Goal: Task Accomplishment & Management: Manage account settings

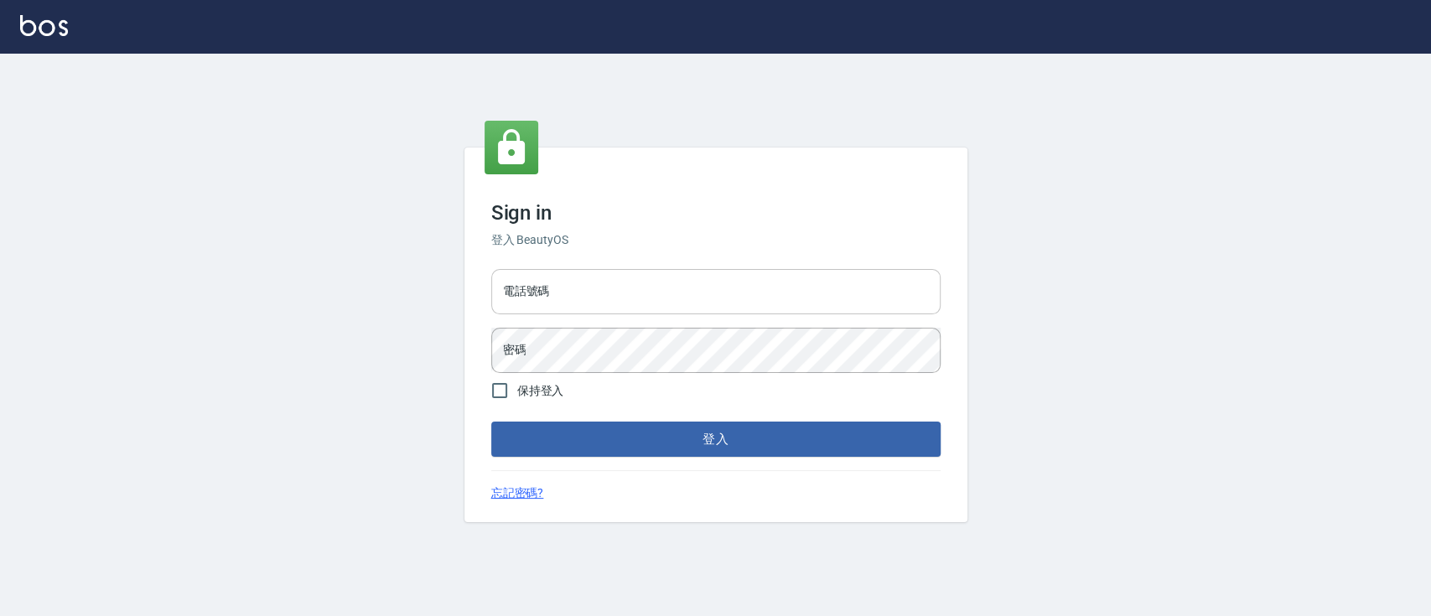
click at [675, 298] on input "電話號碼" at bounding box center [715, 291] width 449 height 45
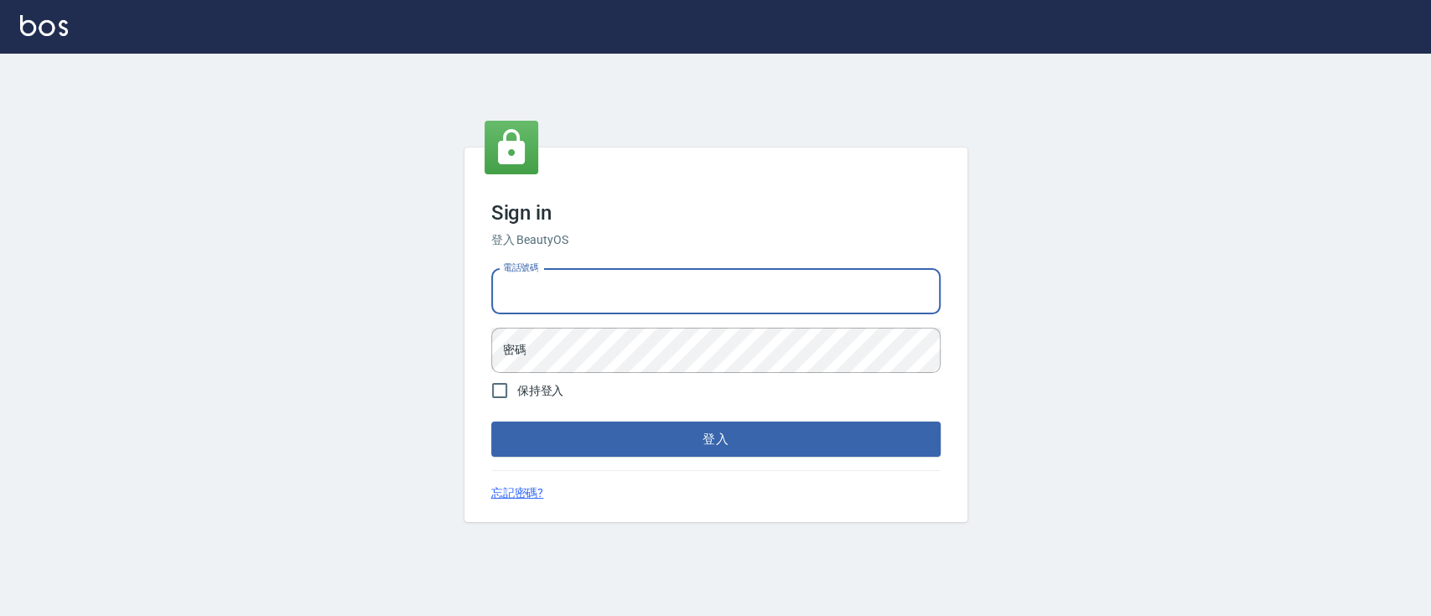
type input "0223817575"
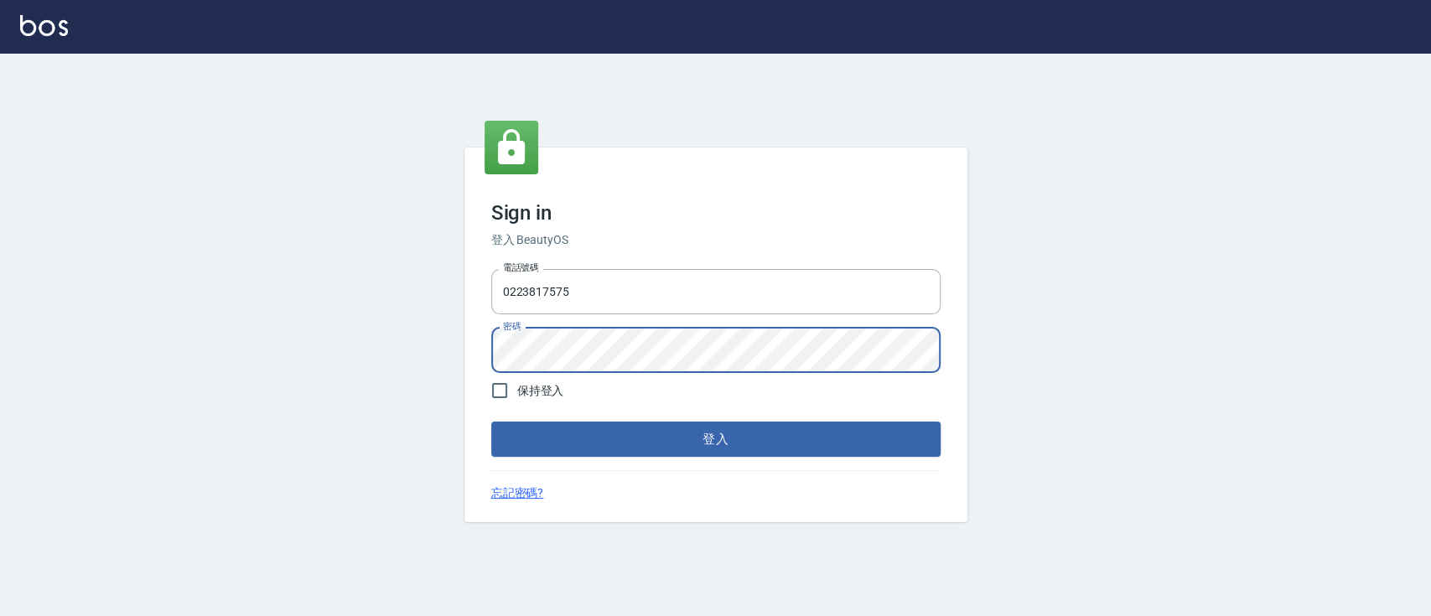
click at [491, 422] on button "登入" at bounding box center [715, 439] width 449 height 35
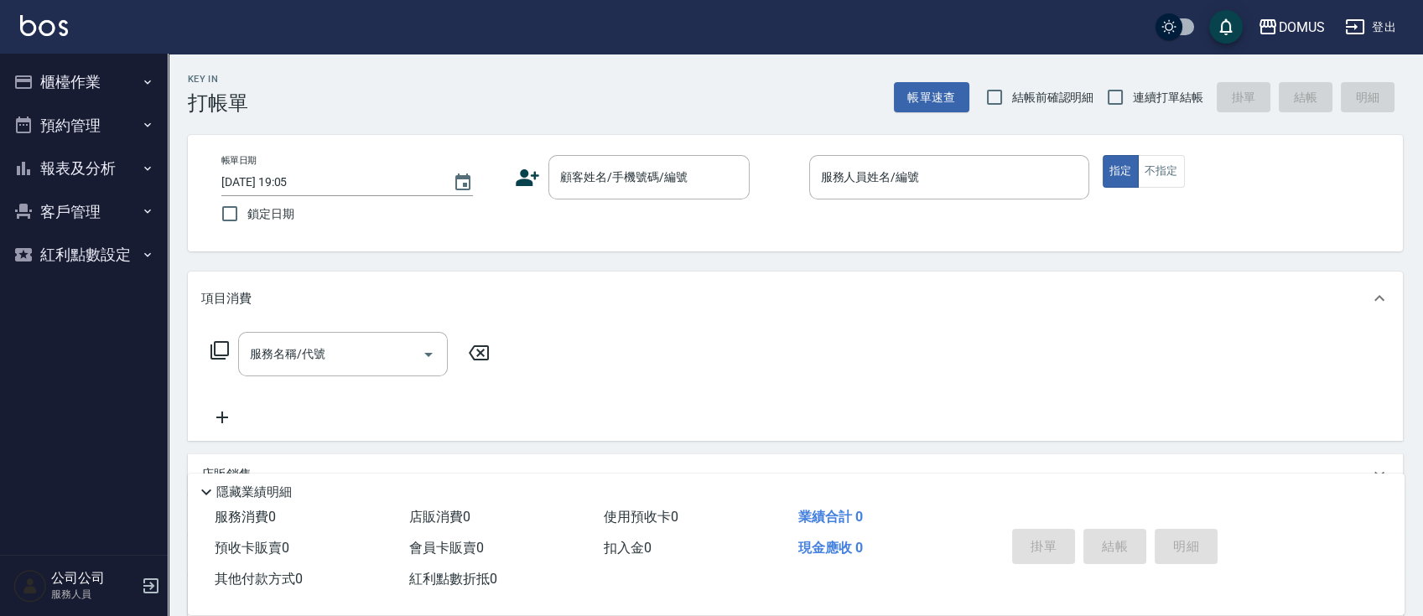
click at [1164, 104] on span "連續打單結帳" at bounding box center [1168, 98] width 70 height 18
click at [1133, 104] on input "連續打單結帳" at bounding box center [1115, 97] width 35 height 35
checkbox input "true"
click at [634, 181] on input "顧客姓名/手機號碼/編號" at bounding box center [636, 177] width 161 height 29
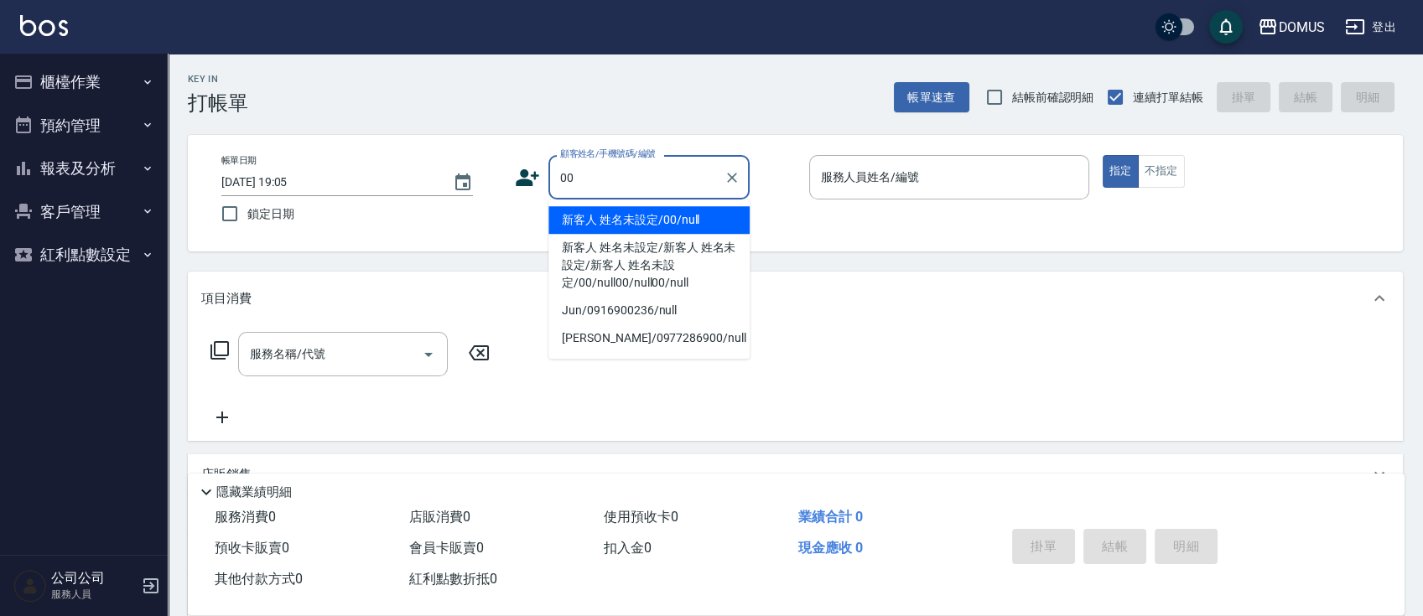
type input "新客人 姓名未設定/00/null"
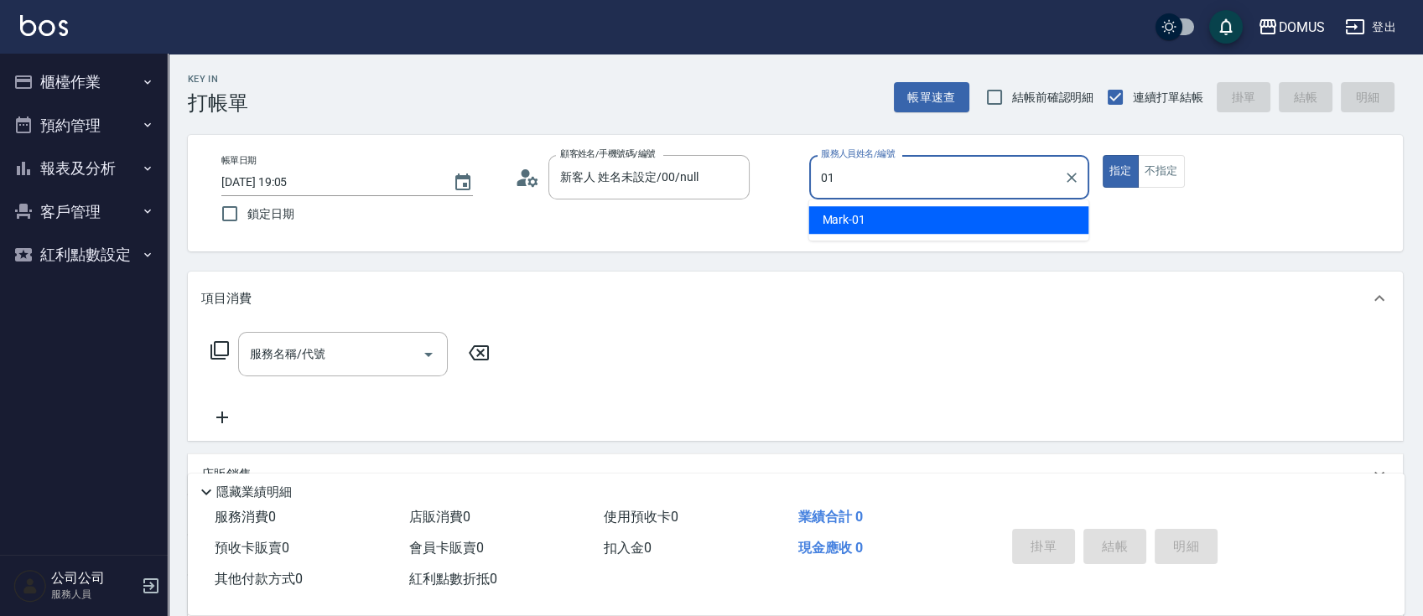
type input "Mark-01"
type button "true"
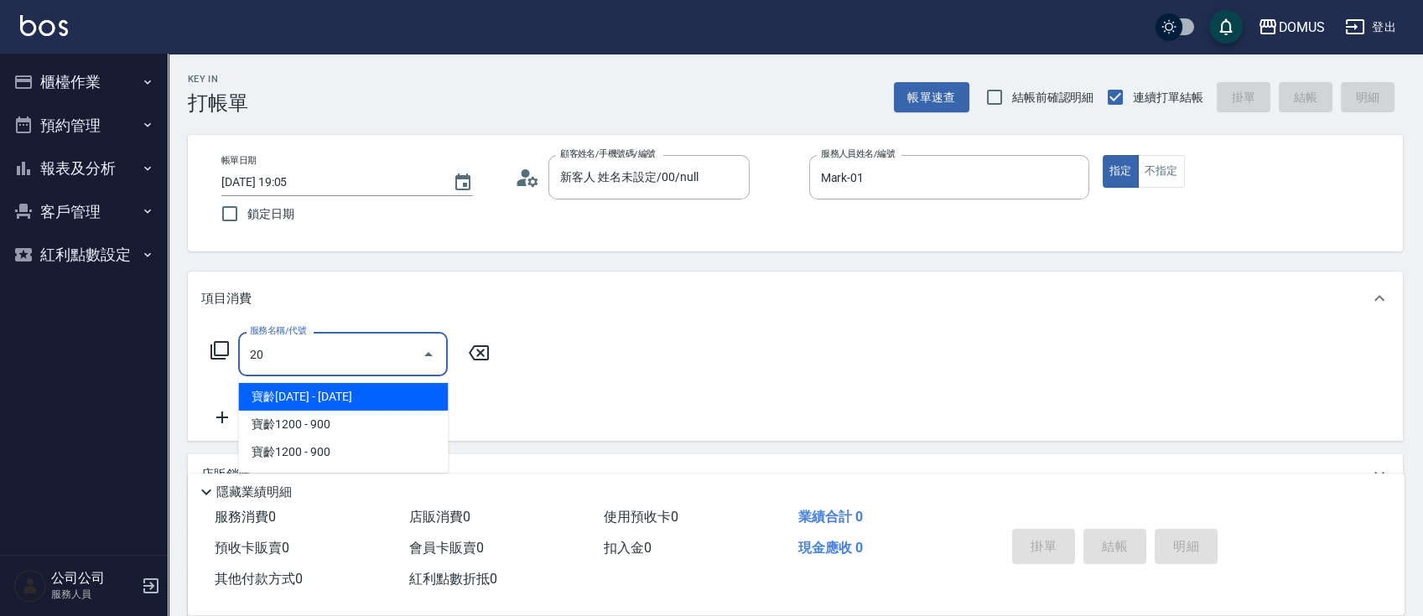
type input "201"
type input "20"
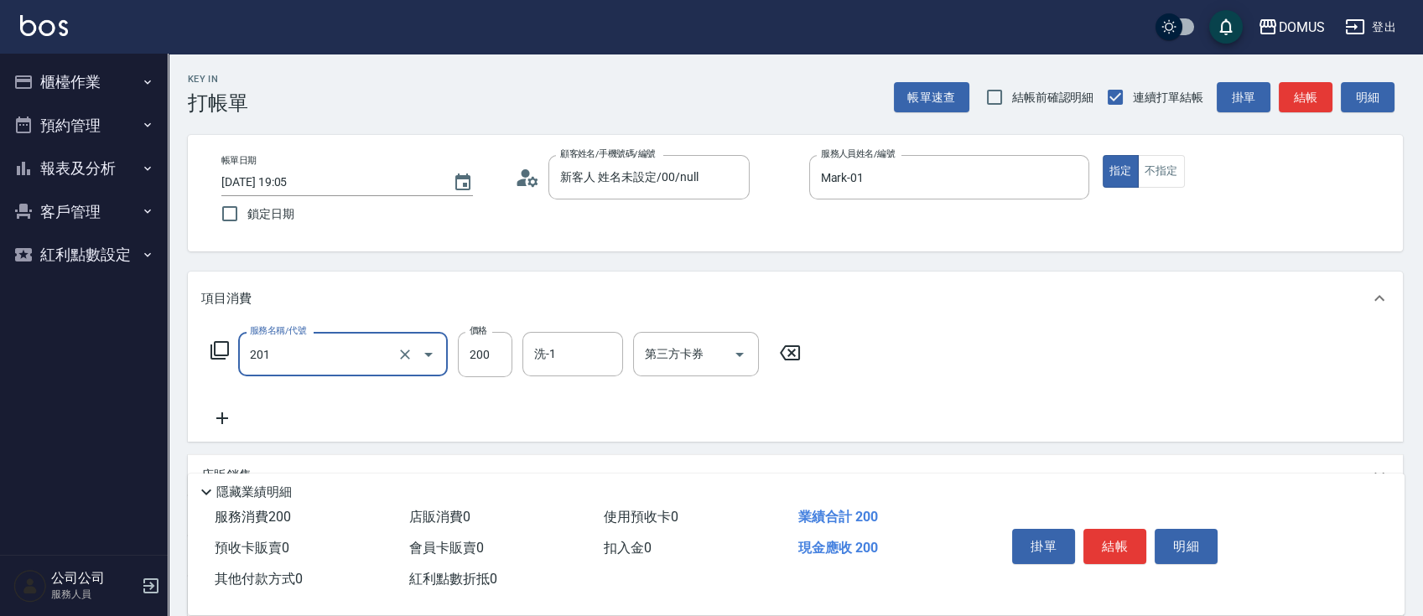
type input "洗髮(201)"
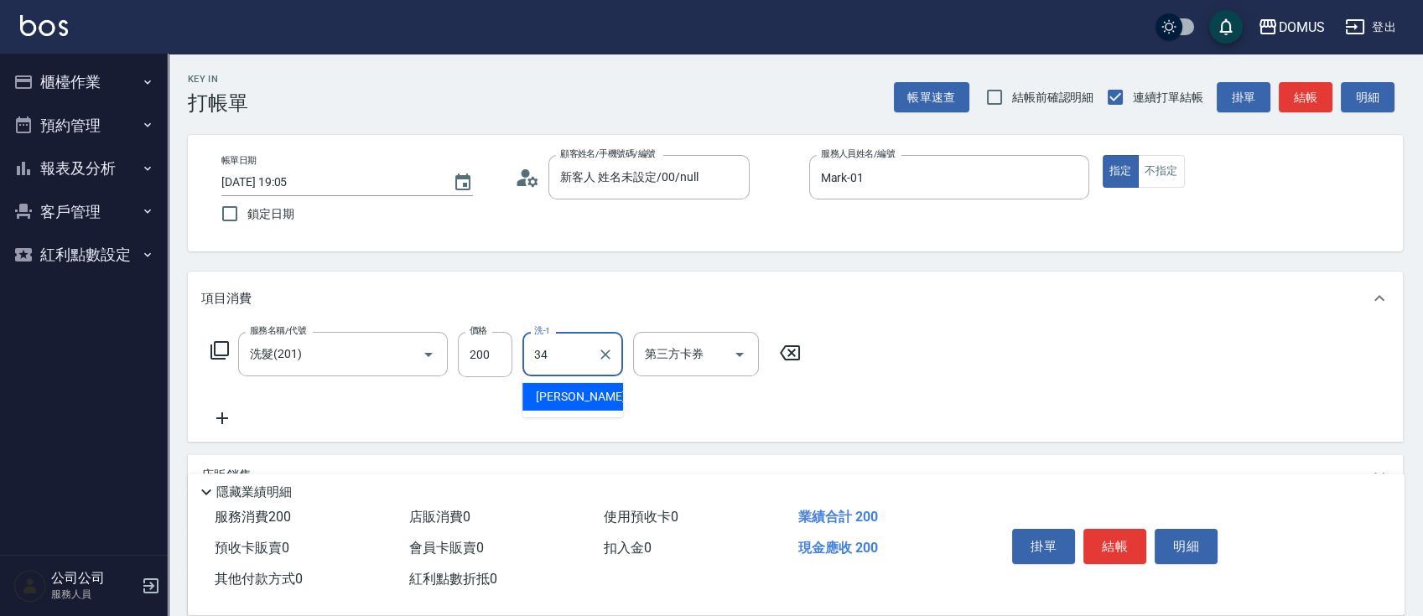
type input "[PERSON_NAME]-34"
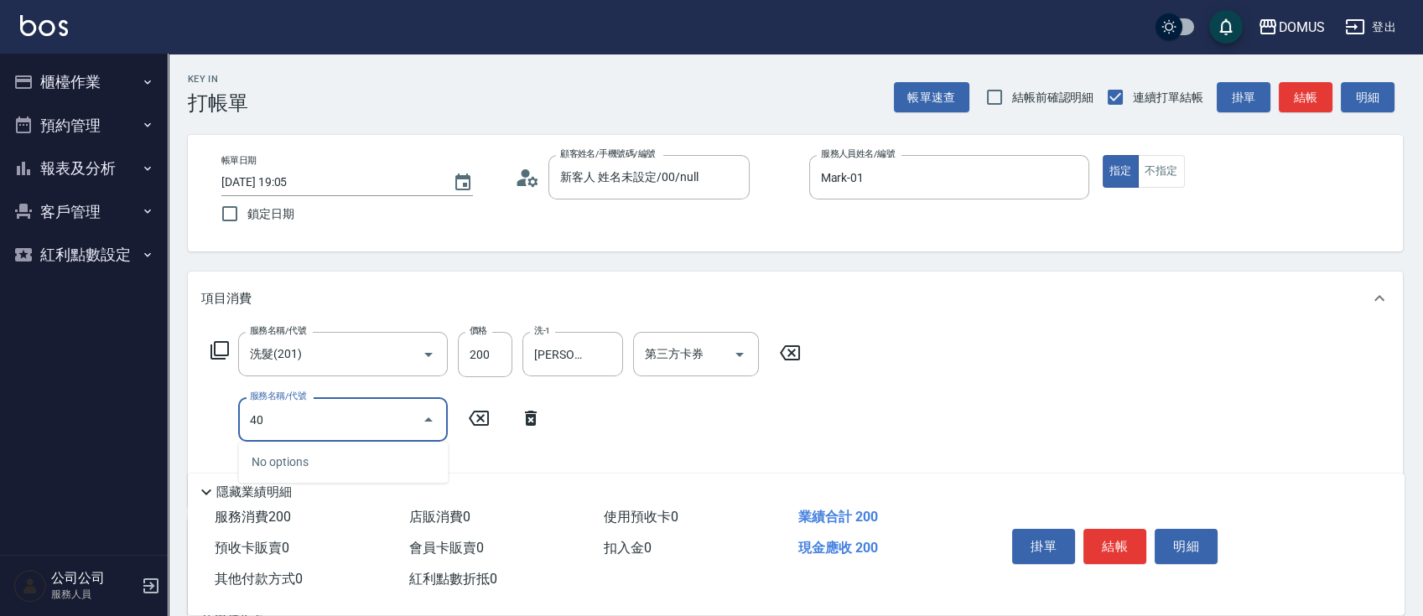
type input "401"
type input "40"
type input "剪髮(401)"
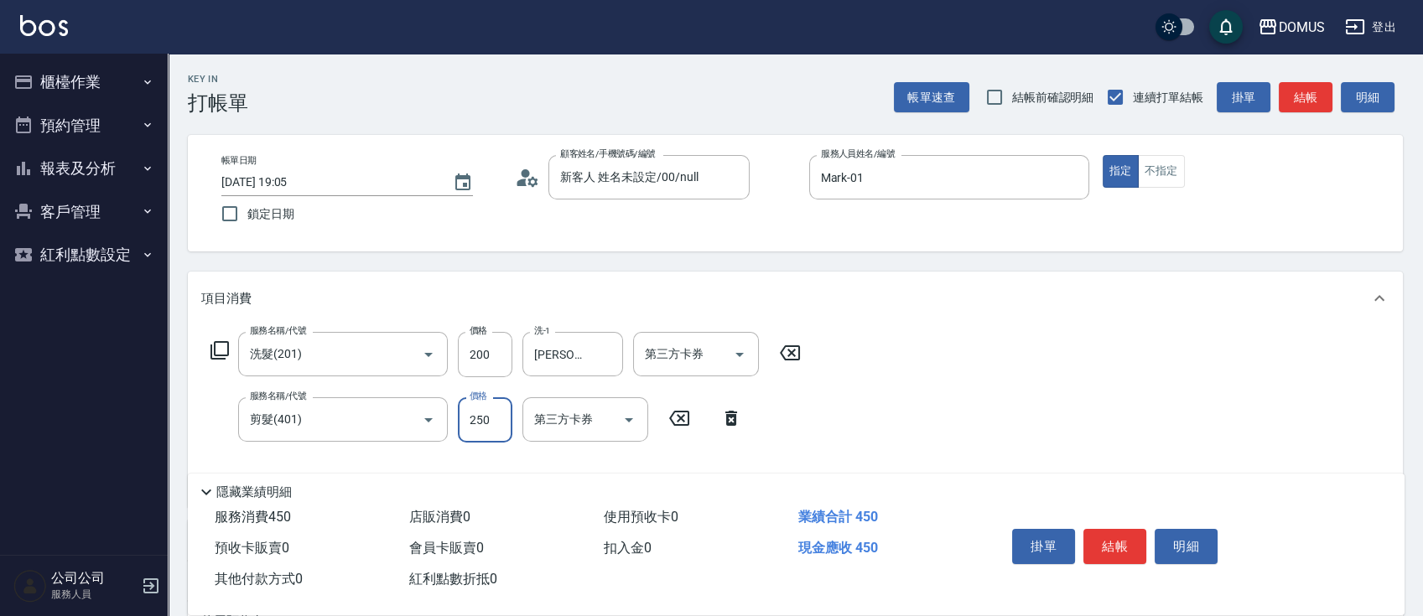
type input "20"
type input "60"
type input "80"
type input "600"
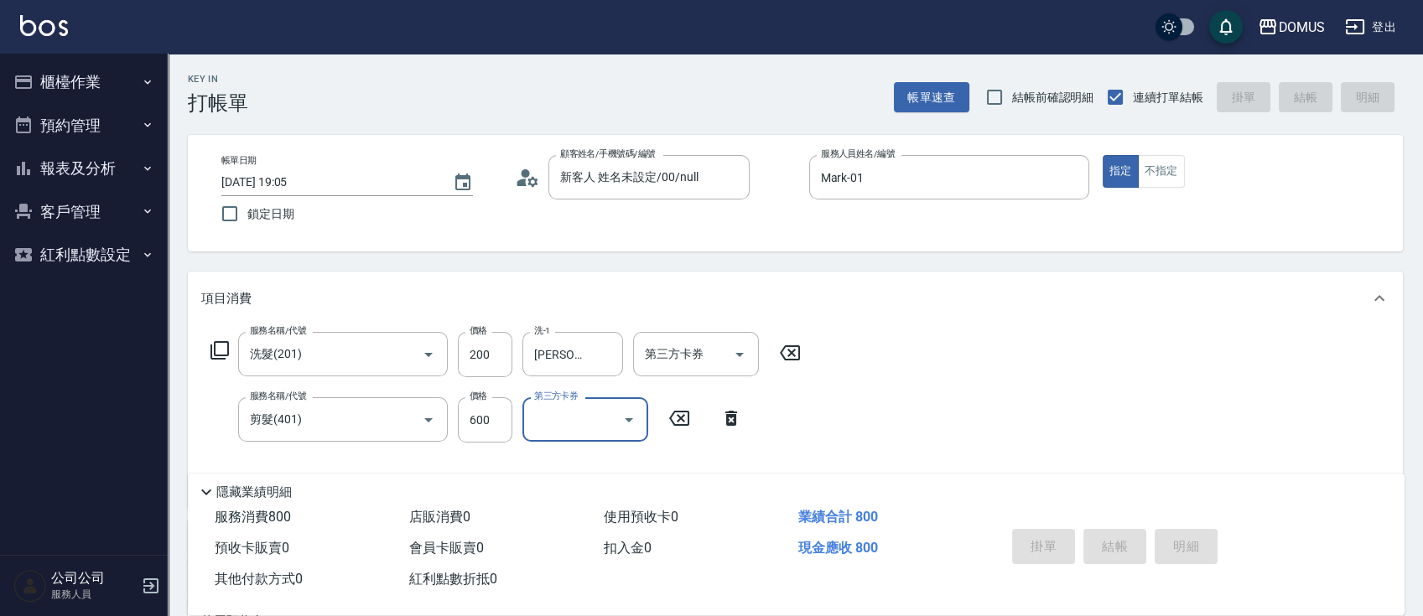
type input "[DATE] 19:07"
type input "0"
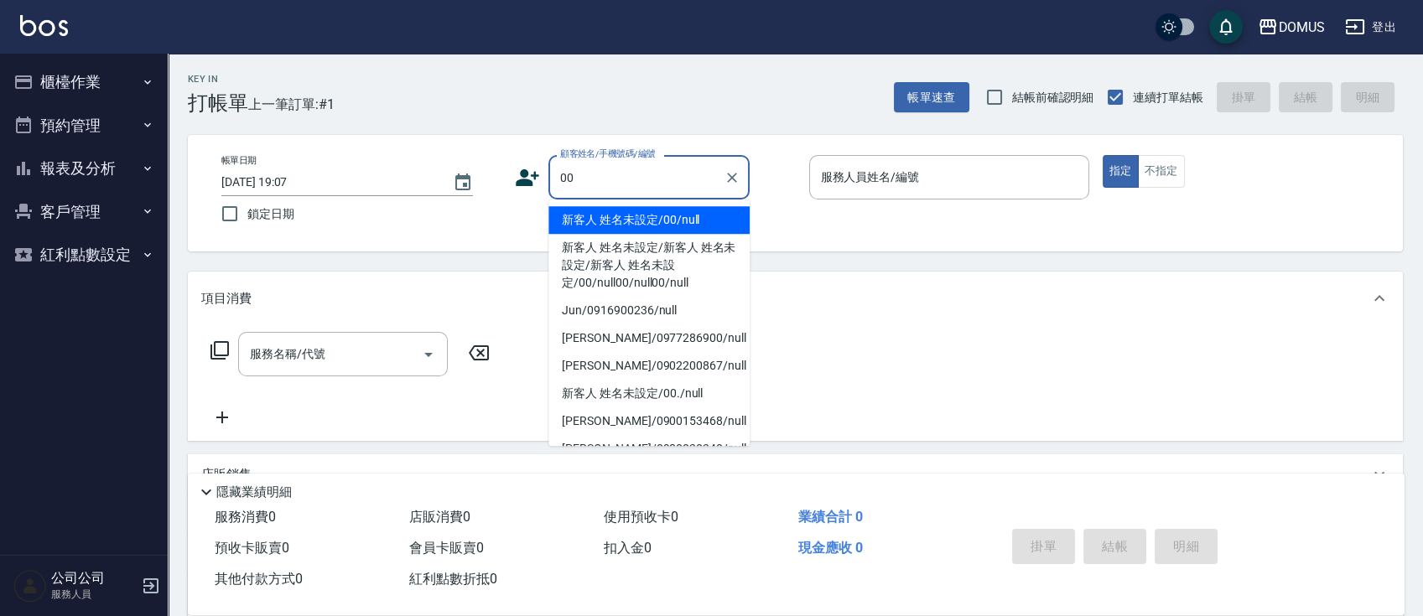
type input "新客人 姓名未設定/00/null"
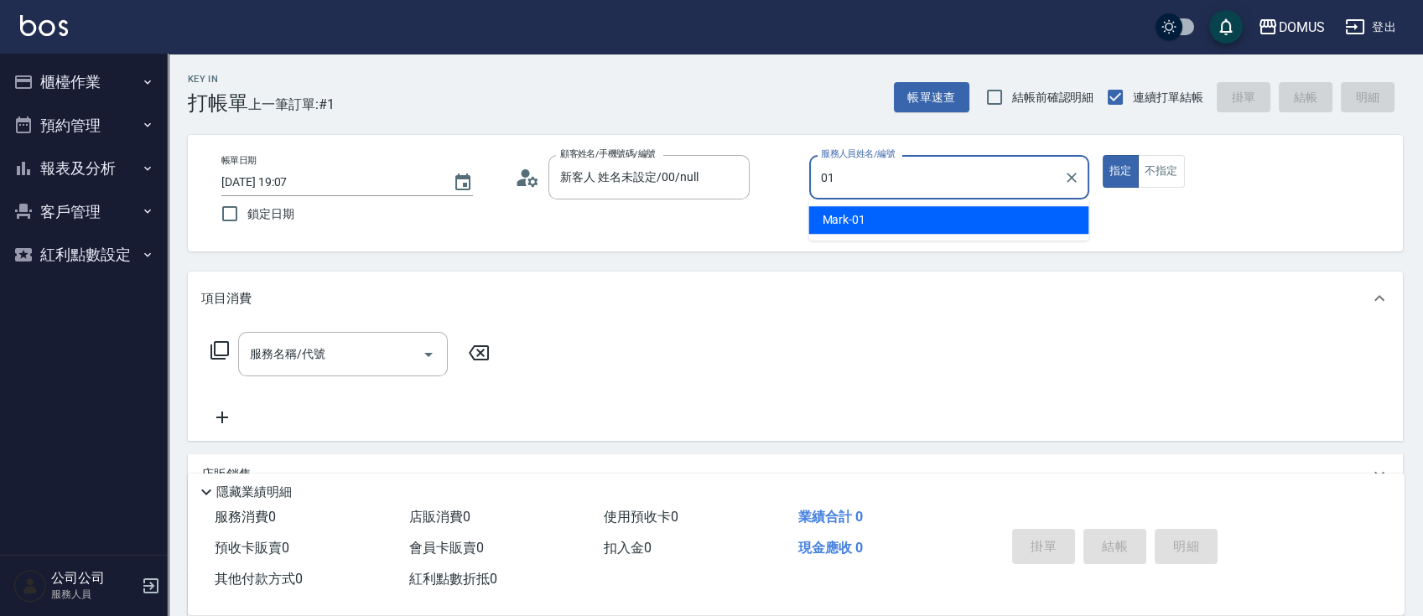
type input "Mark-01"
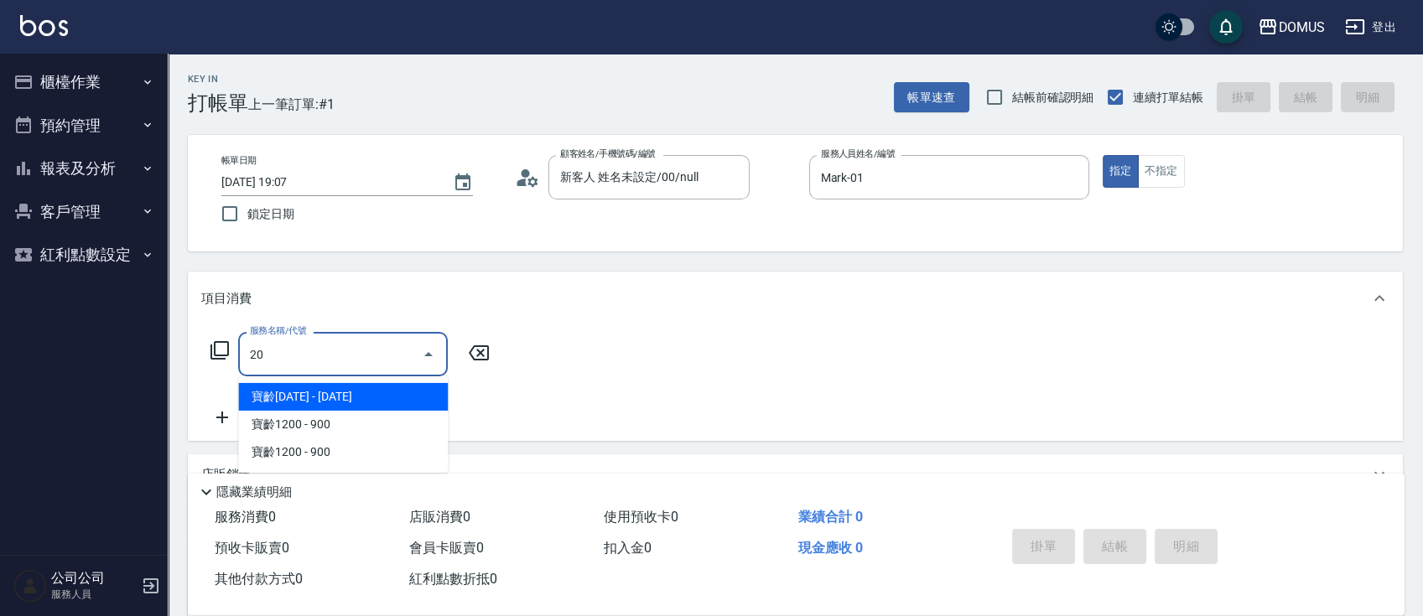
type input "201"
type input "20"
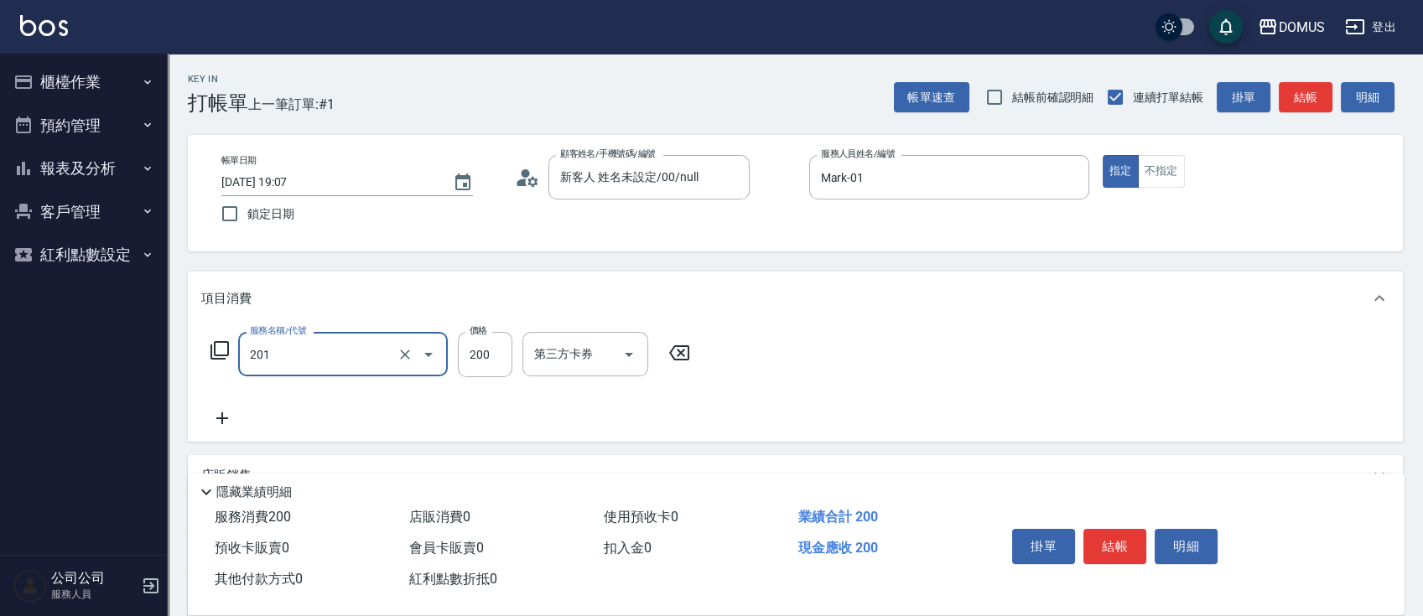
type input "洗髮(201)"
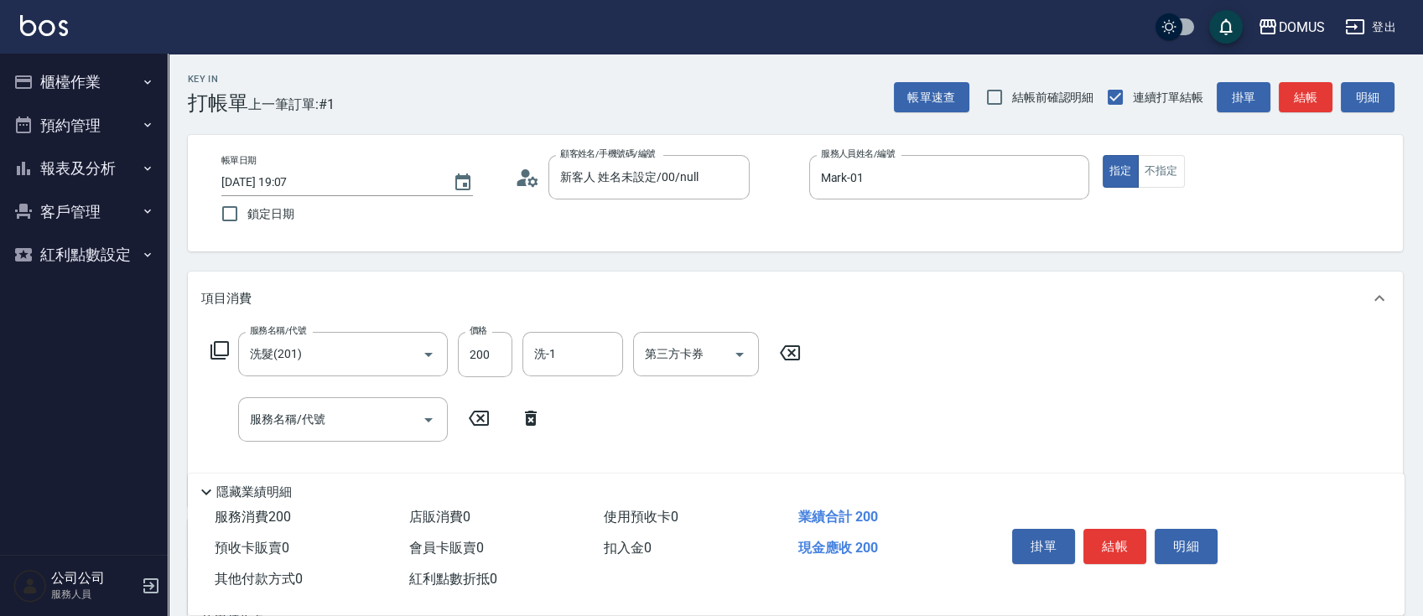
click at [785, 339] on div "服務名稱/代號 洗髮(201) 服務名稱/代號 價格 200 價格 洗-1 洗-1 第三方卡券 第三方卡券" at bounding box center [506, 354] width 610 height 45
click at [791, 345] on icon at bounding box center [790, 353] width 42 height 20
type input "0"
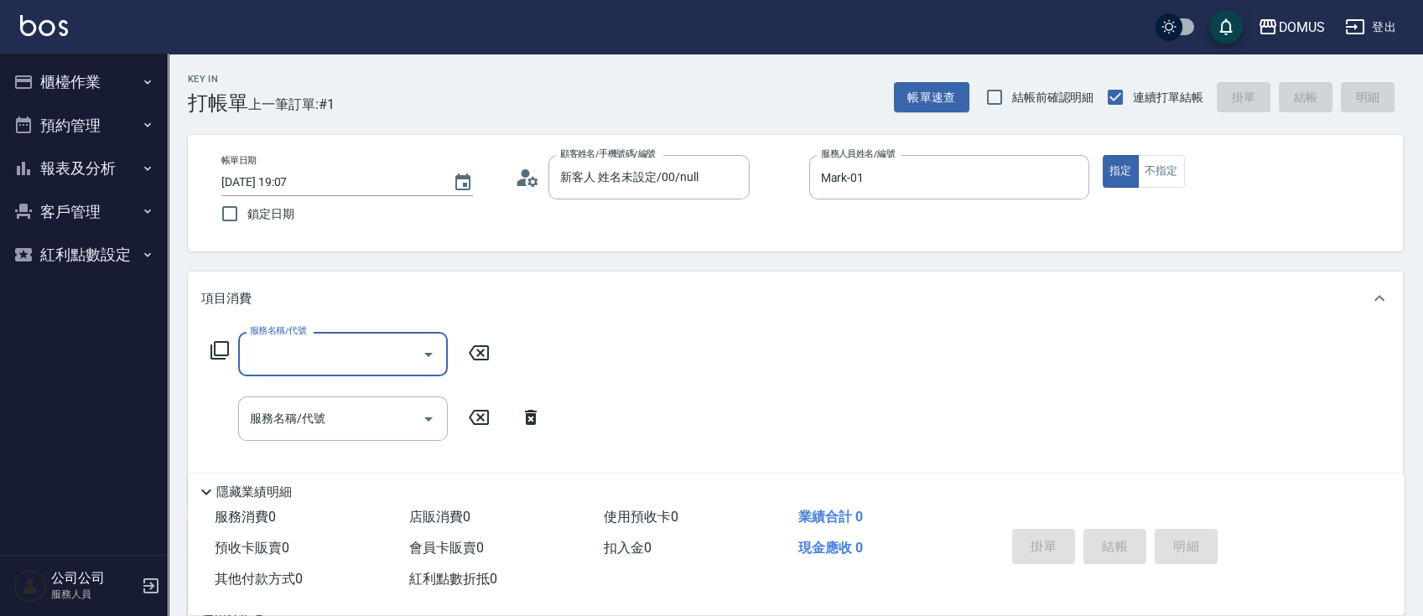
click at [361, 350] on input "服務名稱/代號" at bounding box center [330, 354] width 169 height 29
type input "401"
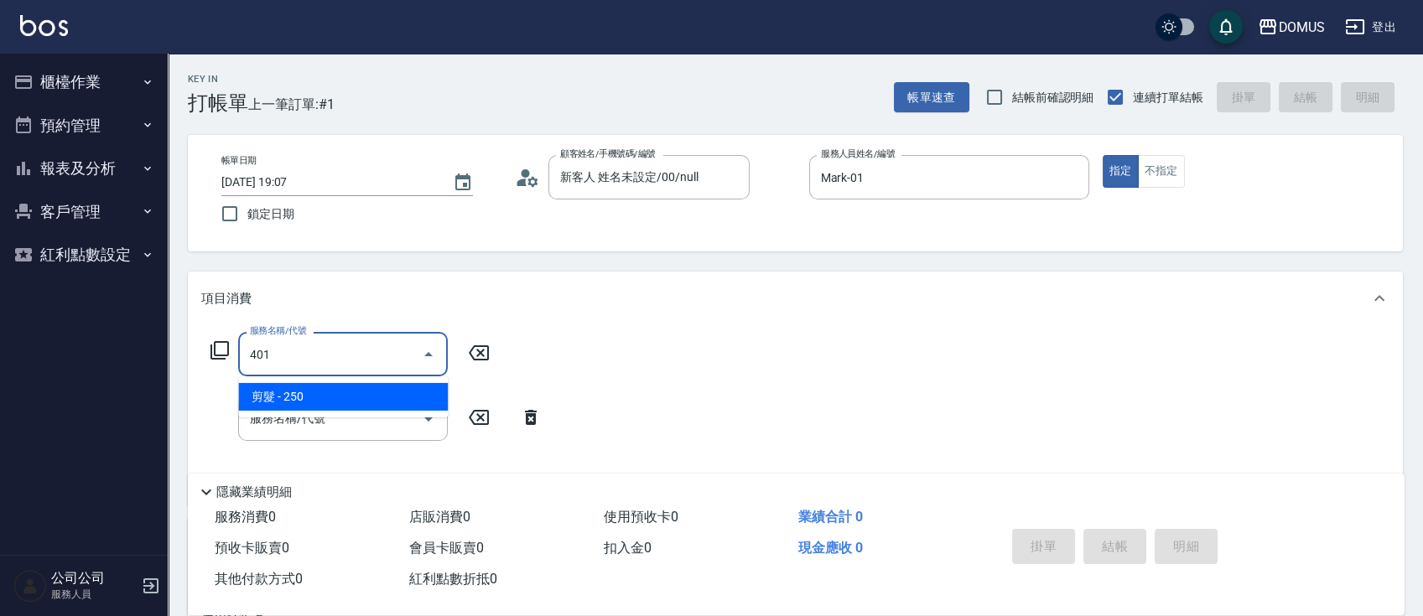
type input "20"
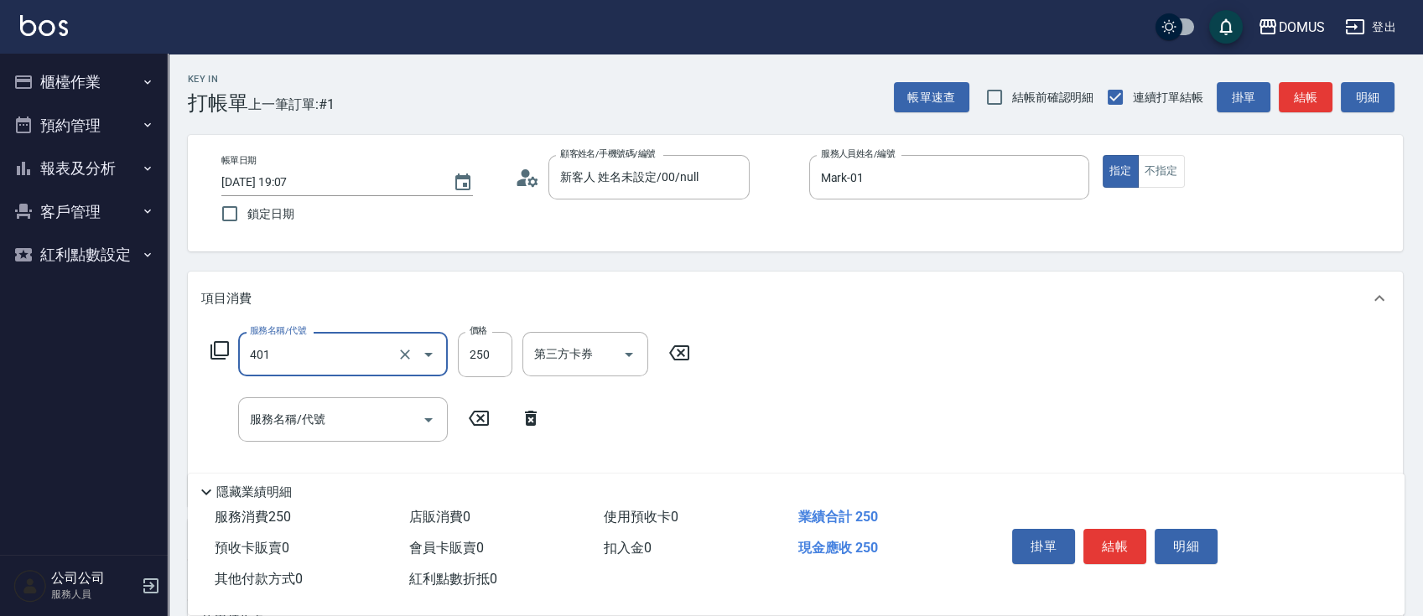
type input "剪髮(401)"
type input "0"
type input "60"
type input "600"
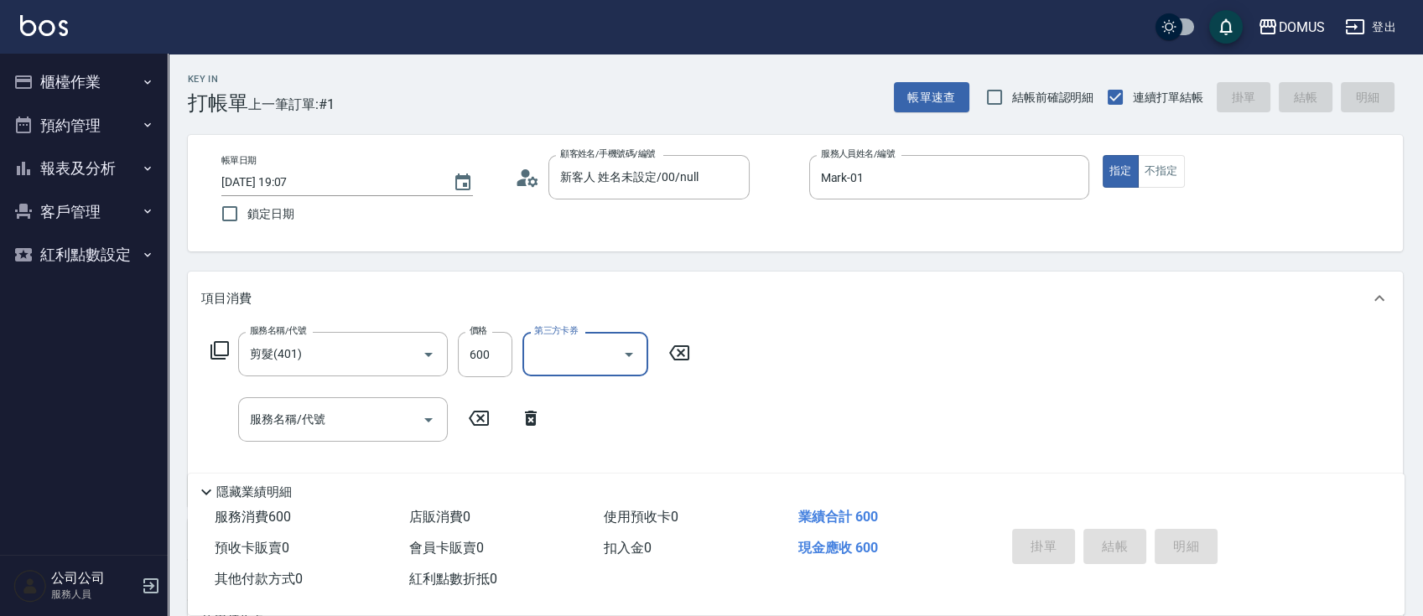
type input "0"
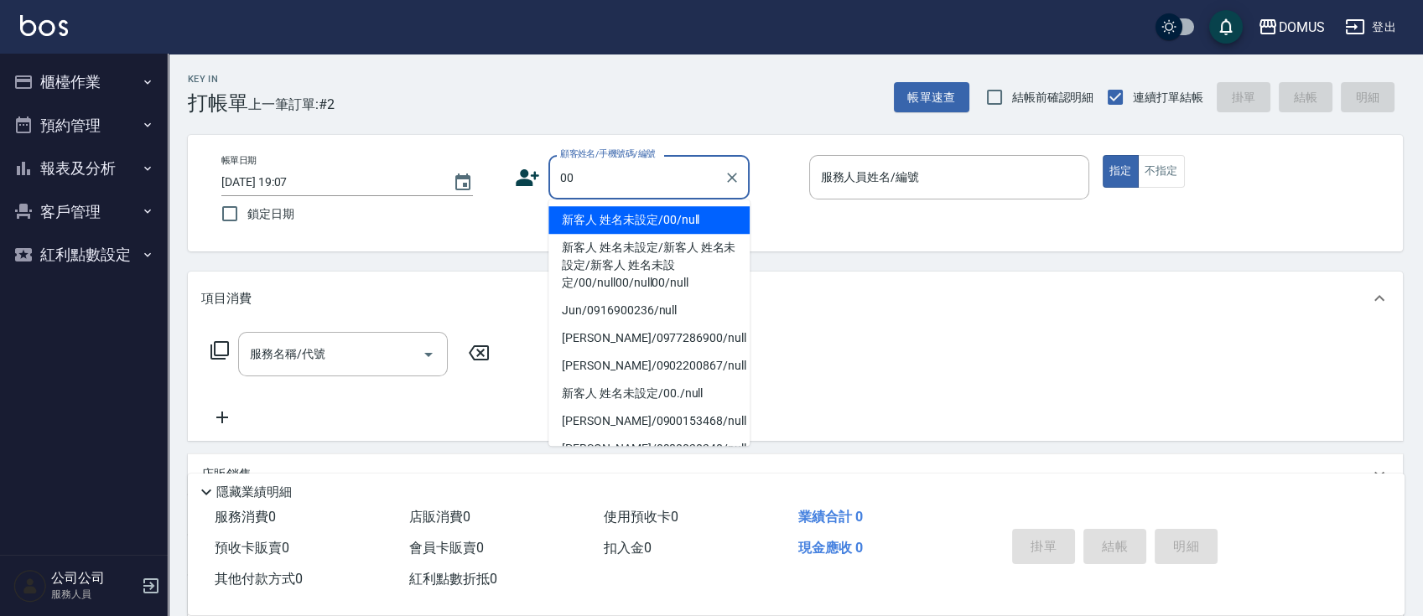
type input "新客人 姓名未設定/00/null"
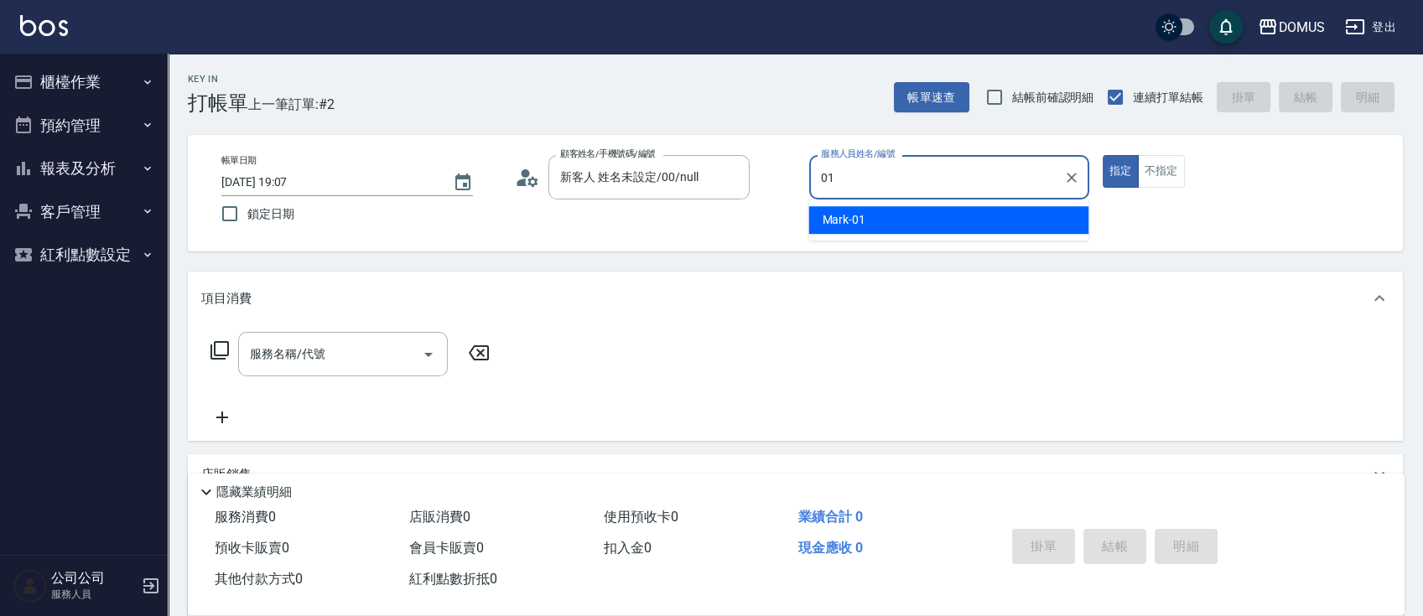
type input "Mark-01"
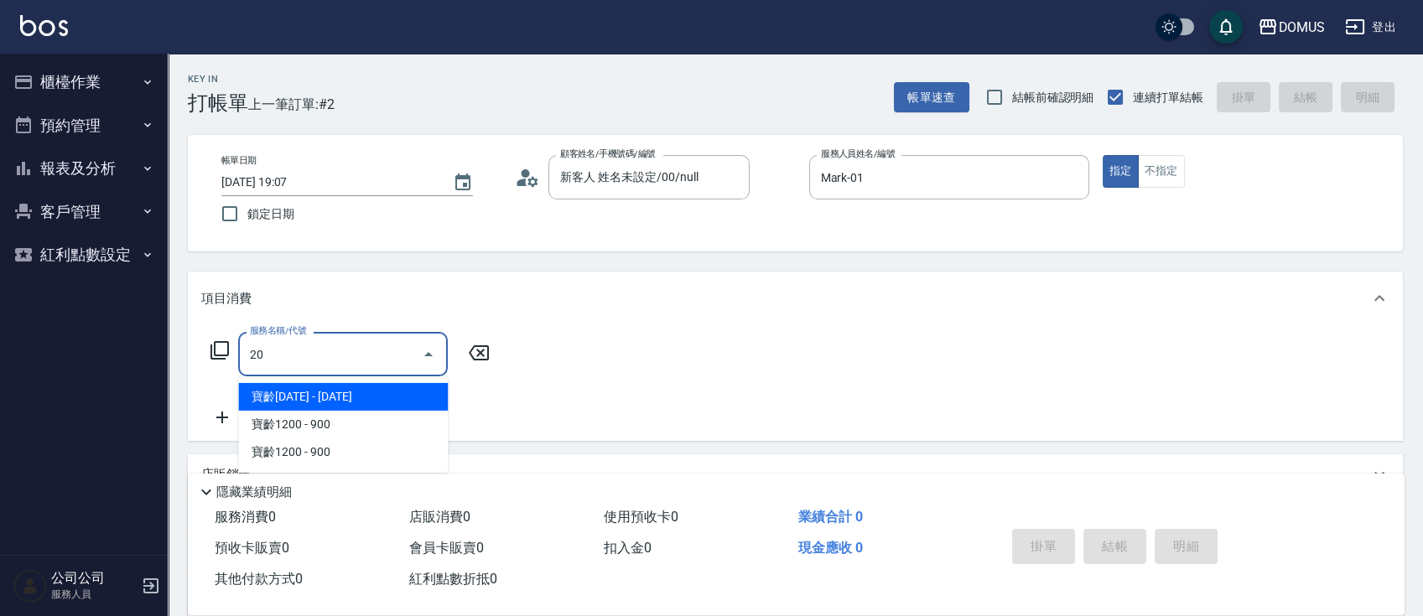
type input "201"
type input "20"
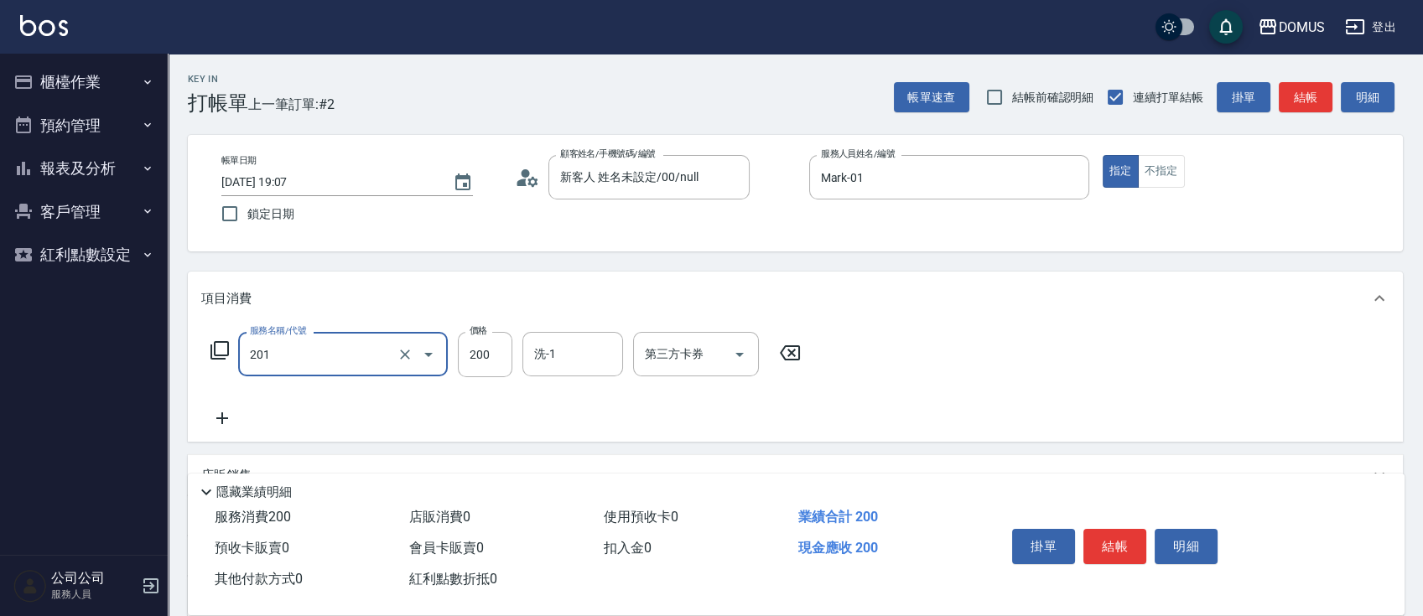
type input "洗髮(201)"
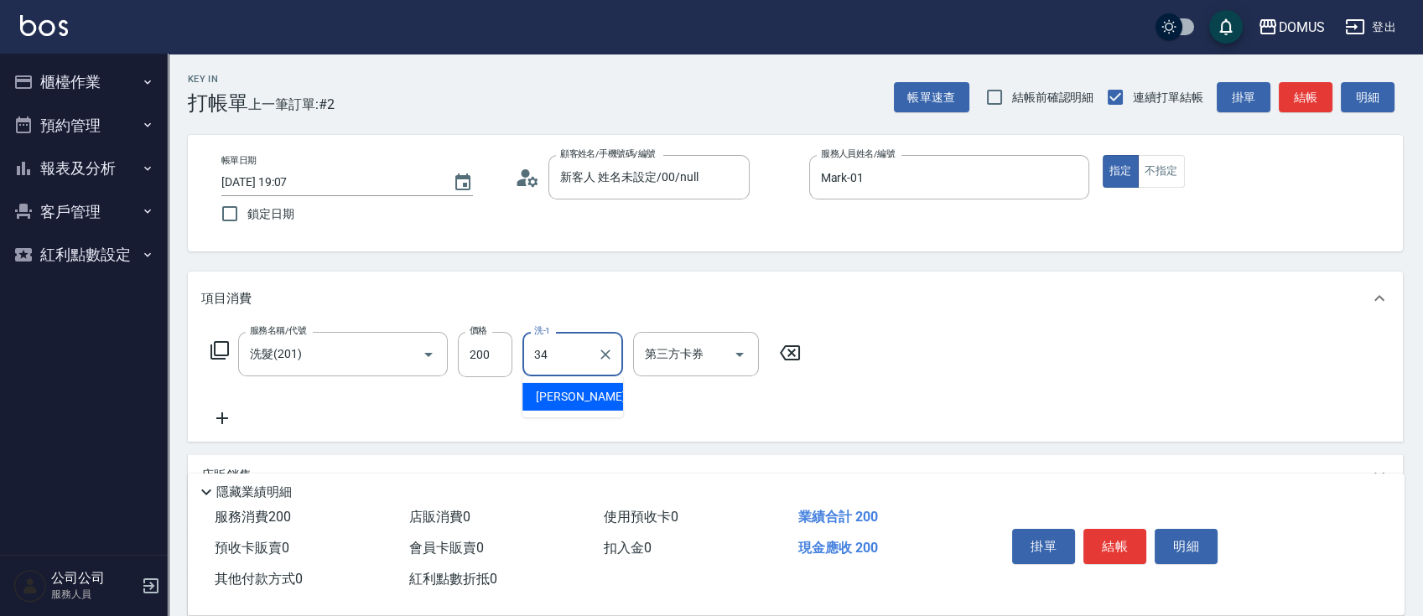
type input "[PERSON_NAME]-34"
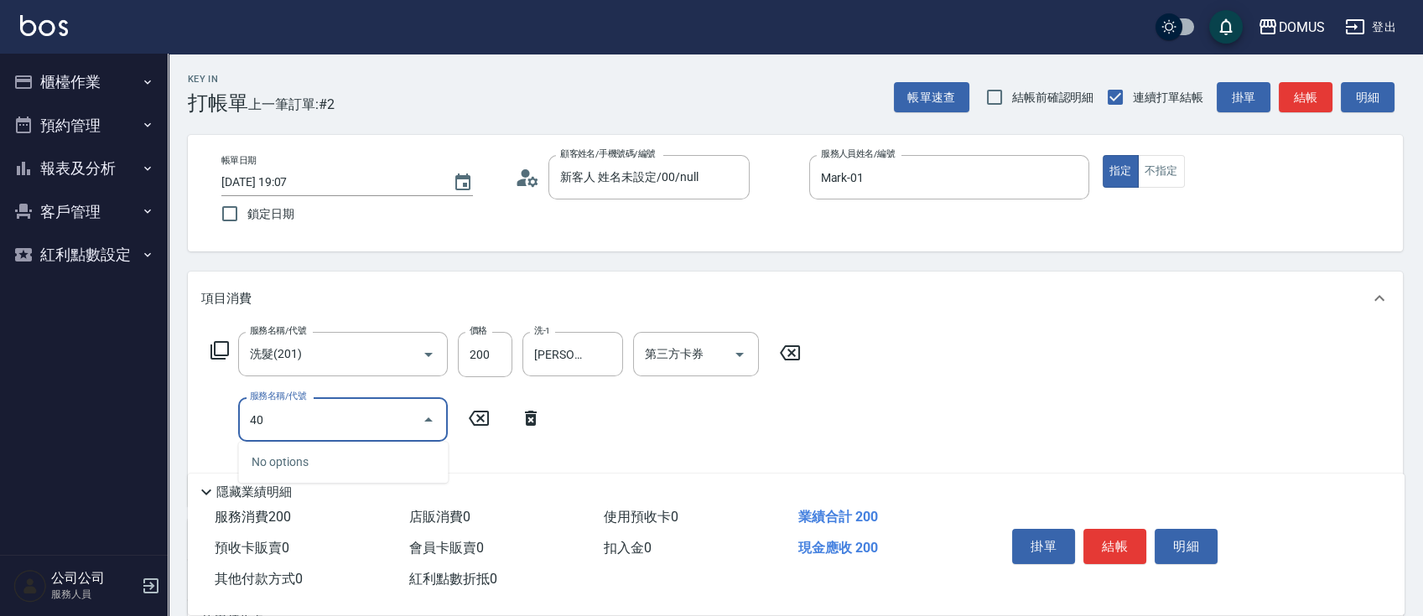
type input "401"
type input "40"
type input "剪髮(401)"
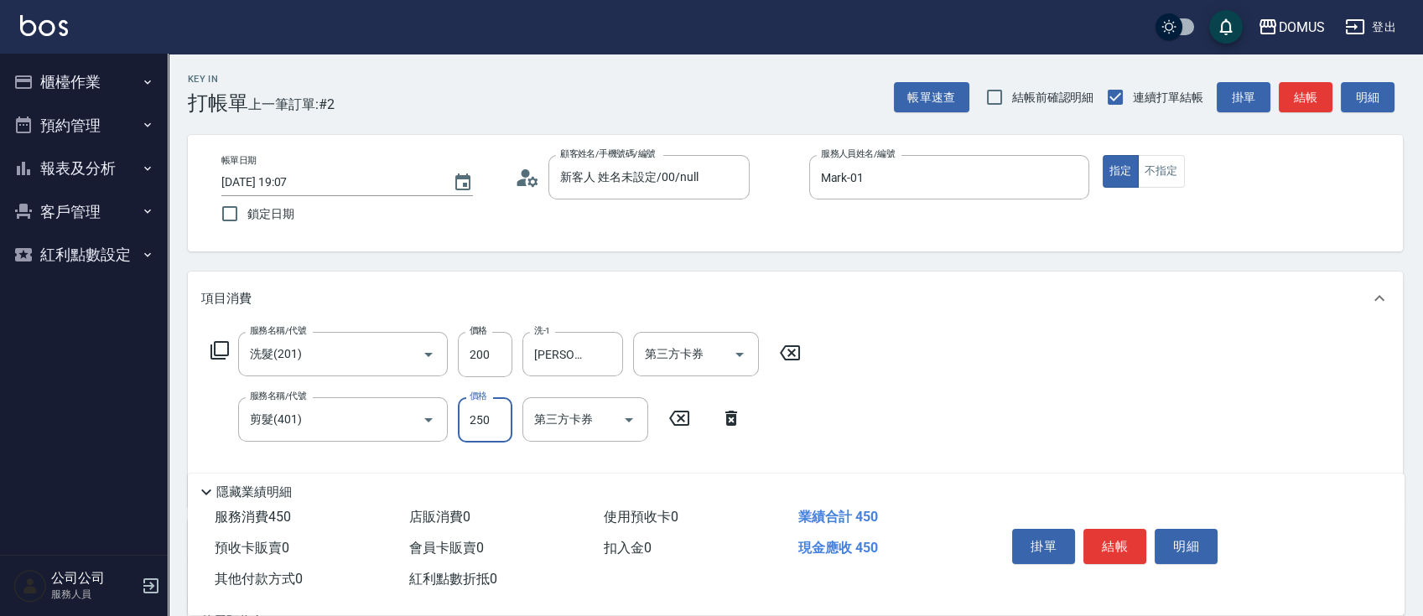
type input "20"
type input "40"
type input "60"
type input "400"
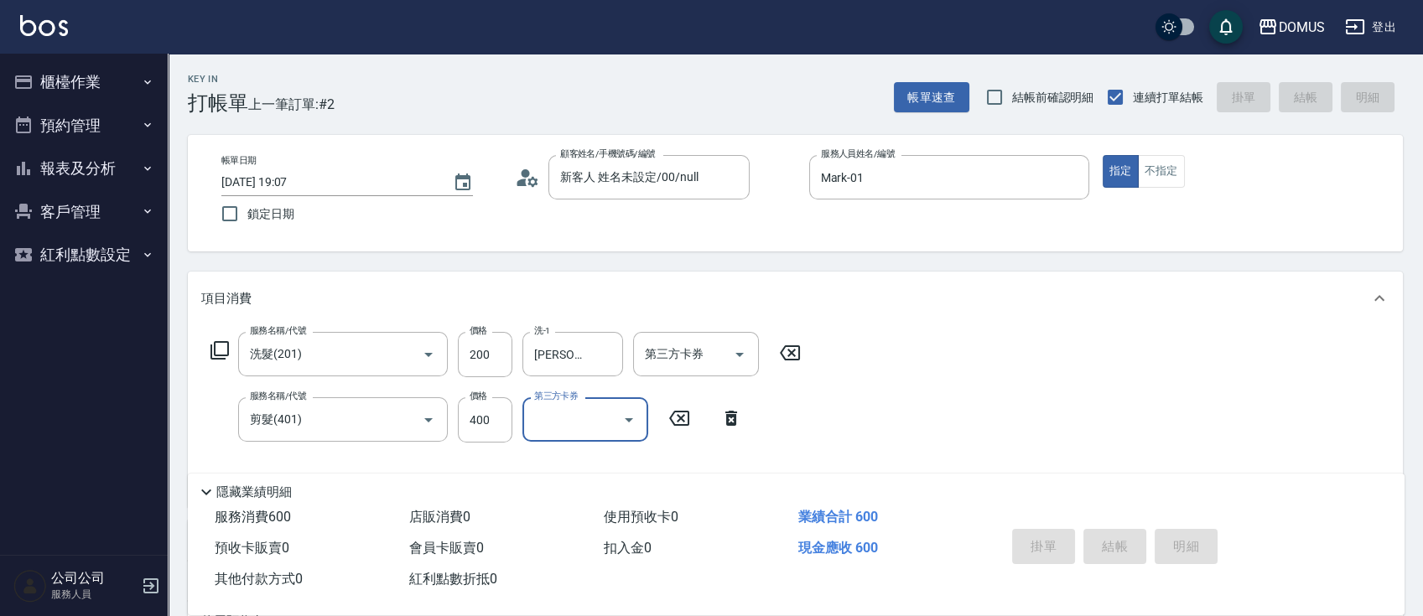
type input "0"
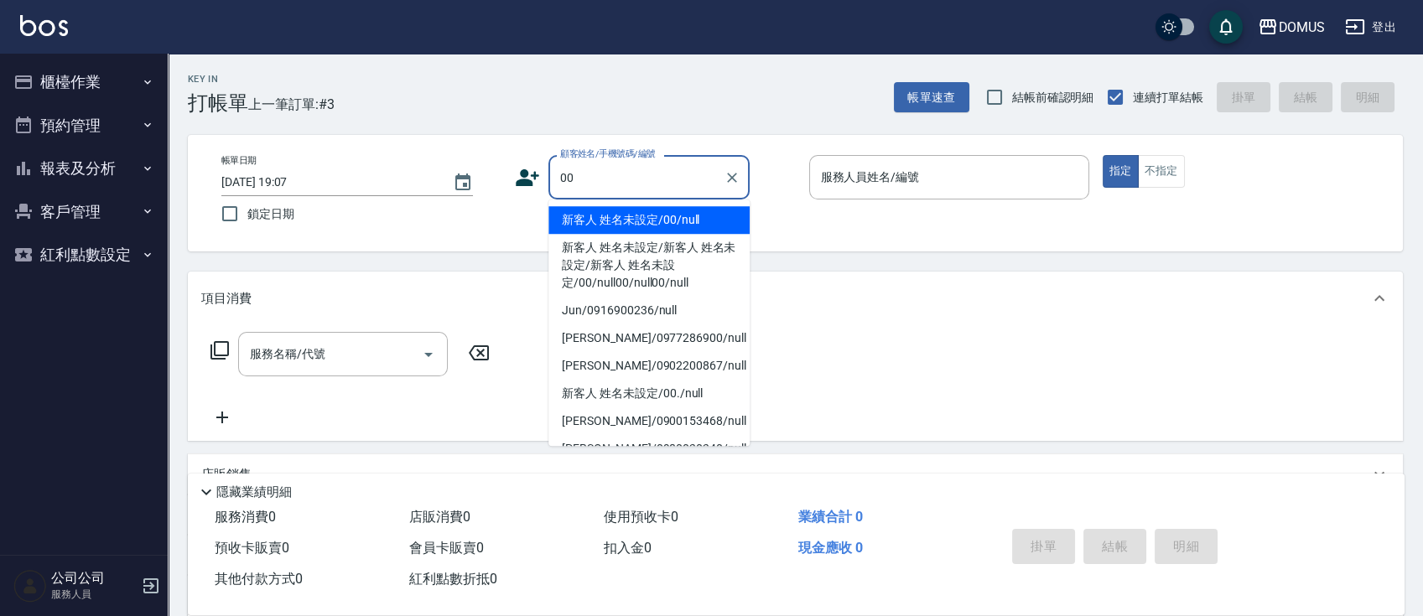
type input "新客人 姓名未設定/00/null"
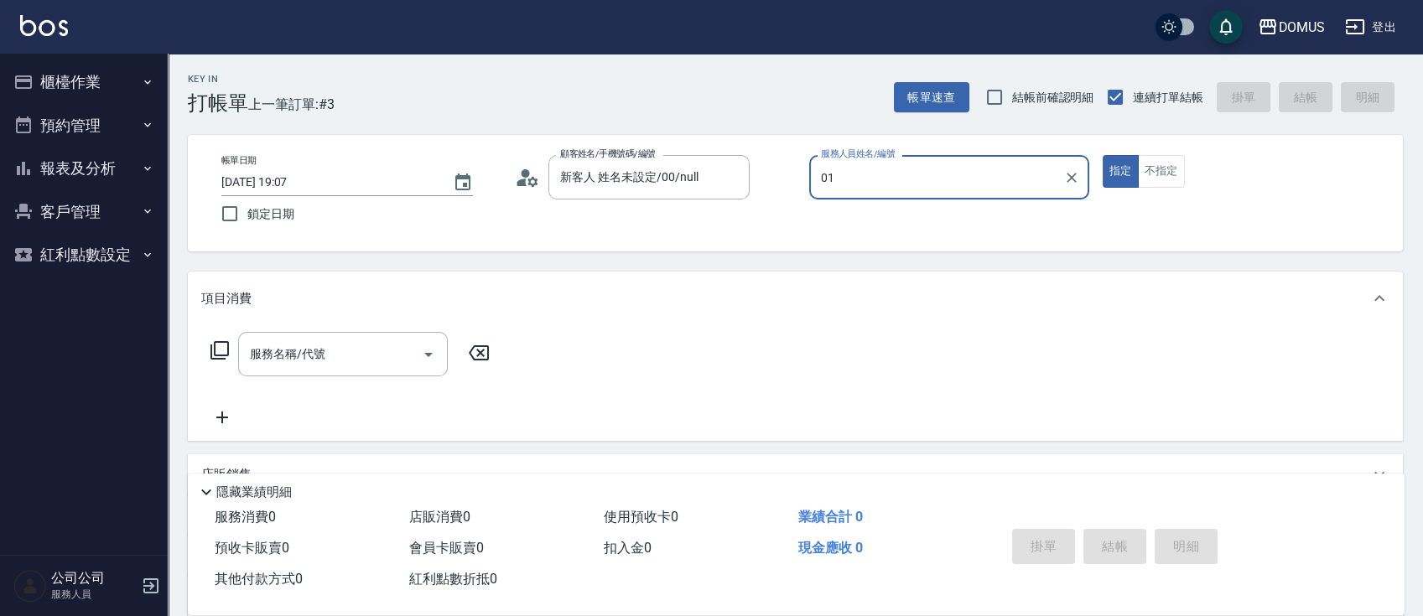
type input "Mark-01"
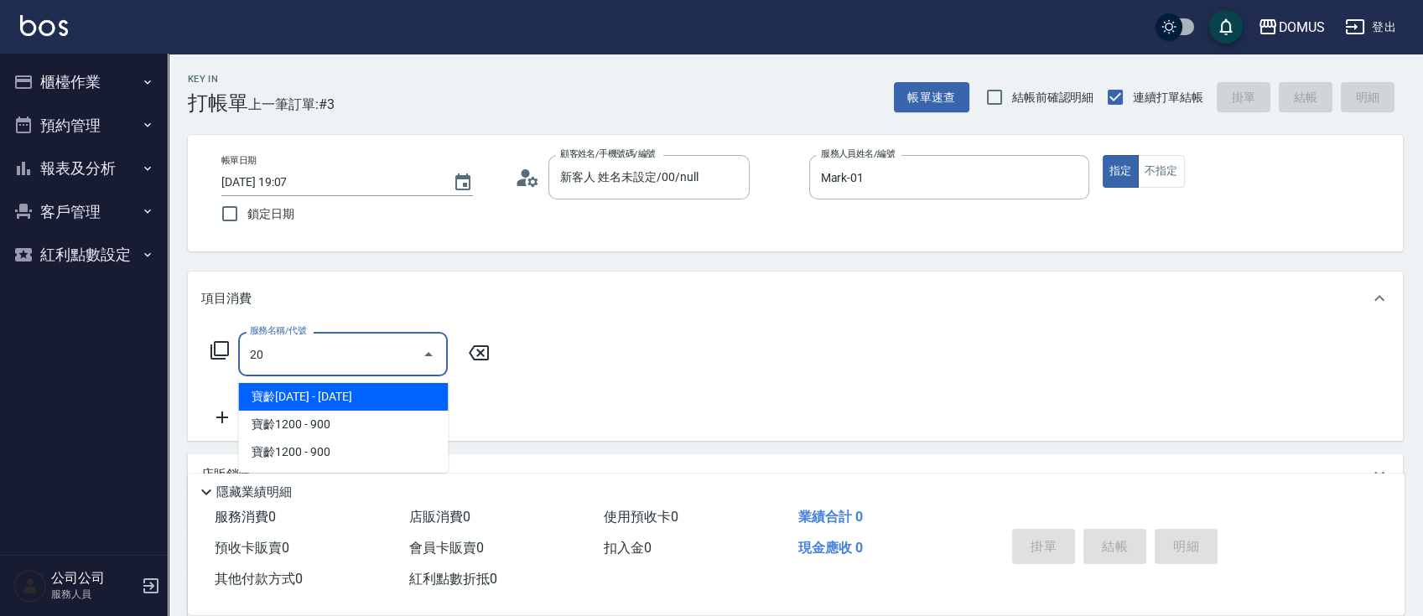
type input "201"
type input "20"
type input "洗髮(201)"
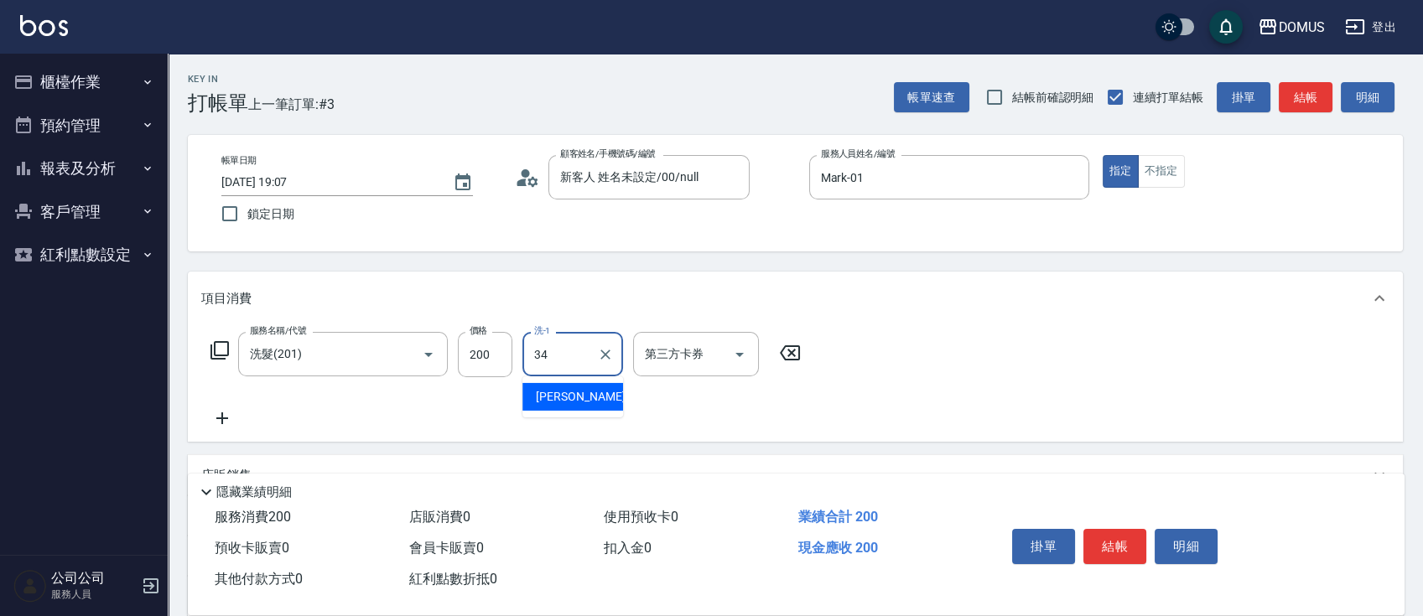
type input "[PERSON_NAME]-34"
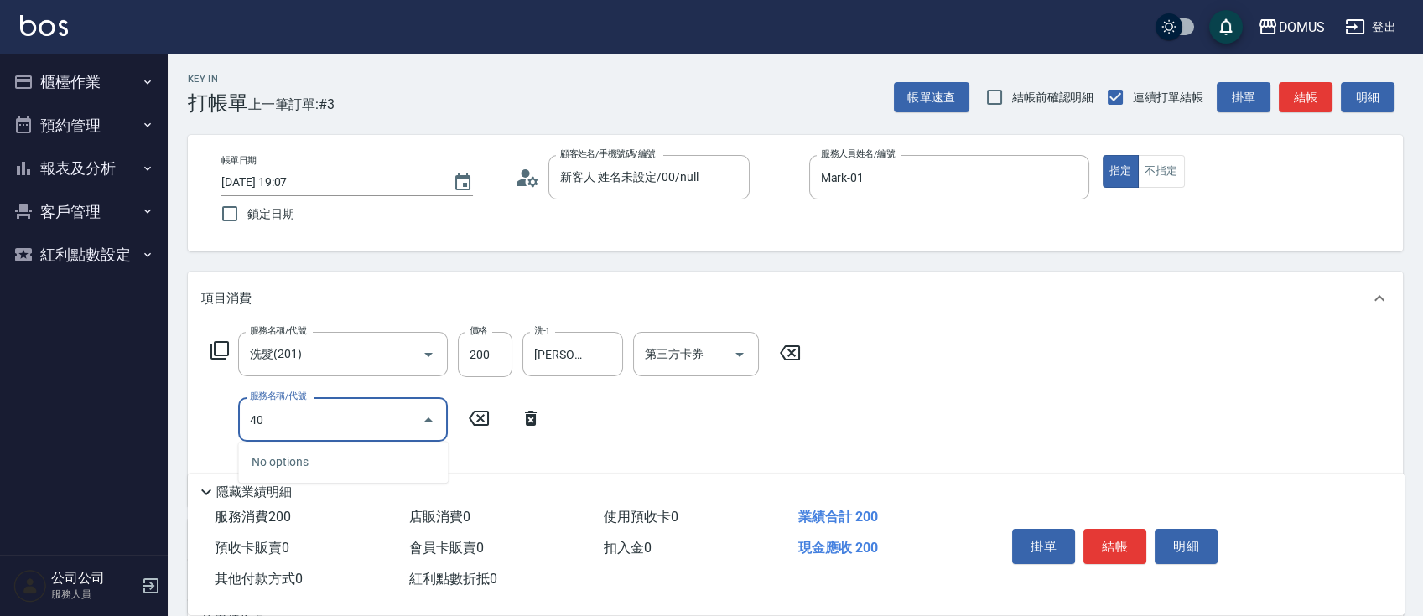
type input "401"
type input "40"
type input "剪髮(401)"
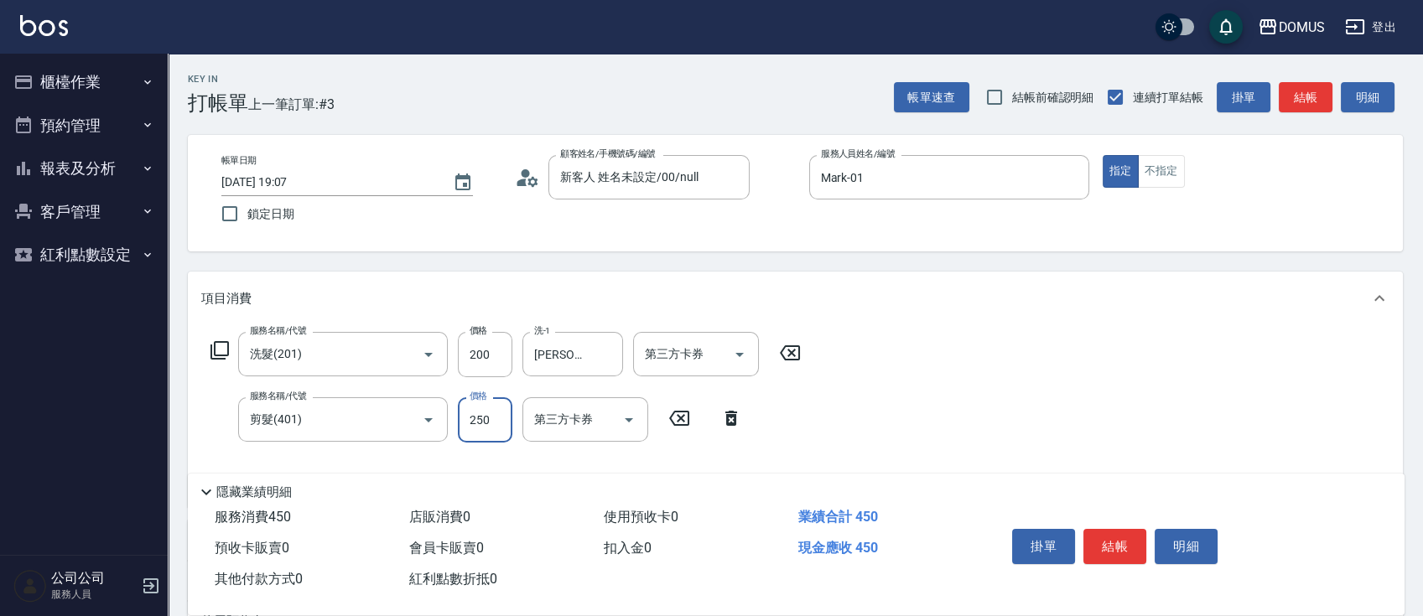
type input "20"
type input "40"
type input "60"
type input "400"
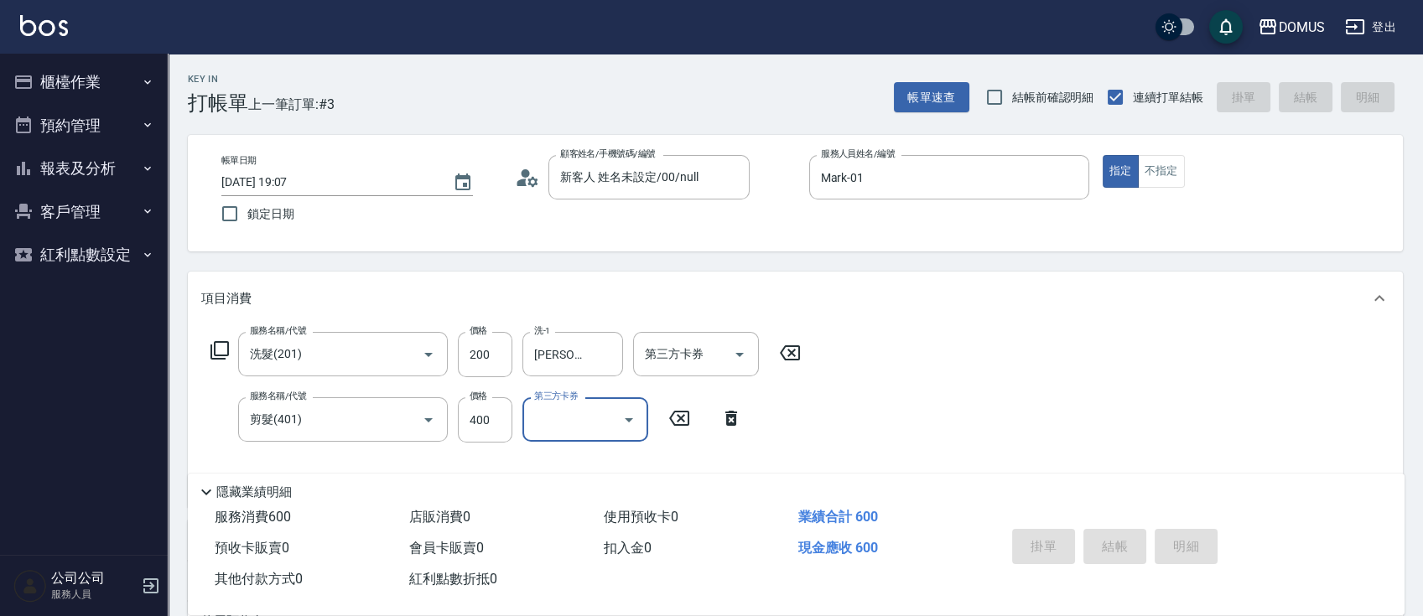
type input "[DATE] 19:08"
type input "0"
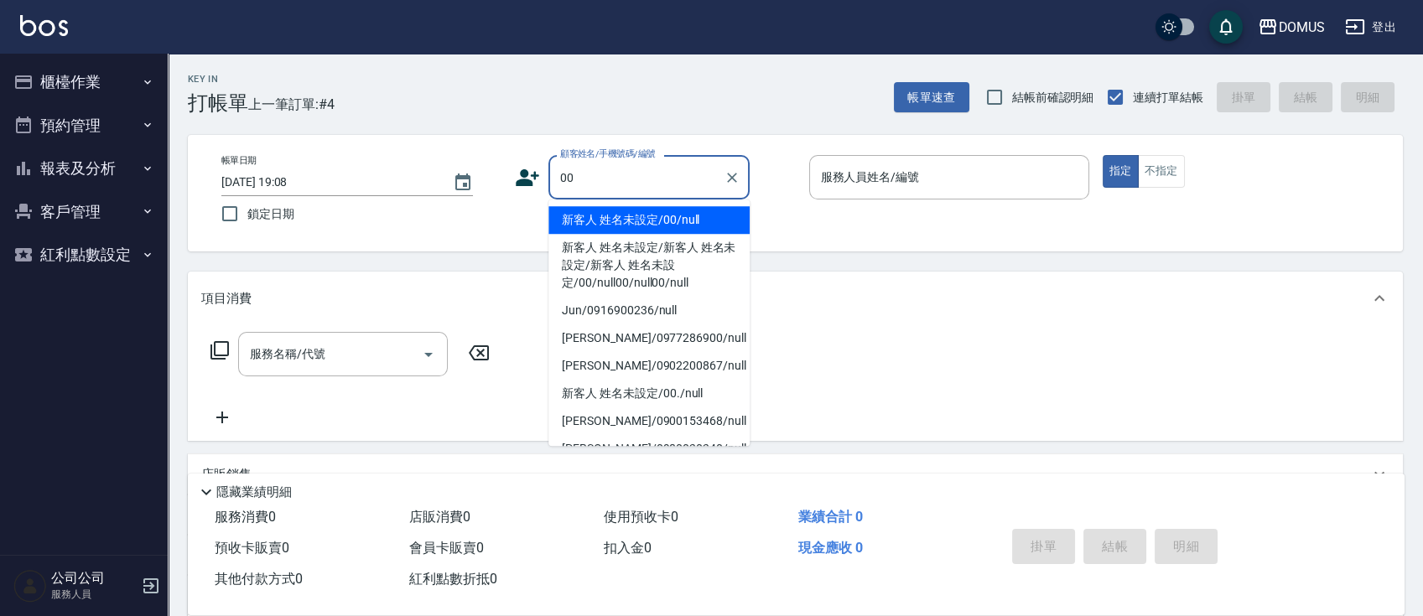
type input "新客人 姓名未設定/00/null"
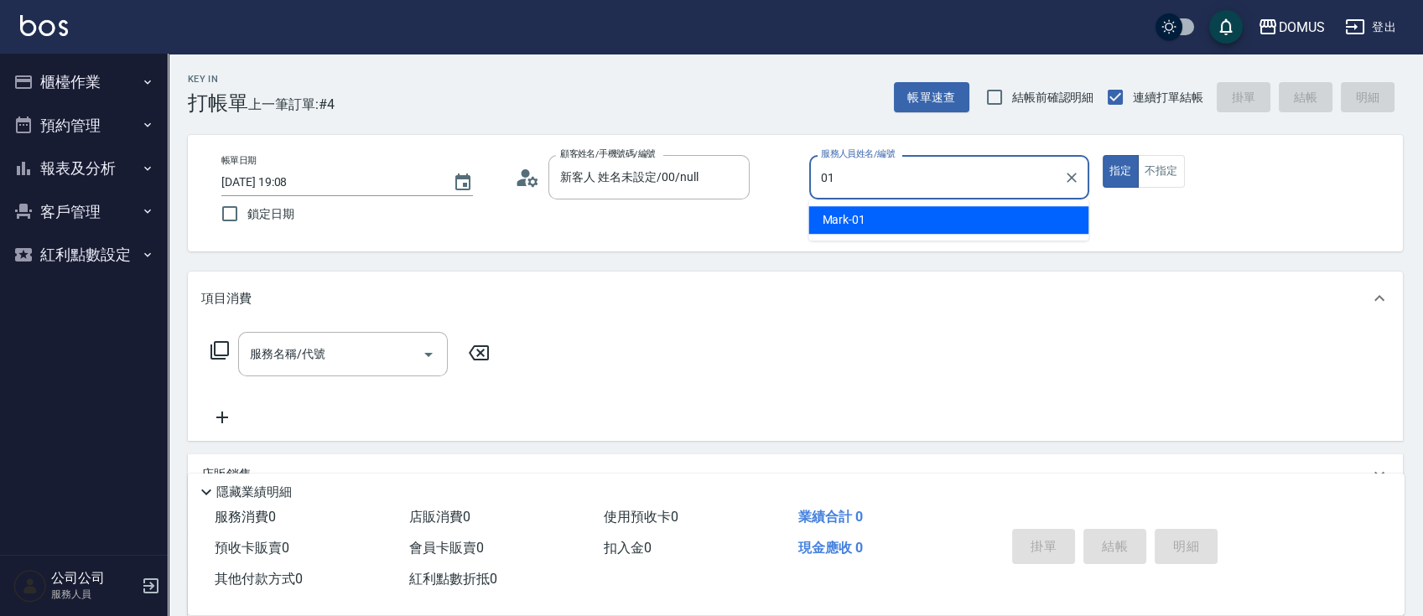
type input "Mark-01"
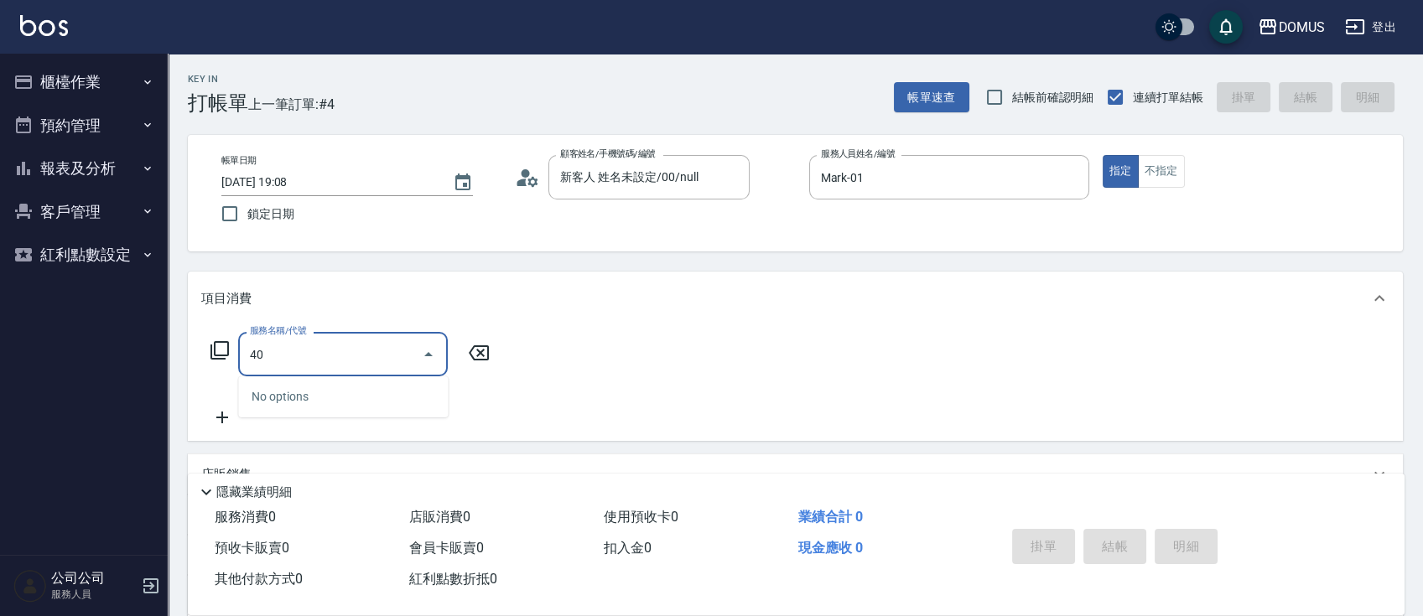
type input "401"
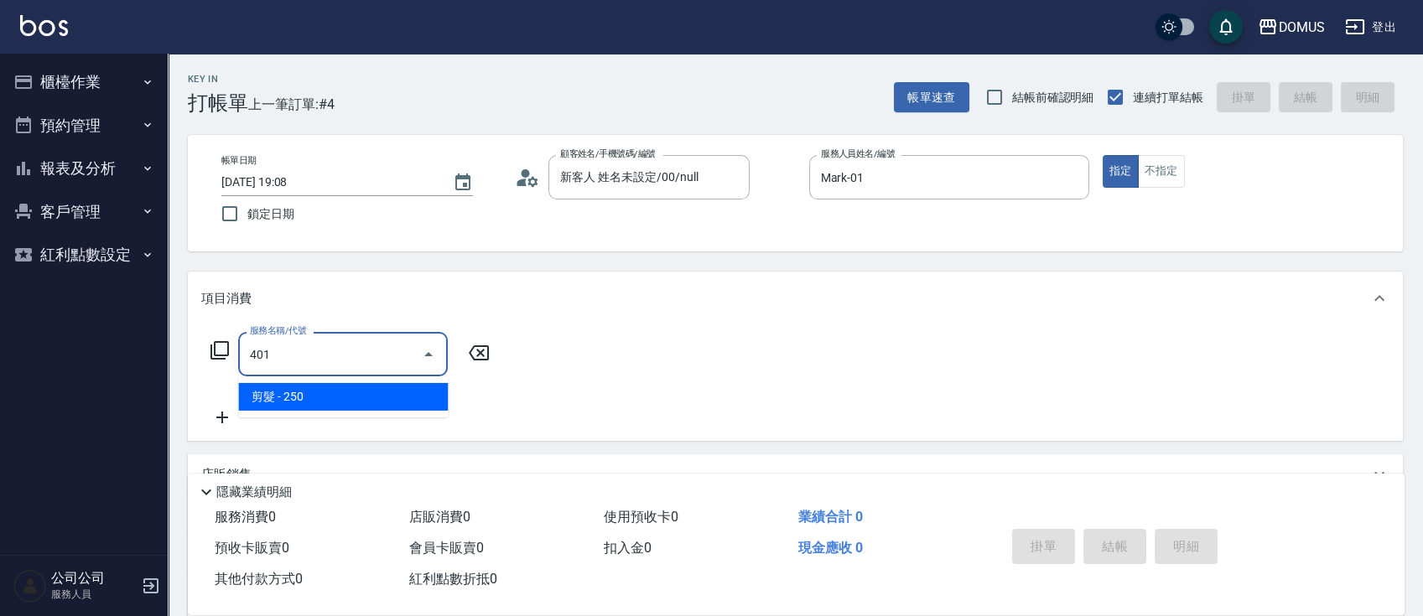
type input "20"
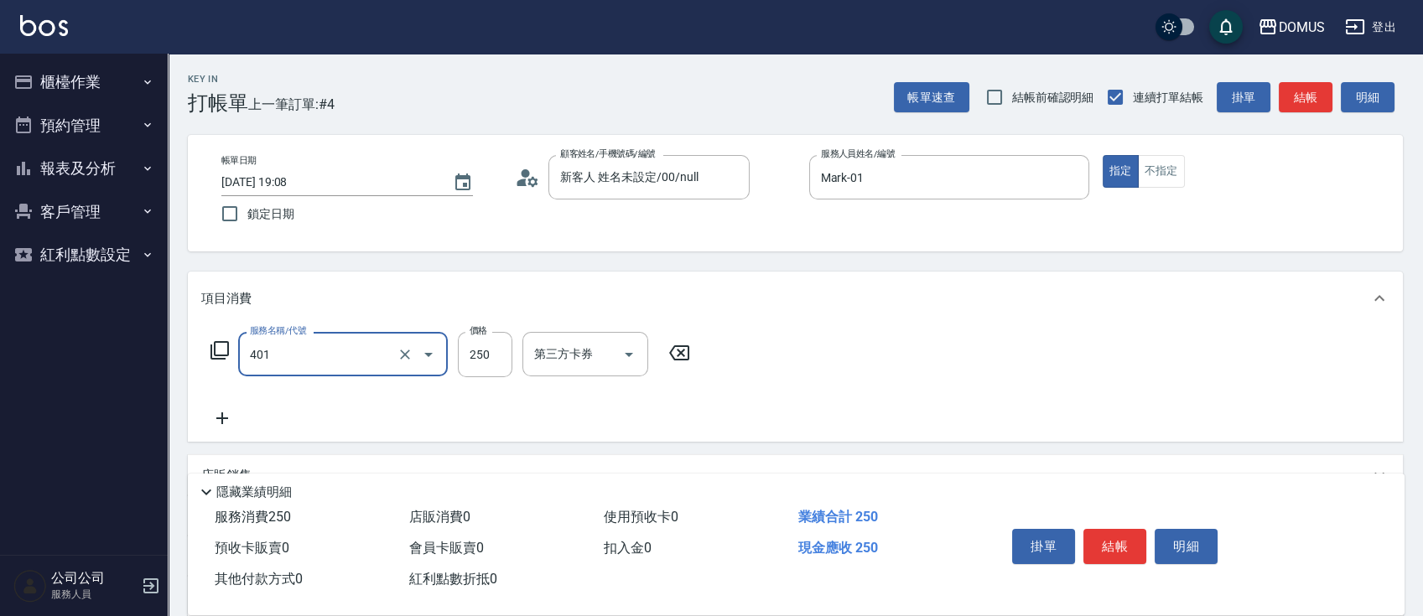
type input "剪髮(401)"
type input "0"
type input "40"
type input "400"
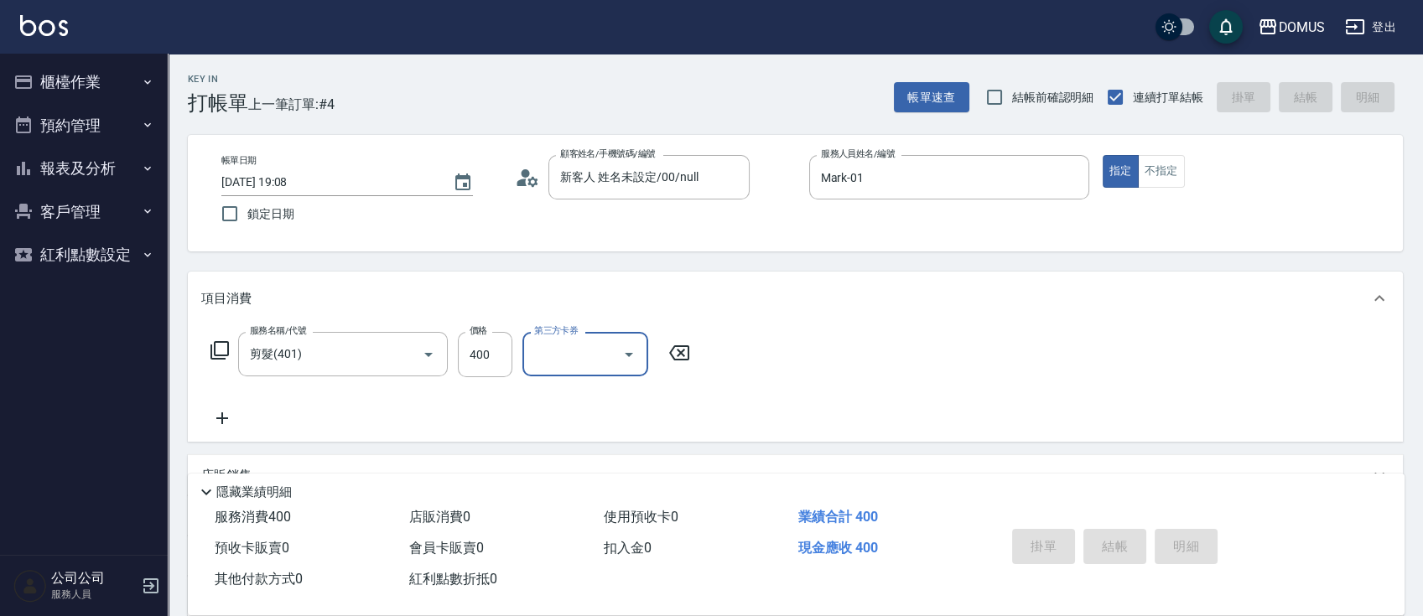
type input "0"
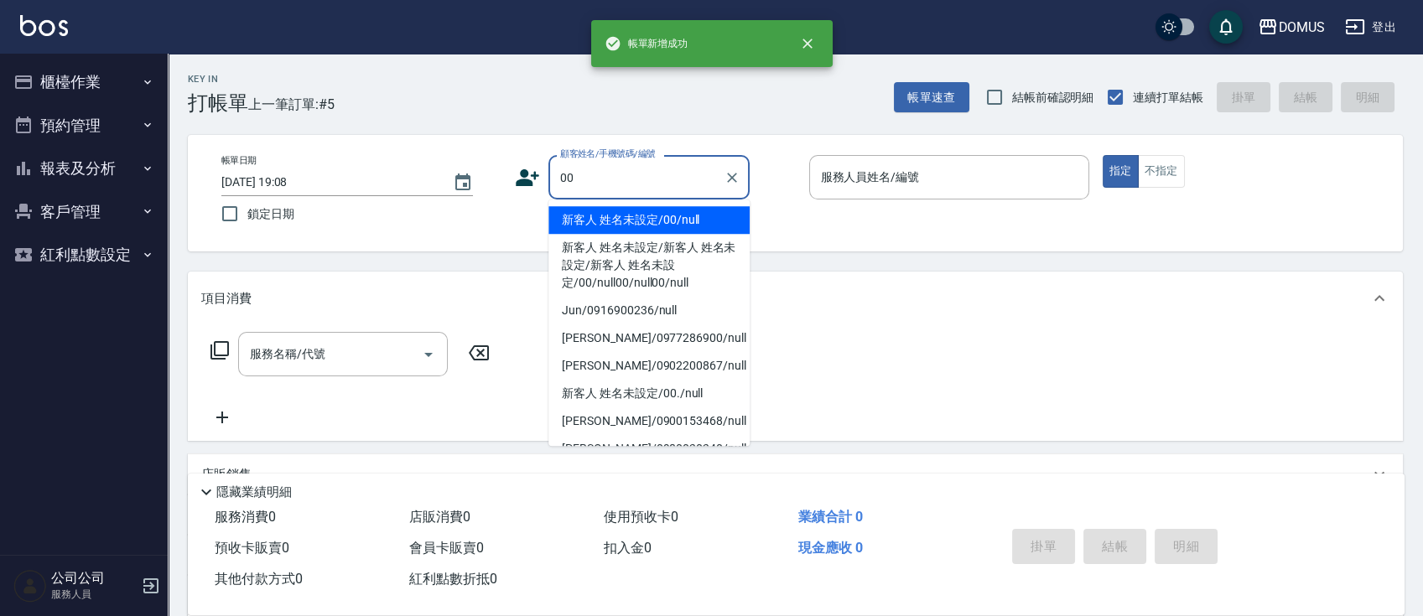
type input "新客人 姓名未設定/00/null"
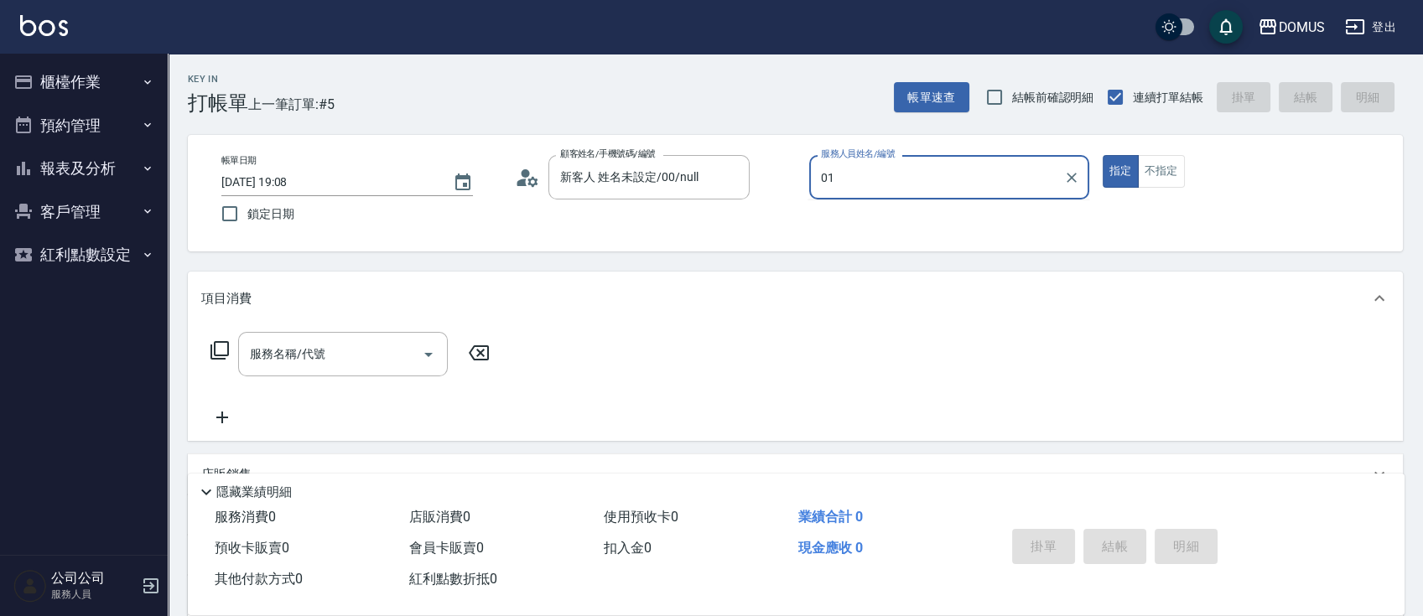
type input "Mark-01"
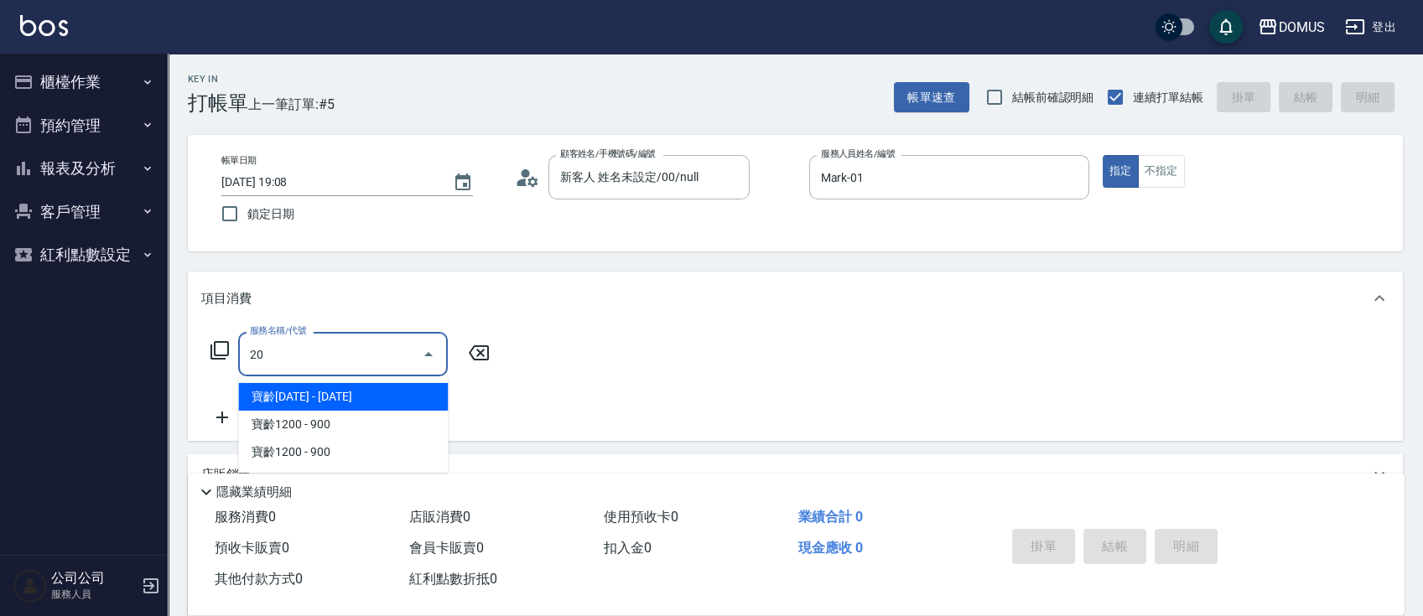
type input "201"
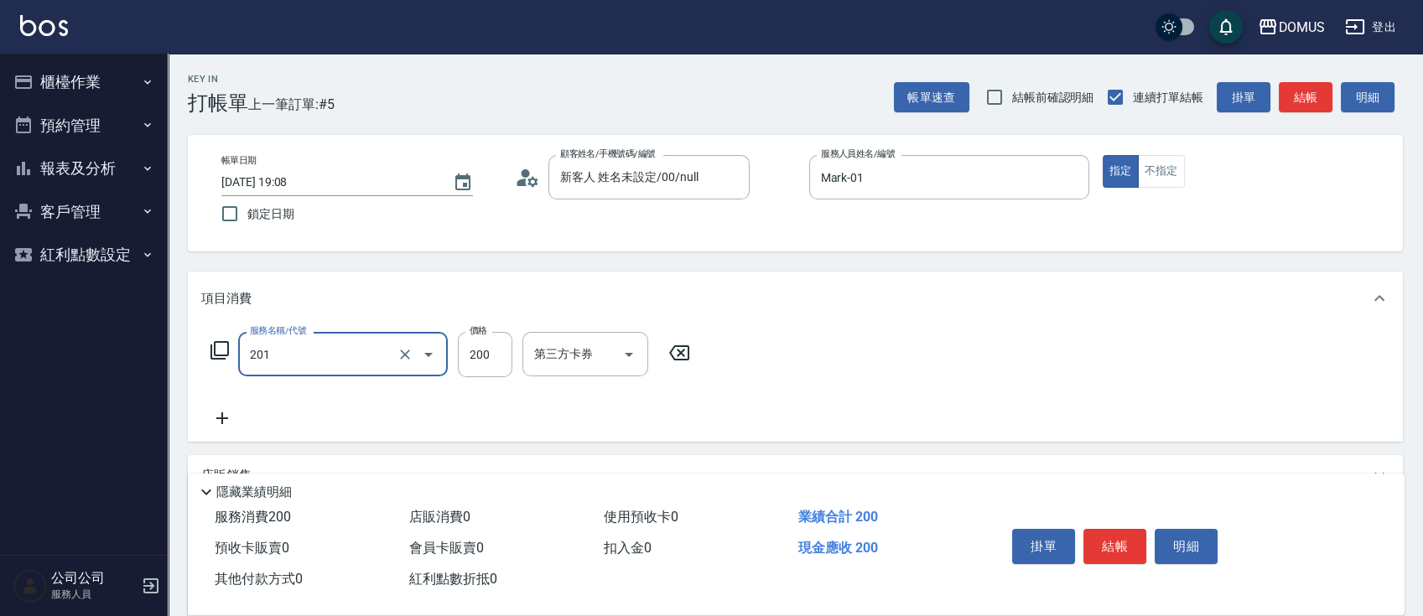
type input "20"
type input "洗髮(201)"
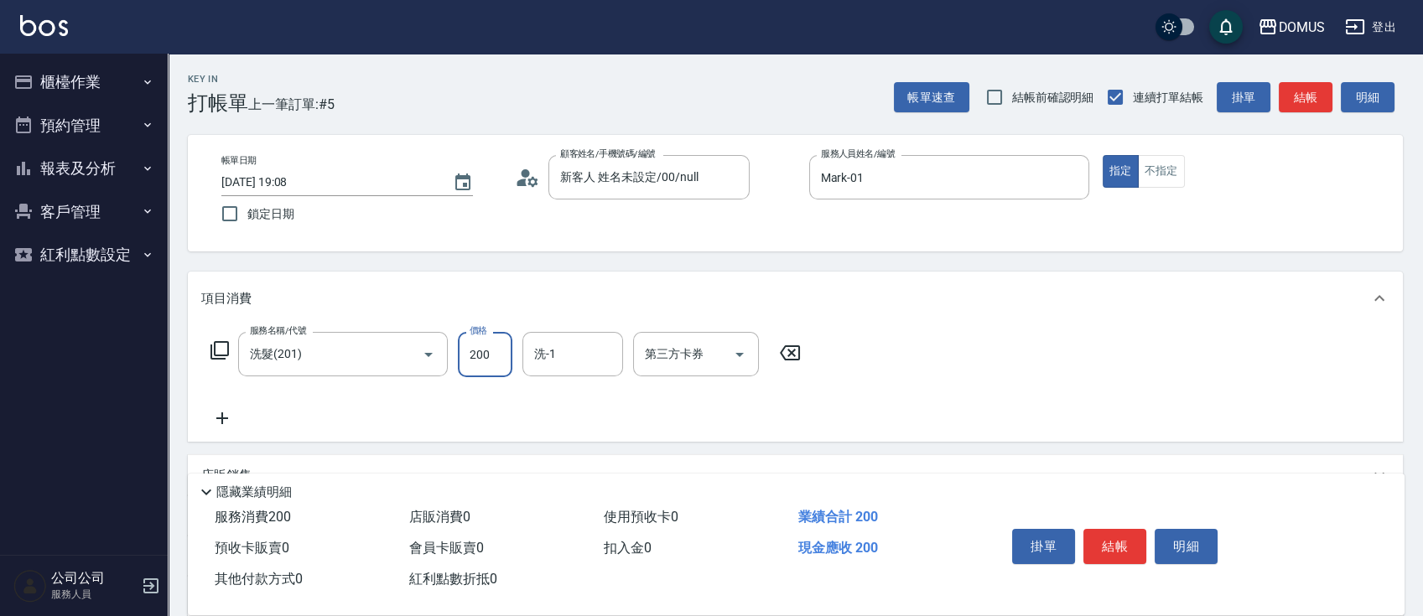
type input "0"
type input "30"
type input "300"
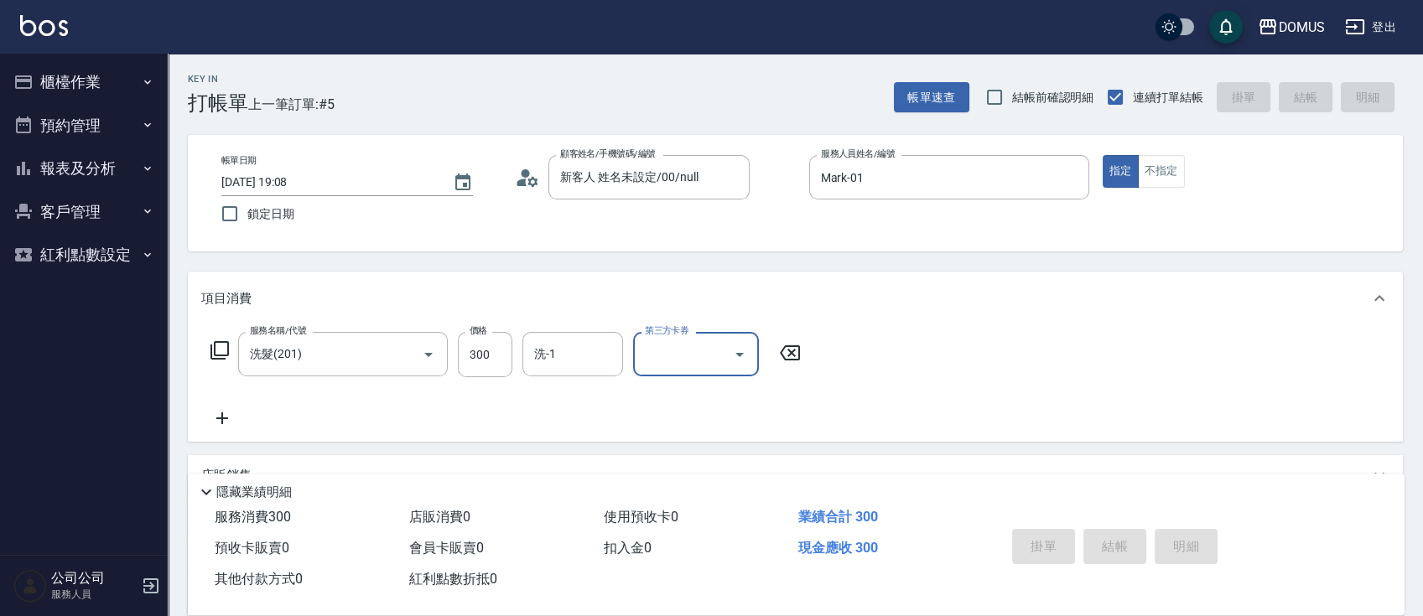
type input "0"
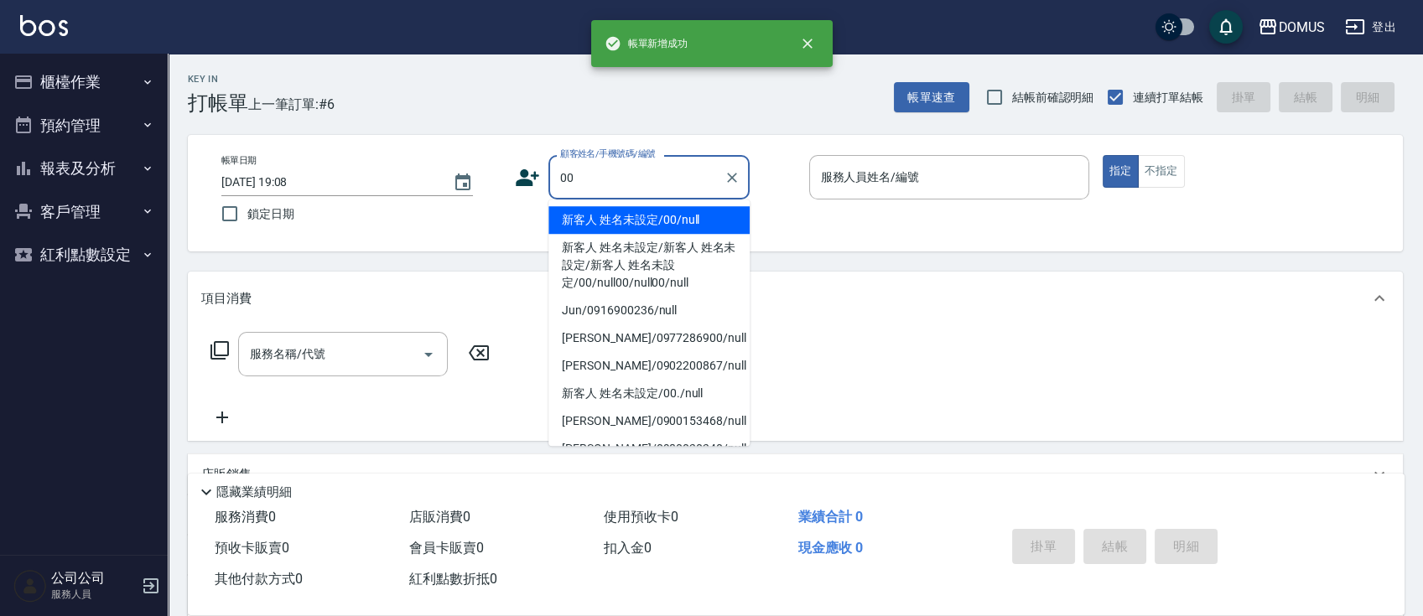
type input "新客人 姓名未設定/00/null"
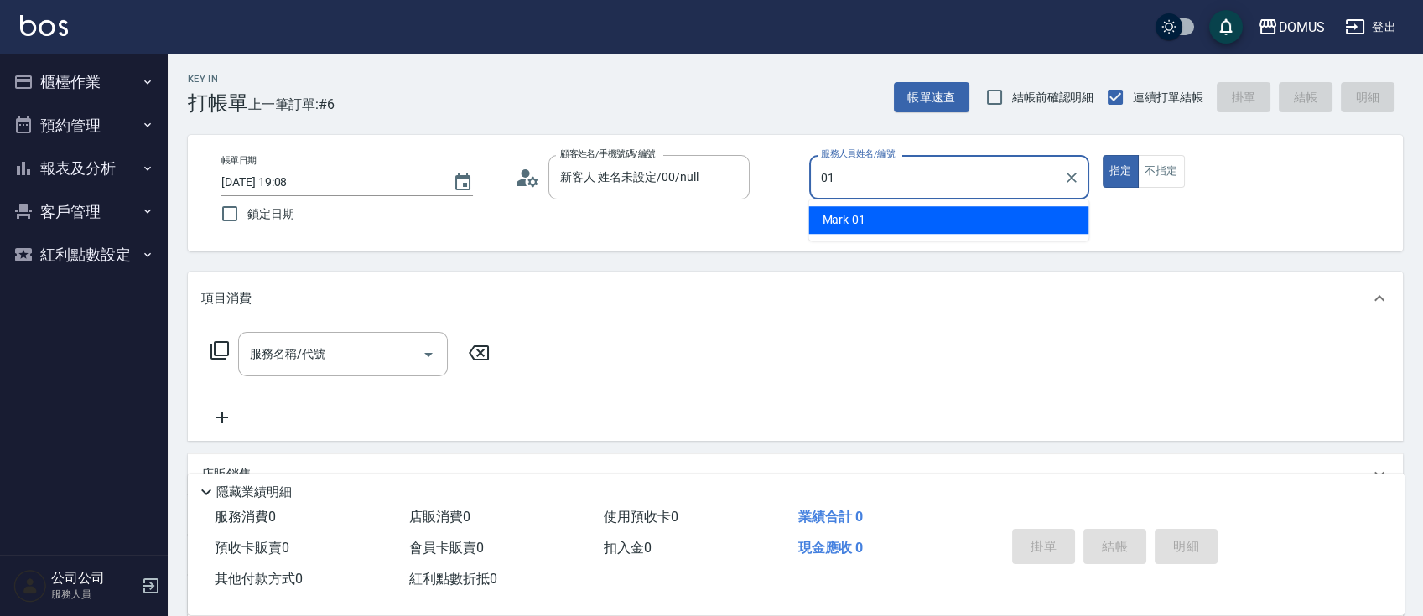
type input "Mark-01"
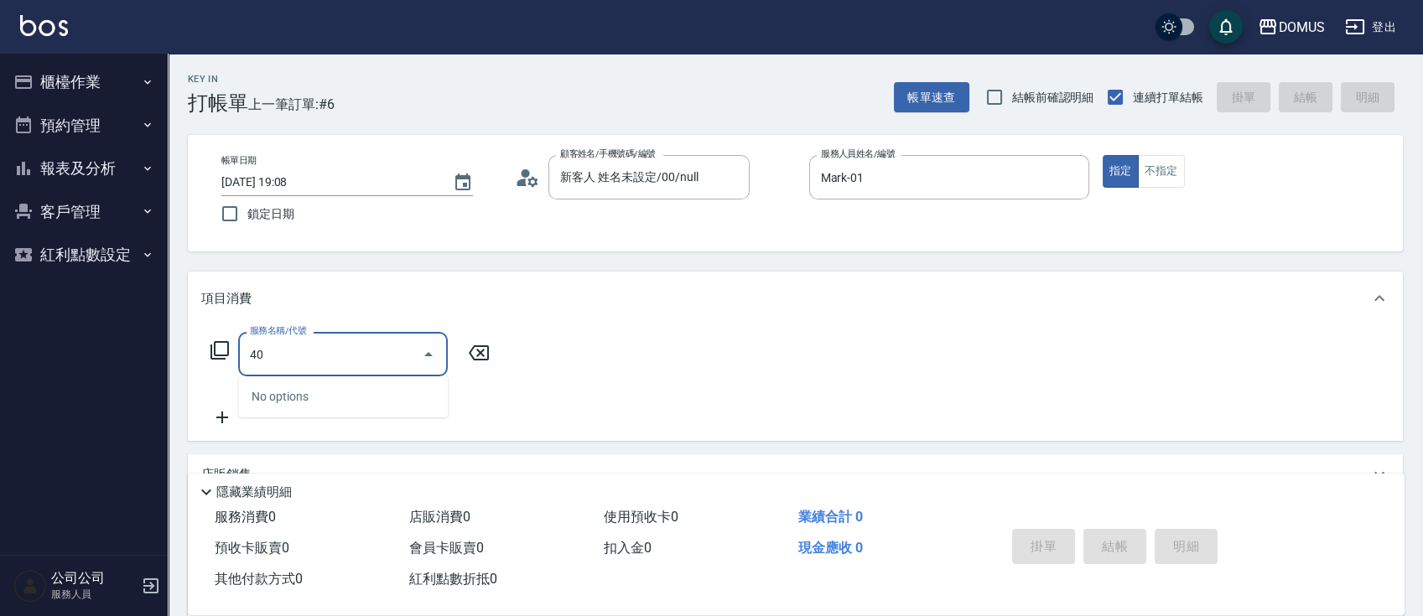
type input "401"
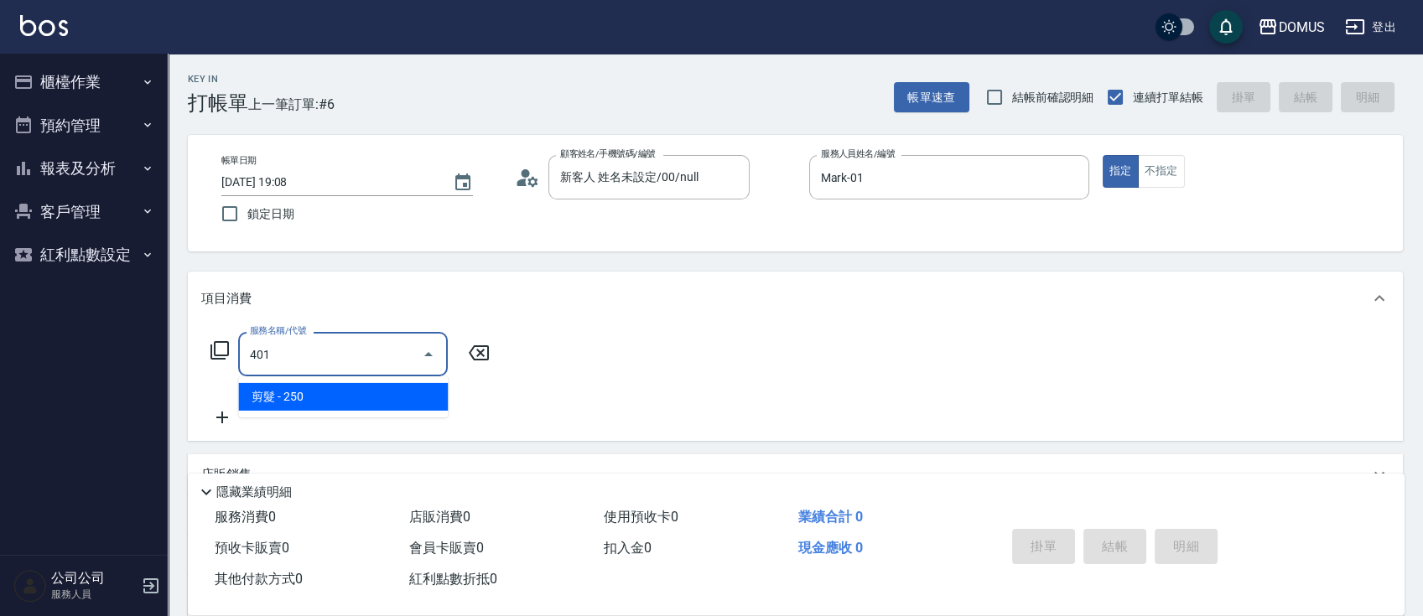
type input "20"
type input "剪髮(401)"
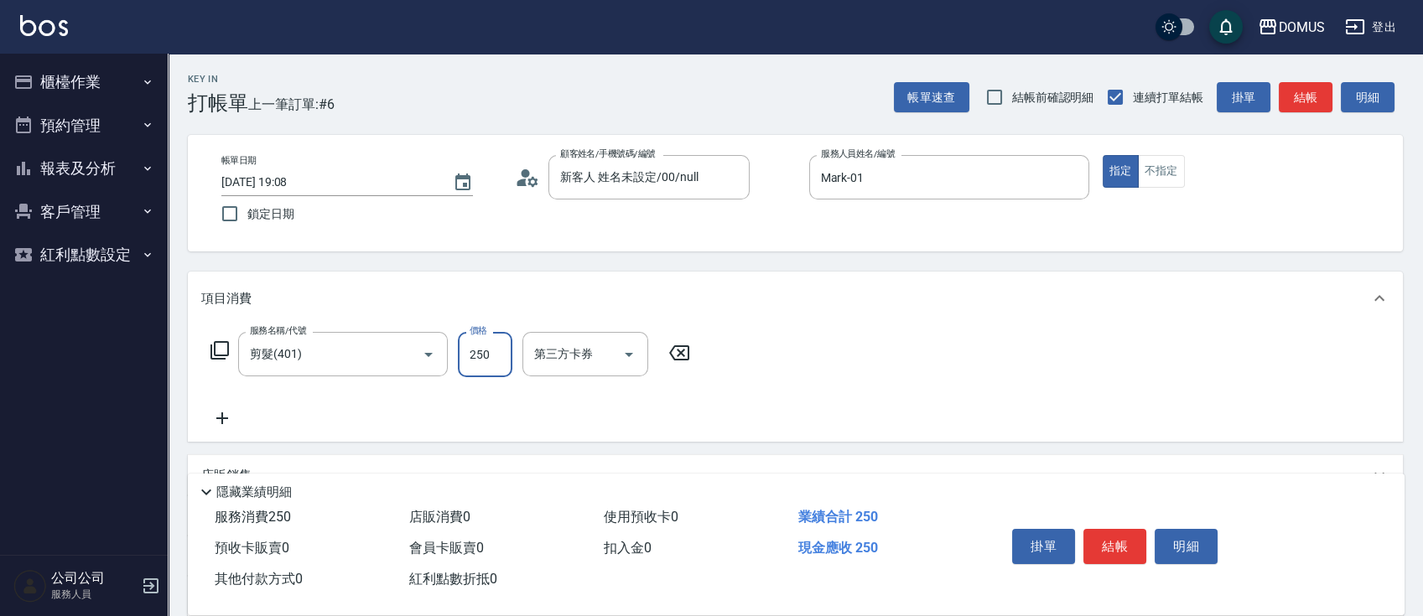
type input "0"
type input "80"
type input "8000"
click at [470, 358] on input "8000" at bounding box center [485, 354] width 55 height 45
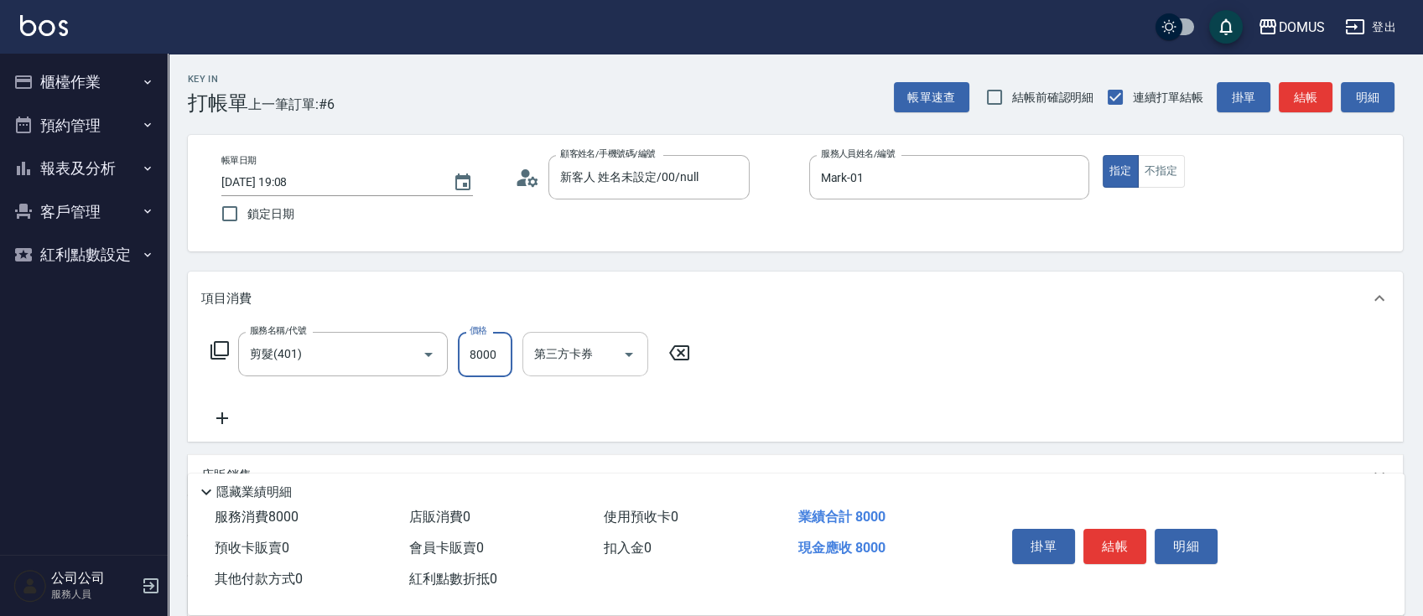
type input "0"
type input "80"
type input "800"
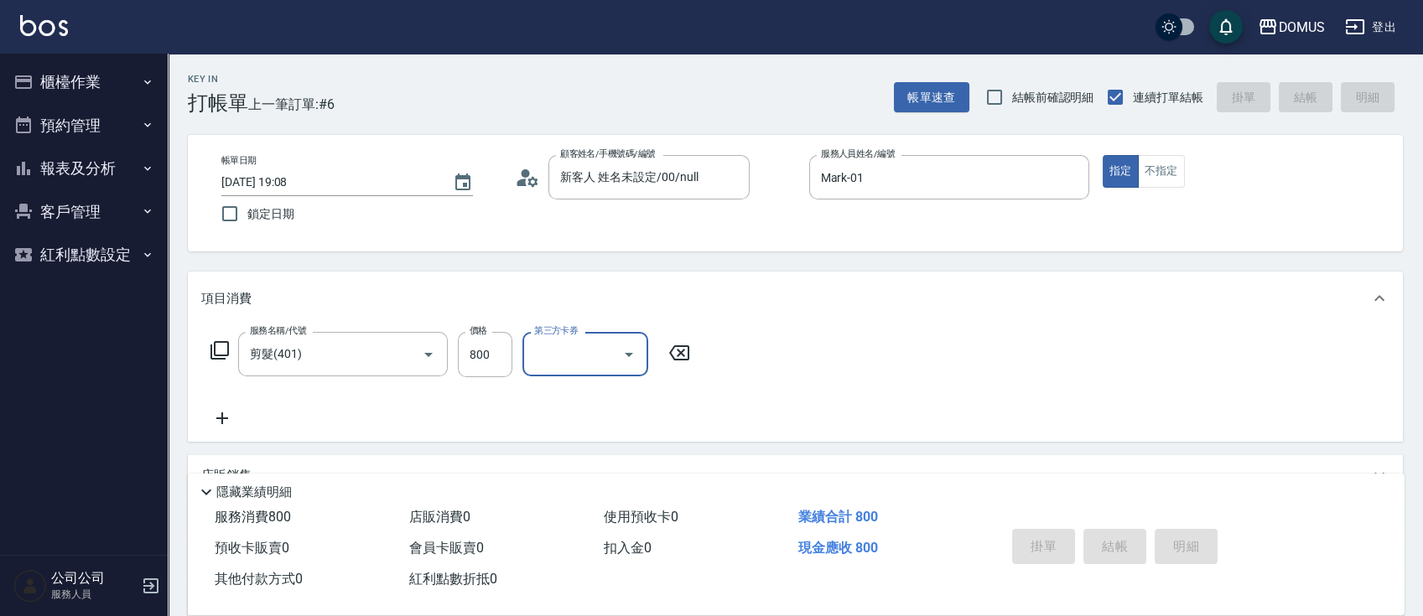
type input "0"
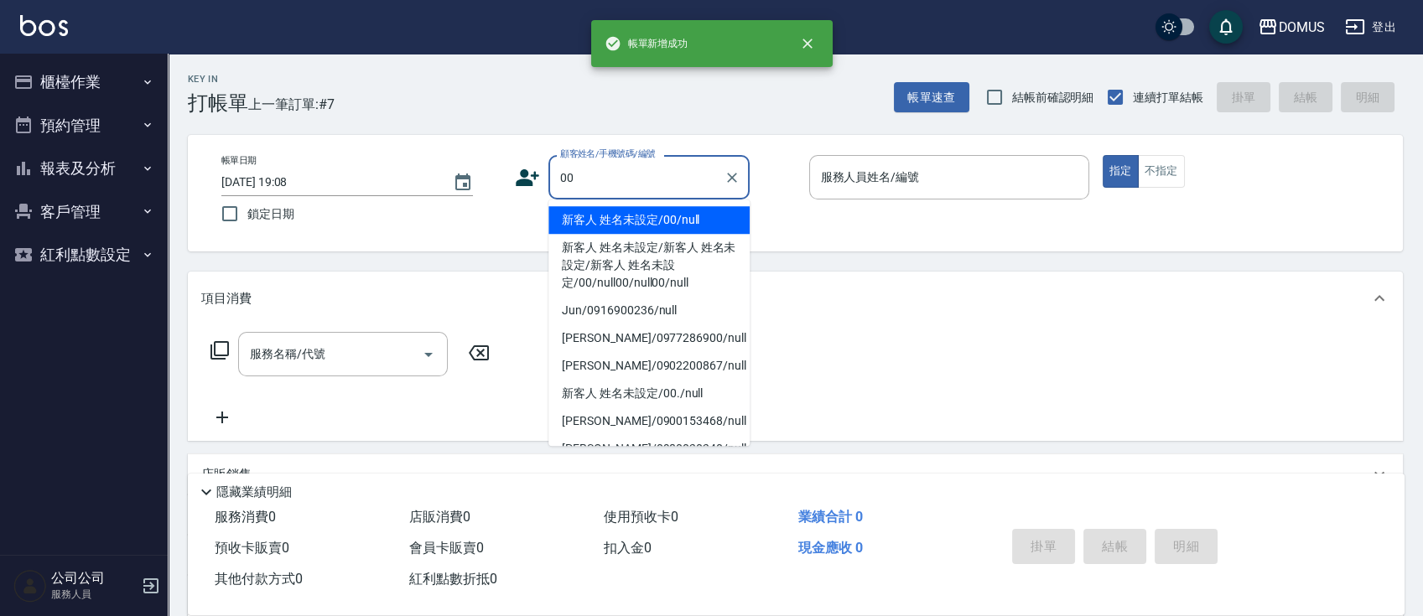
type input "新客人 姓名未設定/00/null"
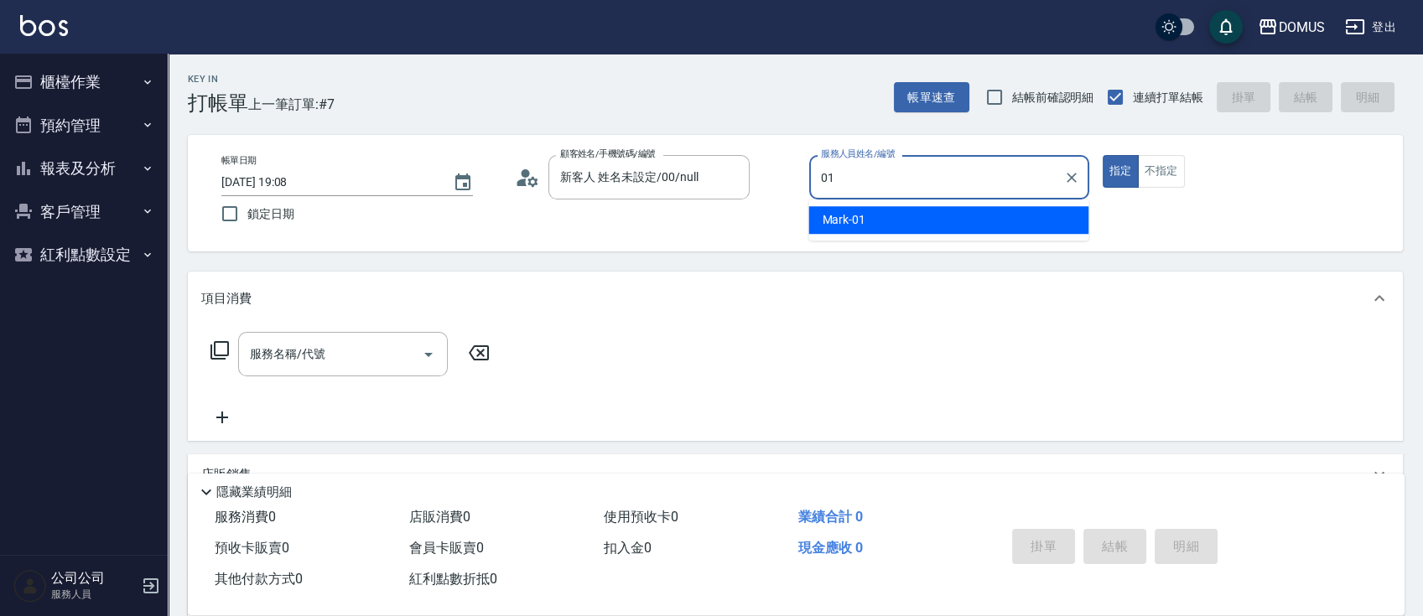
type input "Mark-01"
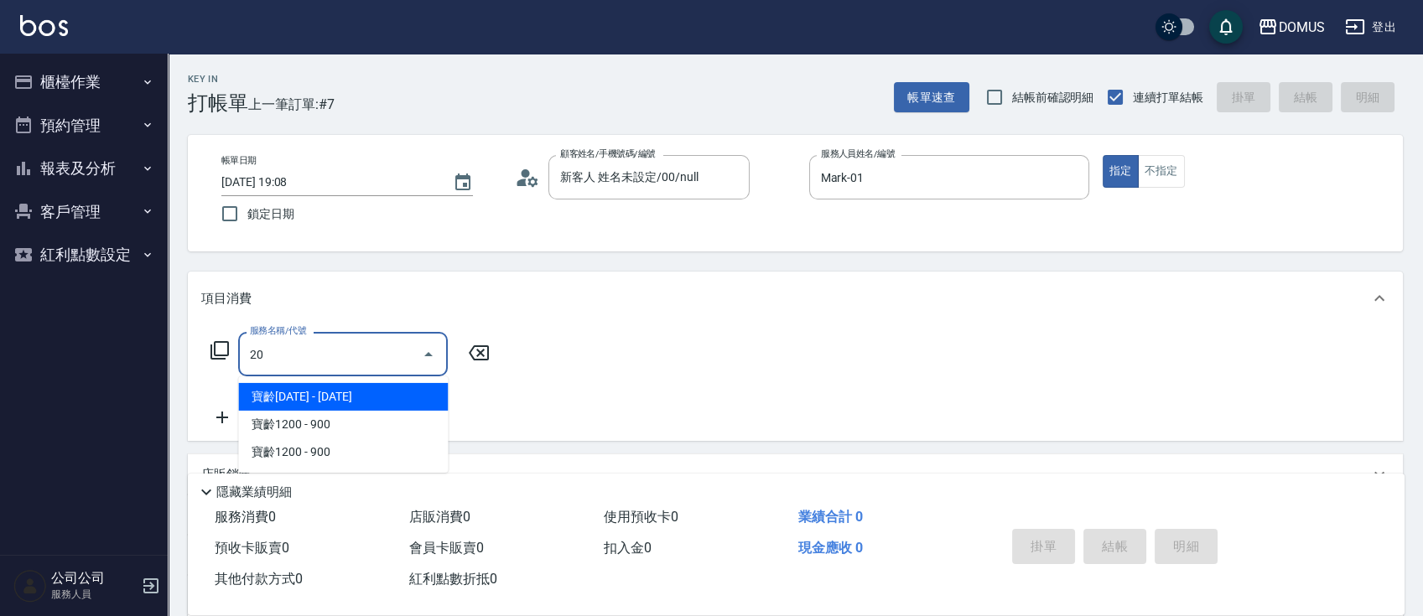
type input "201"
type input "20"
type input "洗髮(201)"
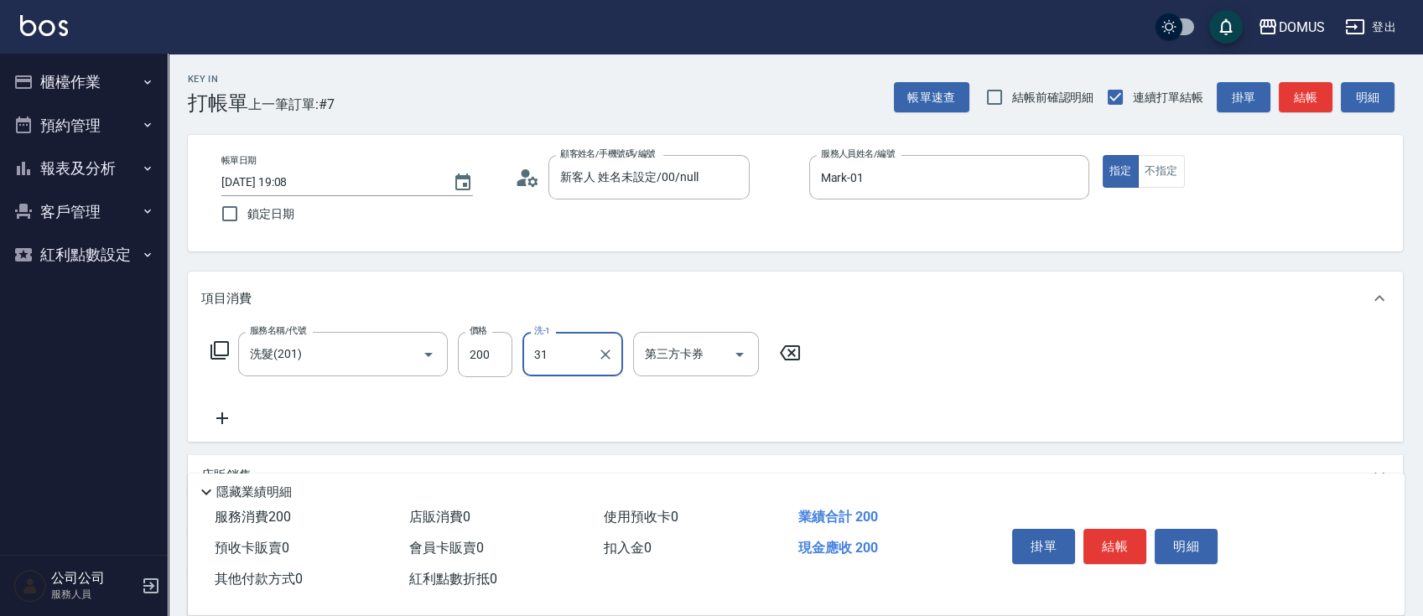
type input "小吉-31"
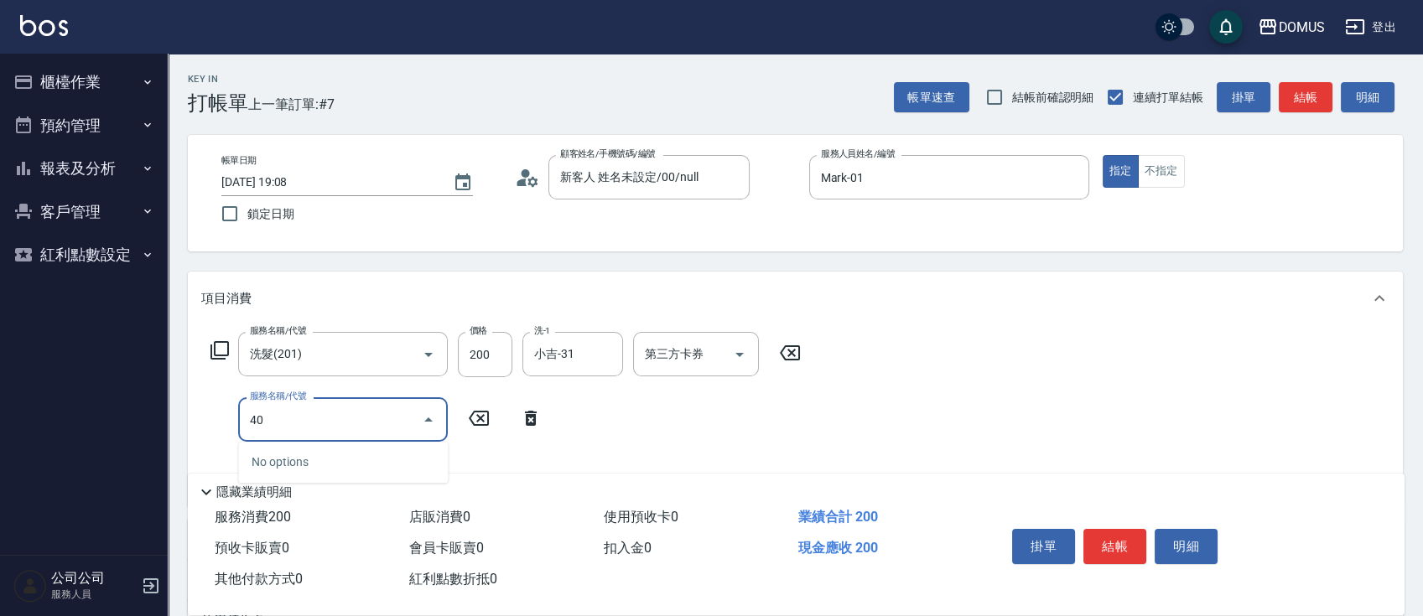
type input "401"
type input "40"
type input "剪髮(401)"
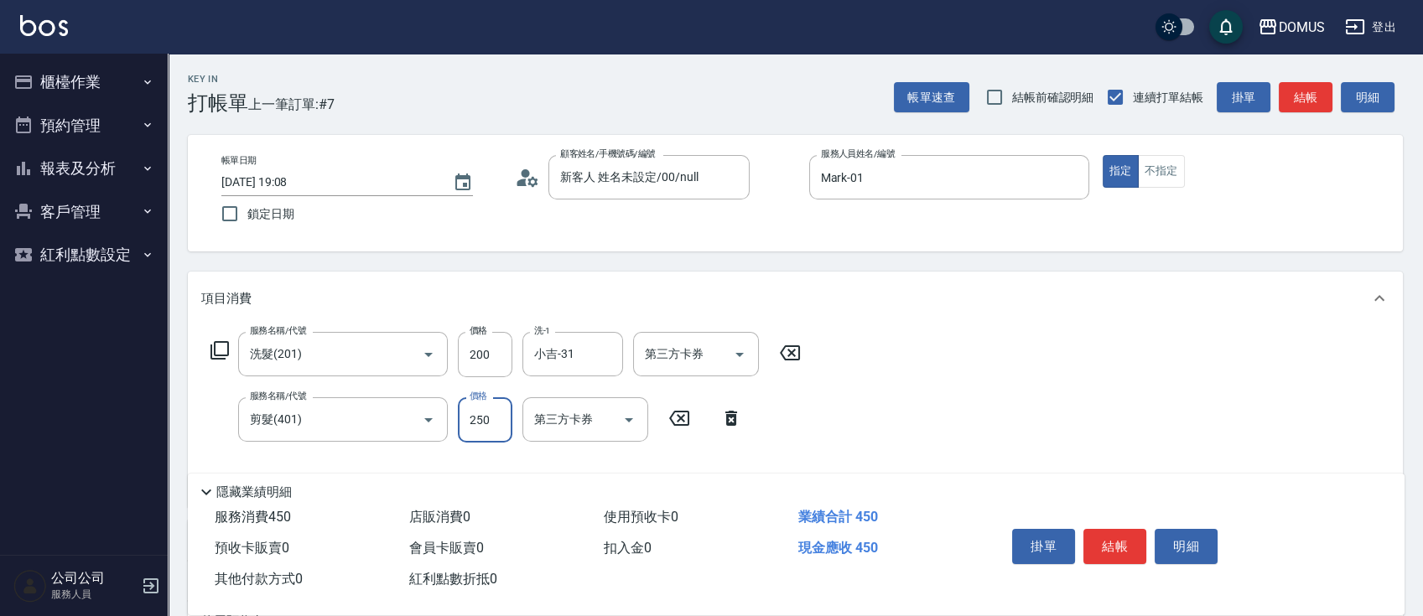
type input "20"
type input "60"
type input "80"
type input "600"
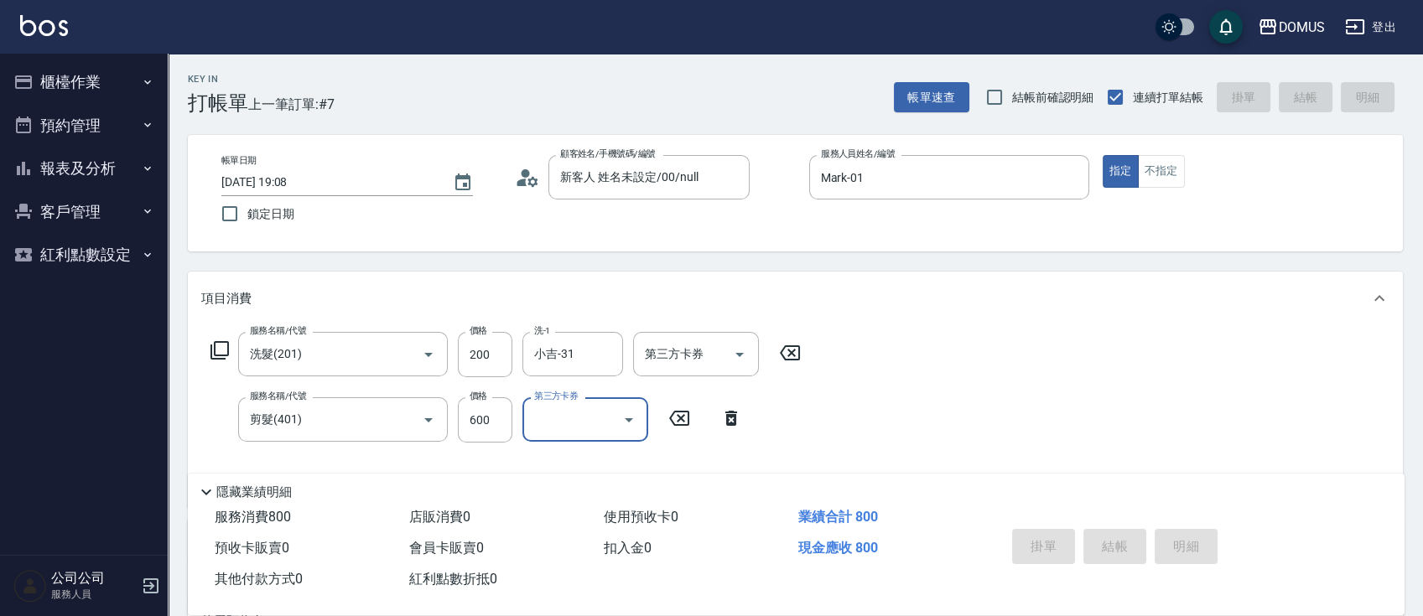
type input "[DATE] 19:09"
type input "0"
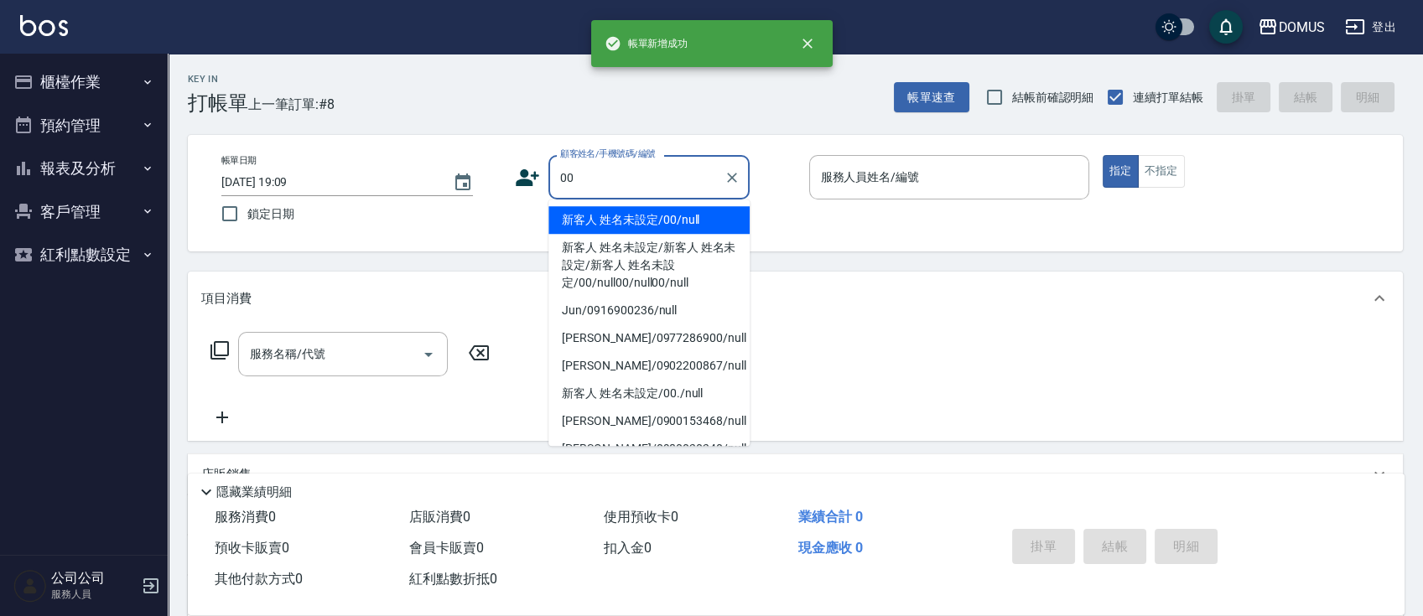
type input "新客人 姓名未設定/00/null"
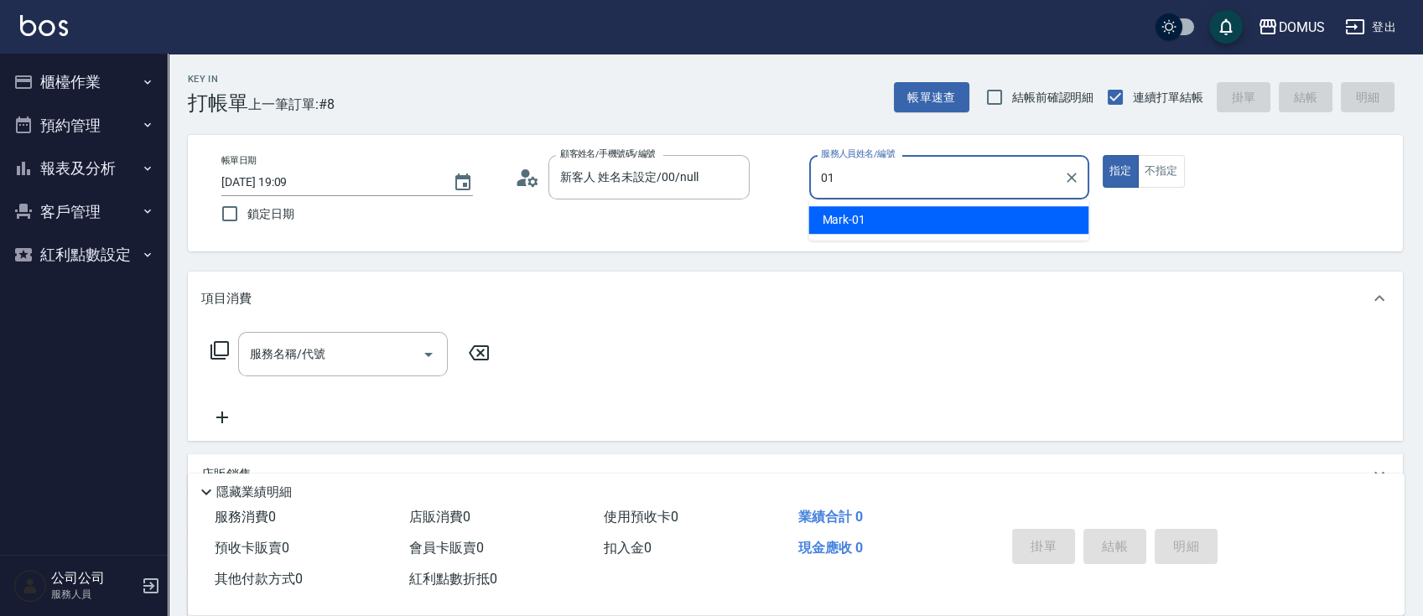
type input "Mark-01"
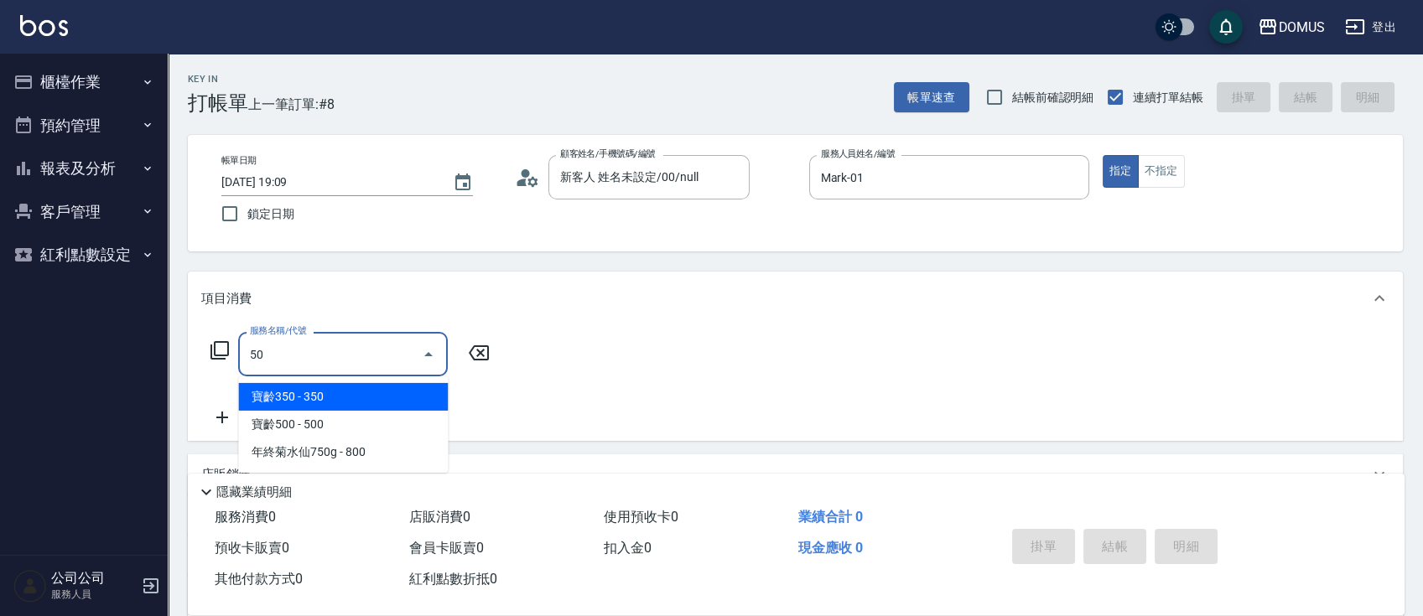
type input "501"
type input "100"
type input "染髮(501)"
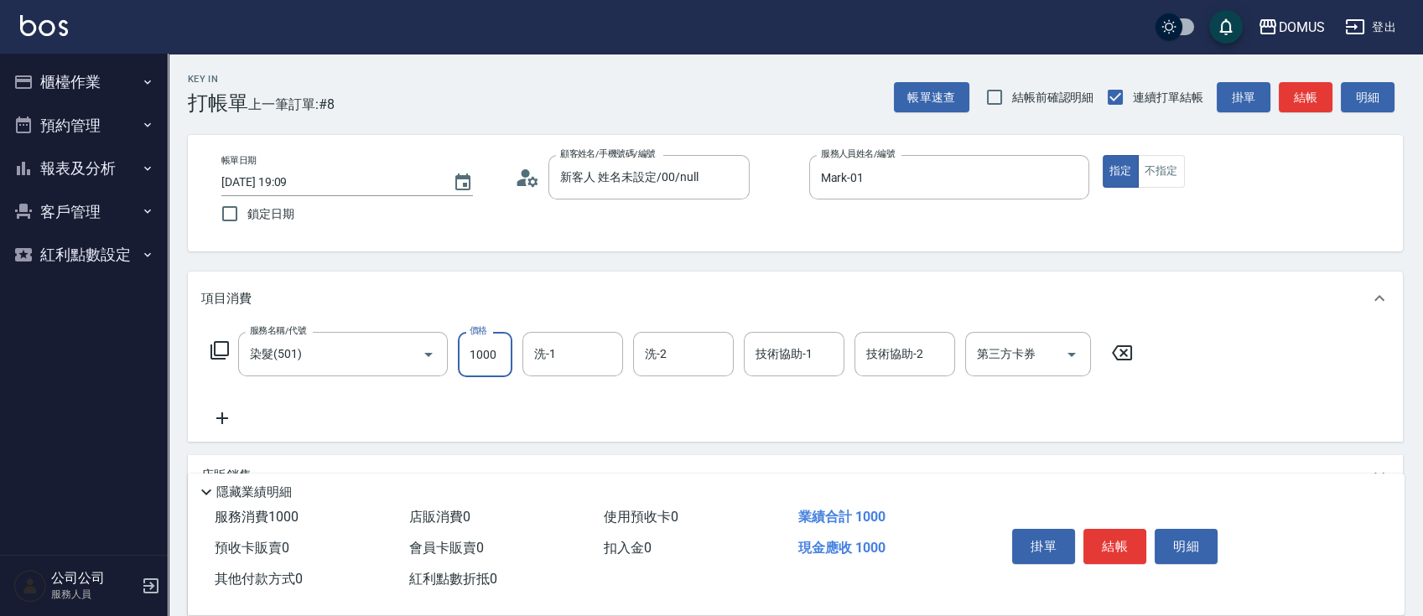
type input "0"
type input "20"
type input "200"
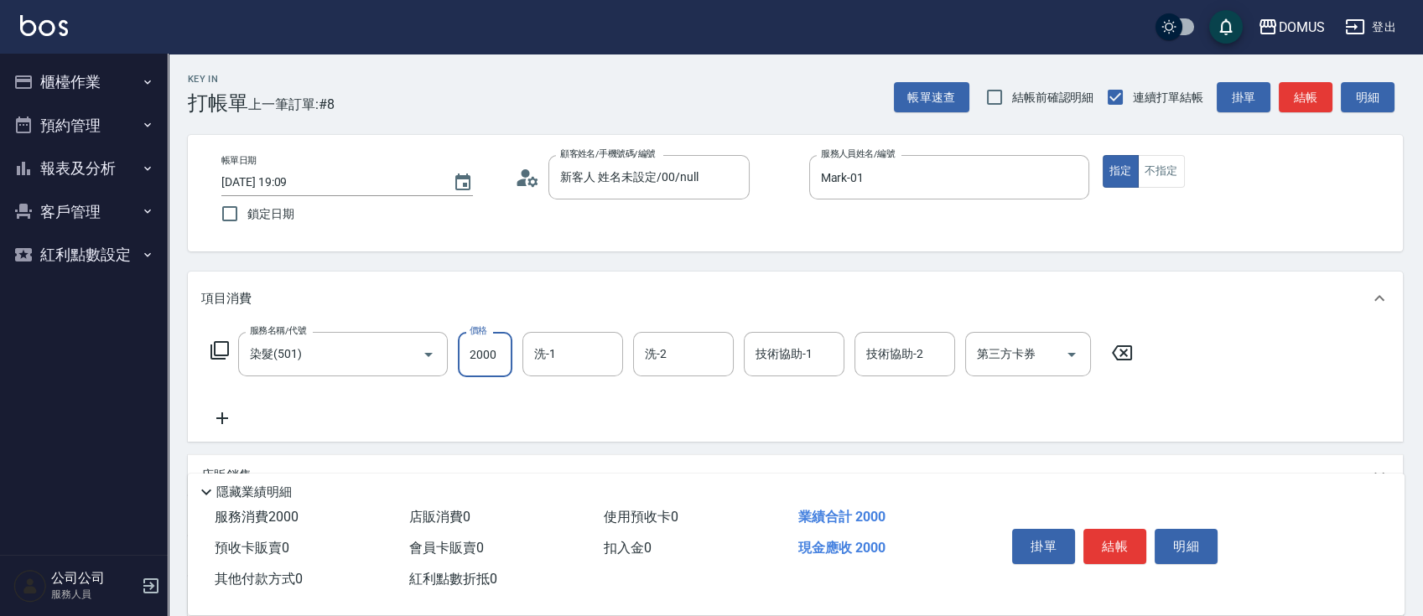
type input "2000"
type input "[PERSON_NAME]-34"
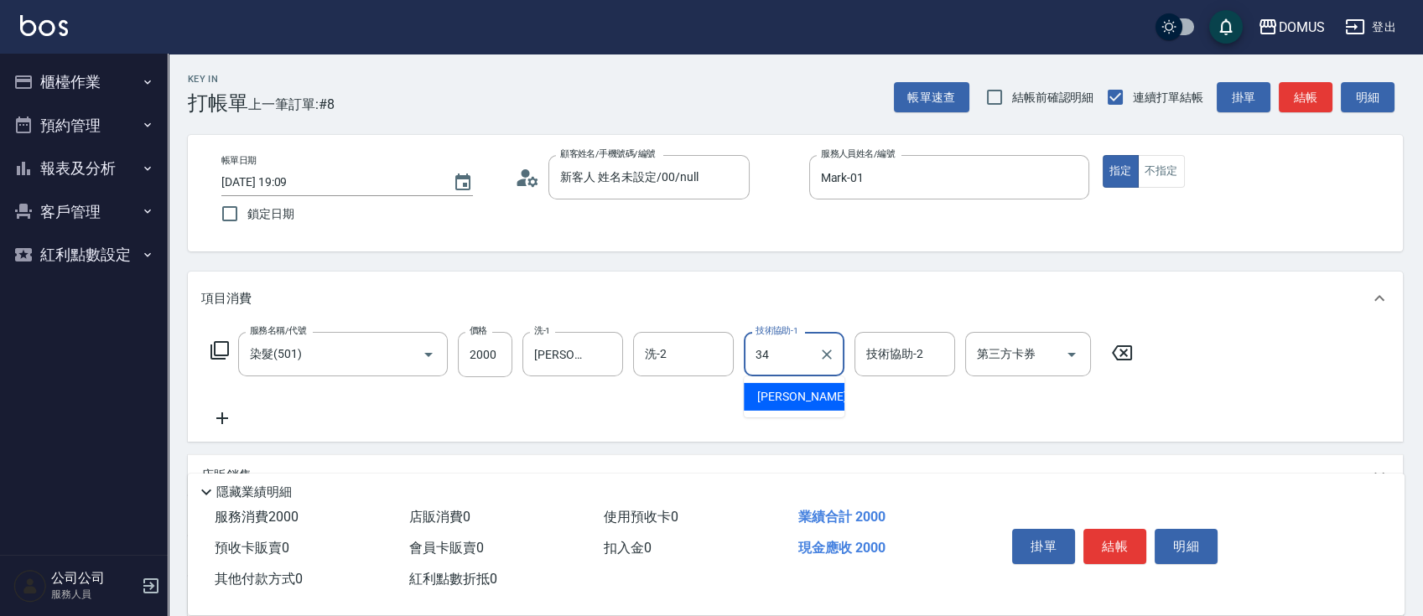
type input "[PERSON_NAME]-34"
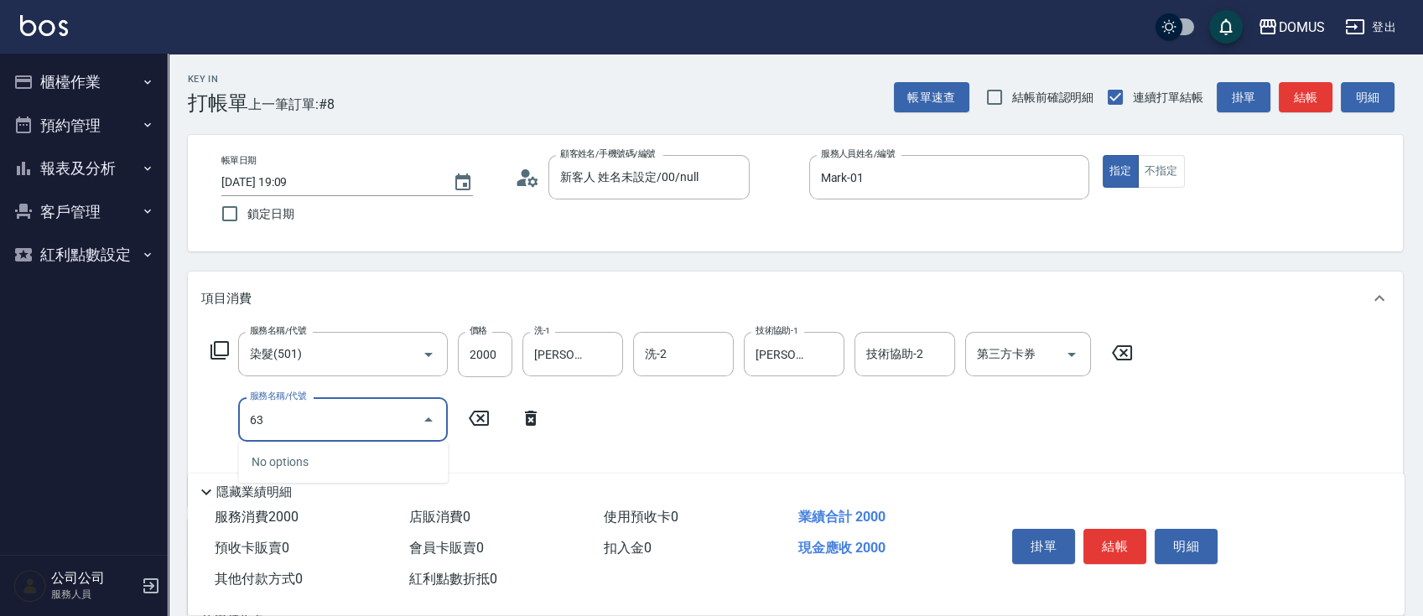
type input "633"
type input "420"
type input "黑曜光護中(633)"
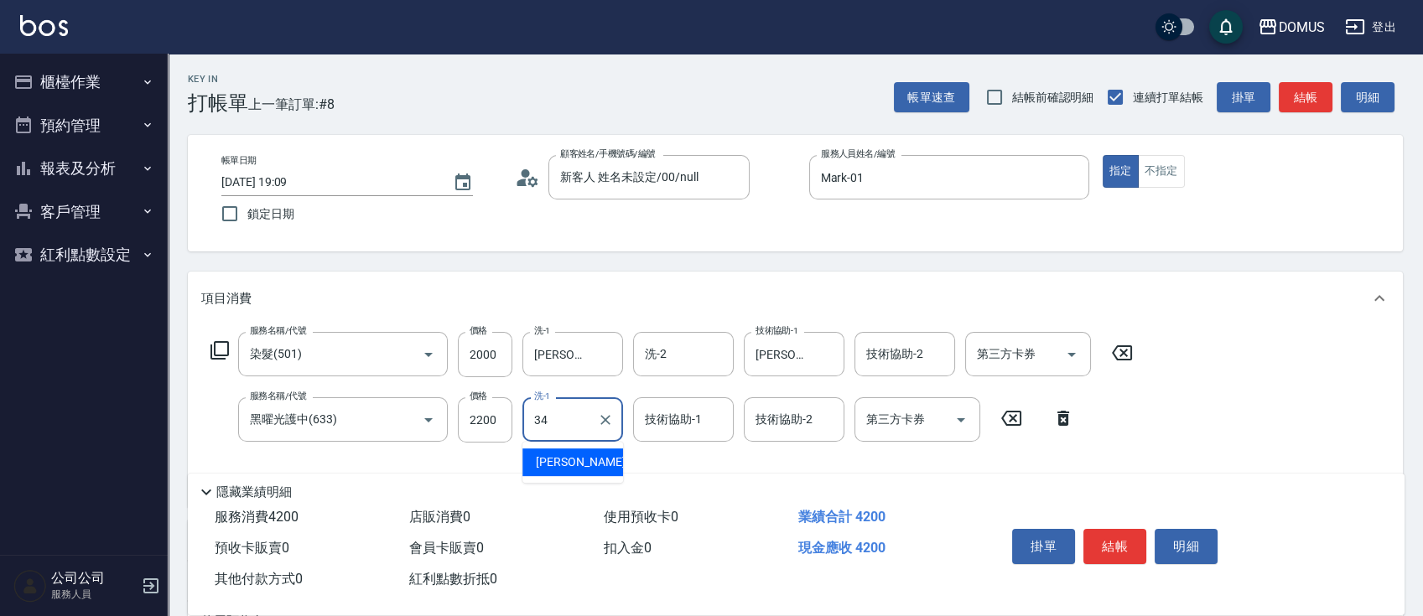
type input "[PERSON_NAME]-34"
type input "34"
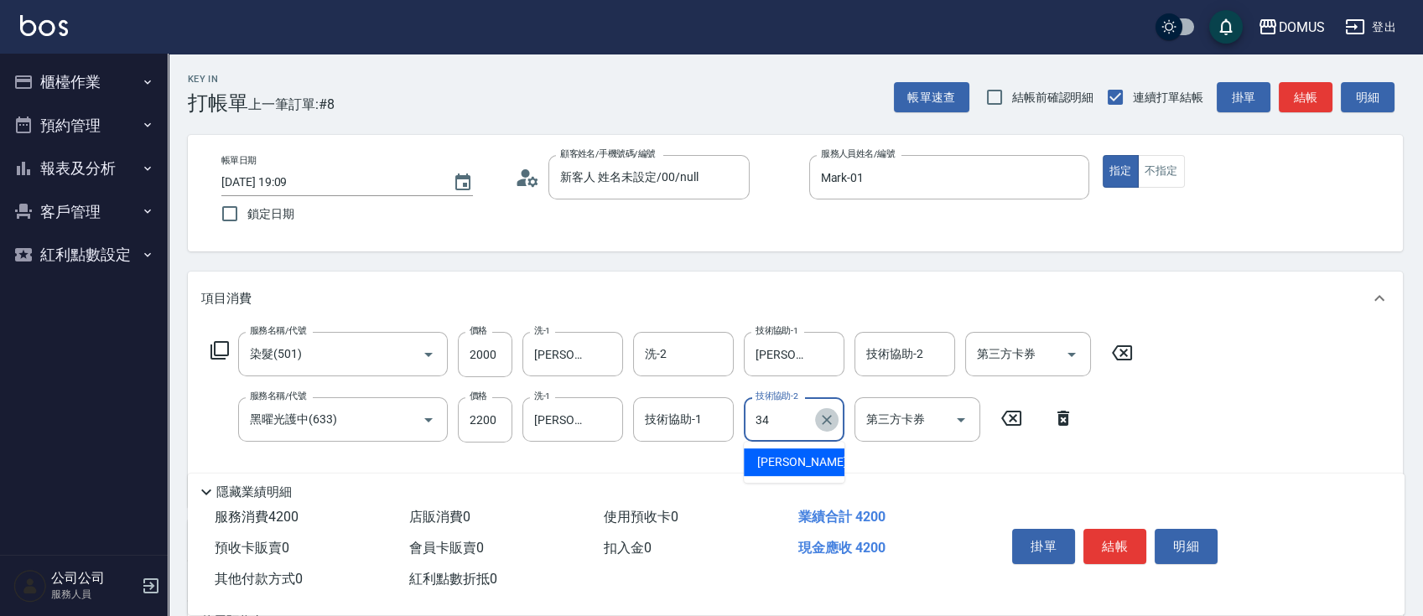
click at [832, 428] on icon "Clear" at bounding box center [826, 420] width 17 height 17
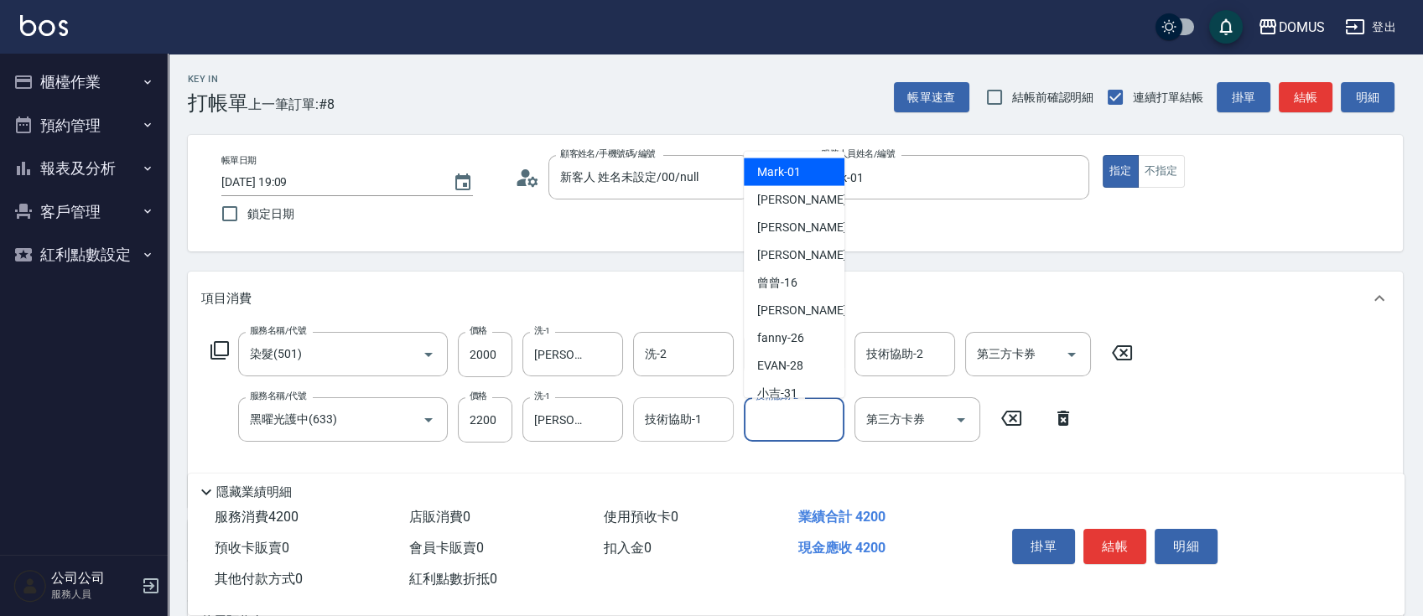
click at [686, 434] on div "技術協助-1" at bounding box center [683, 419] width 101 height 44
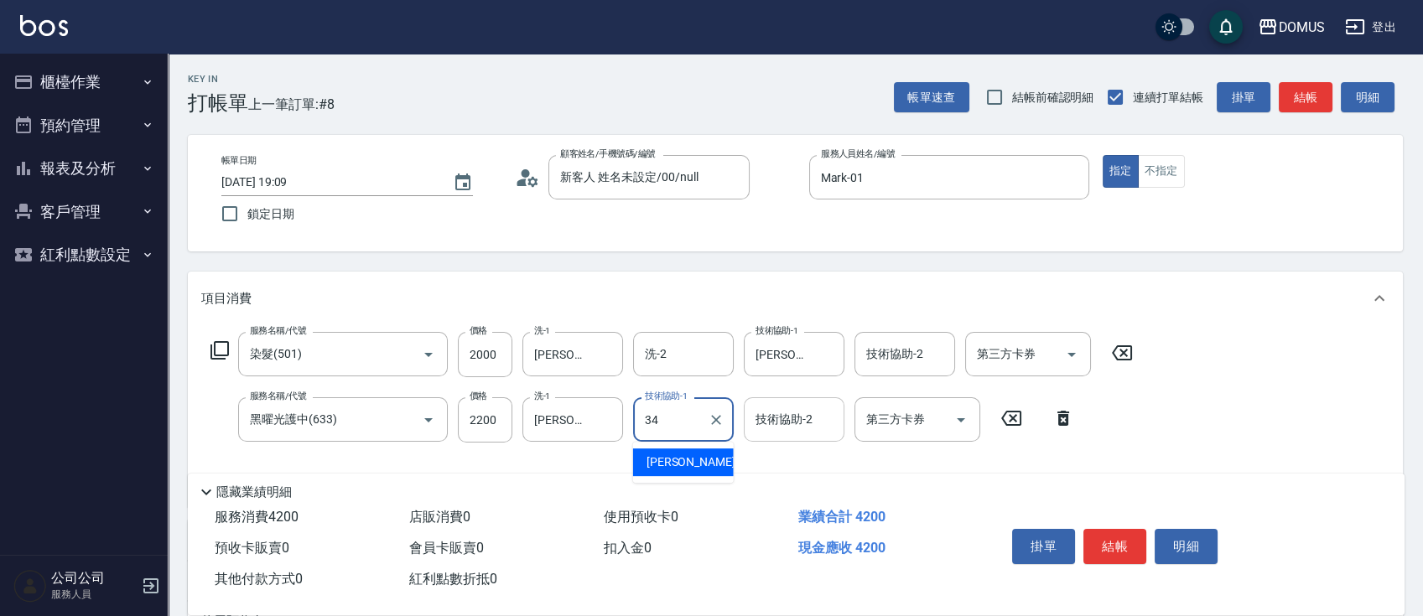
type input "[PERSON_NAME]-34"
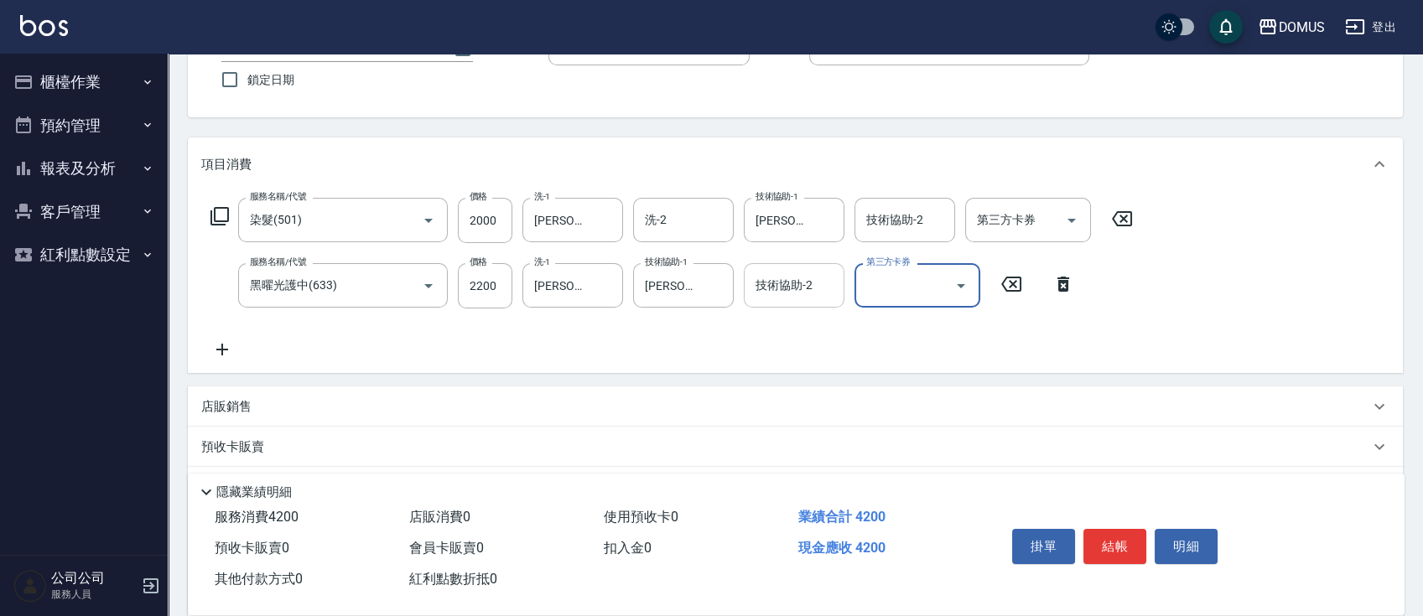
scroll to position [304, 0]
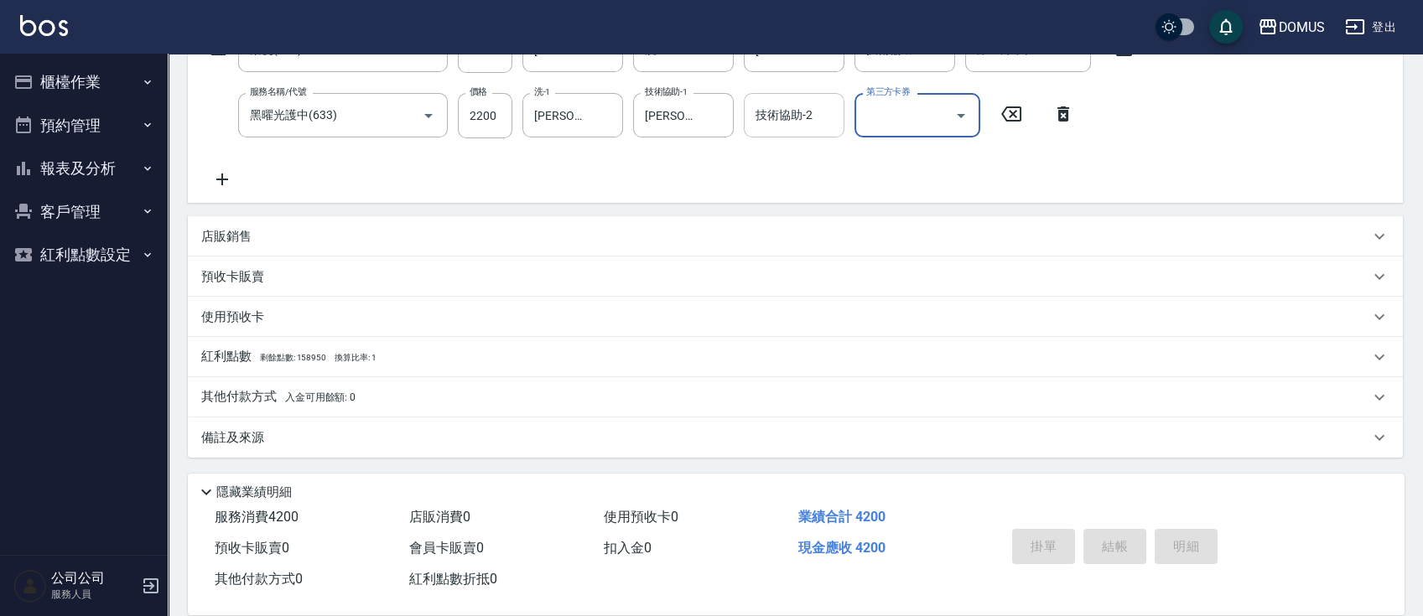
type input "0"
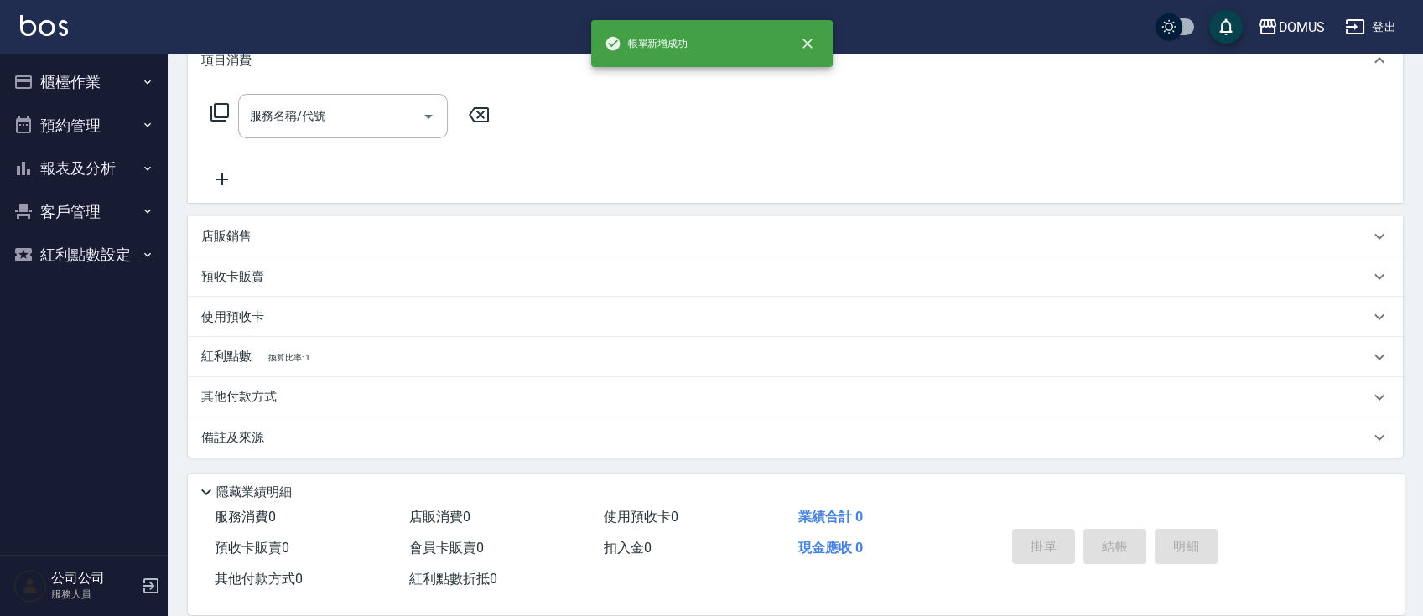
scroll to position [0, 0]
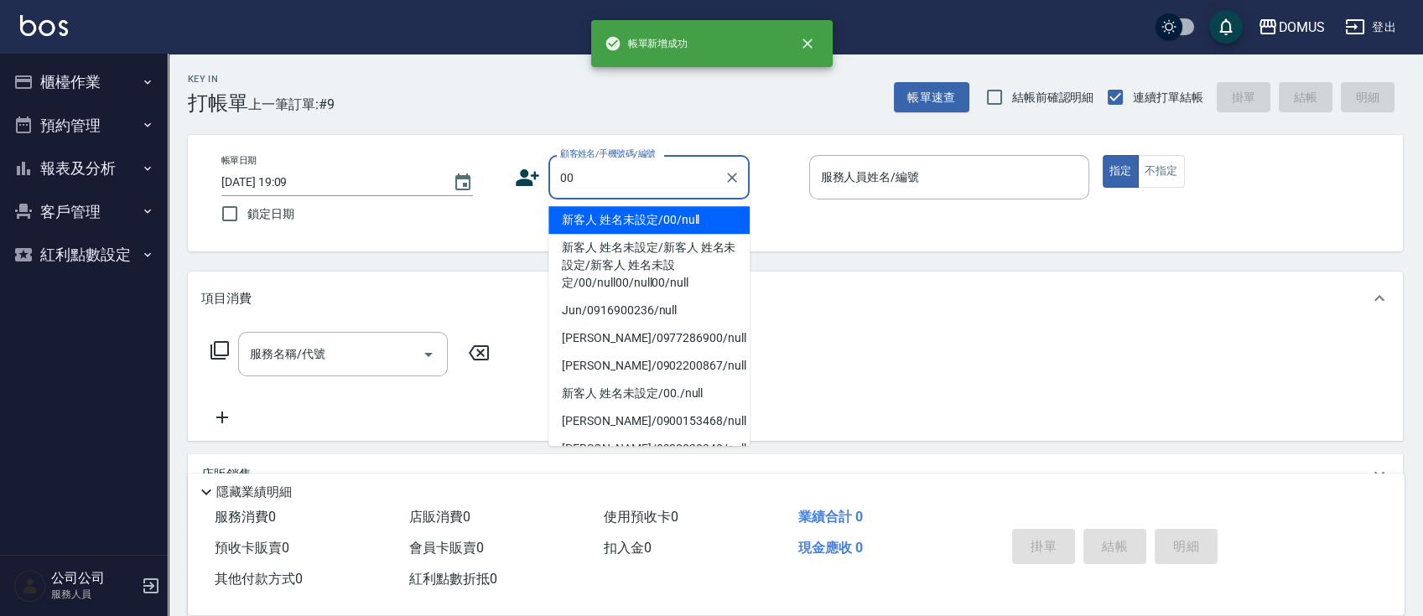
type input "新客人 姓名未設定/00/null"
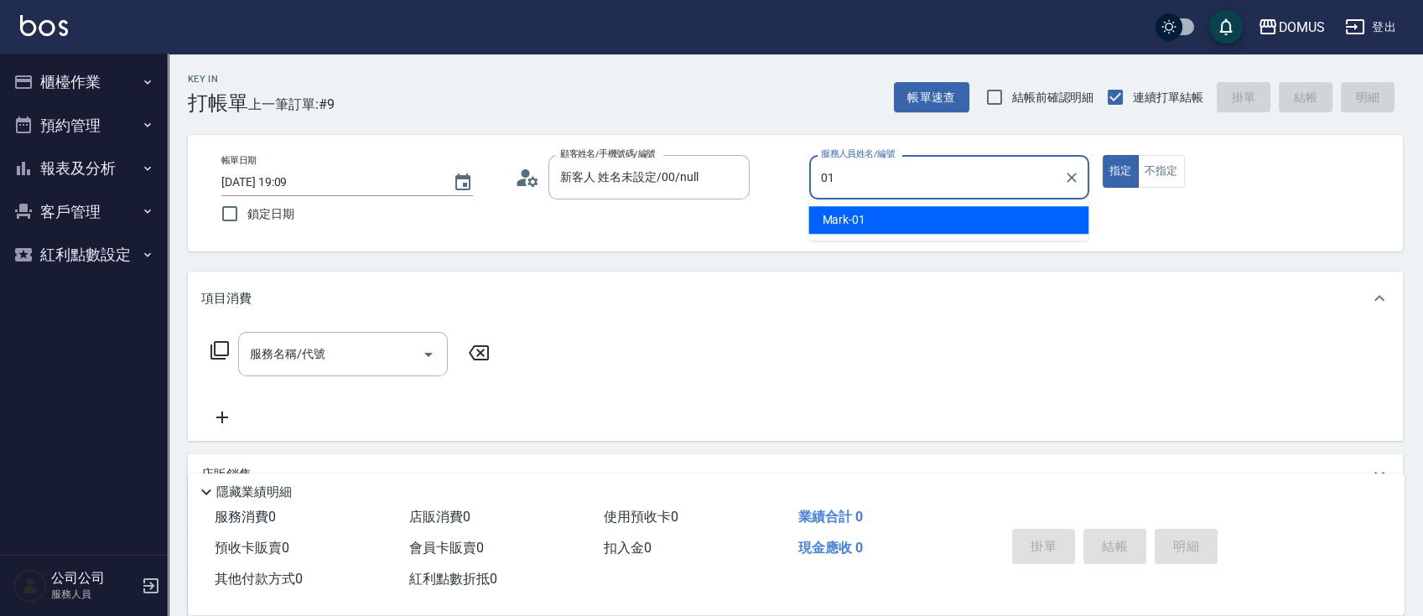
type input "Mark-01"
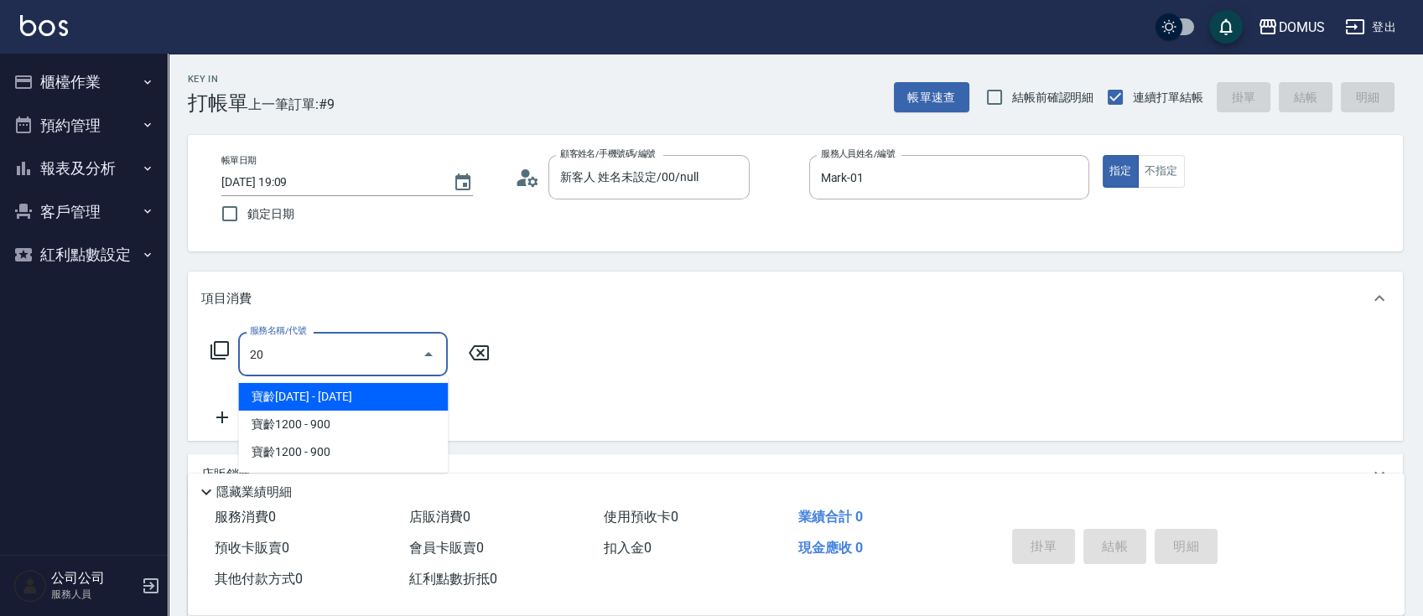
type input "201"
type input "20"
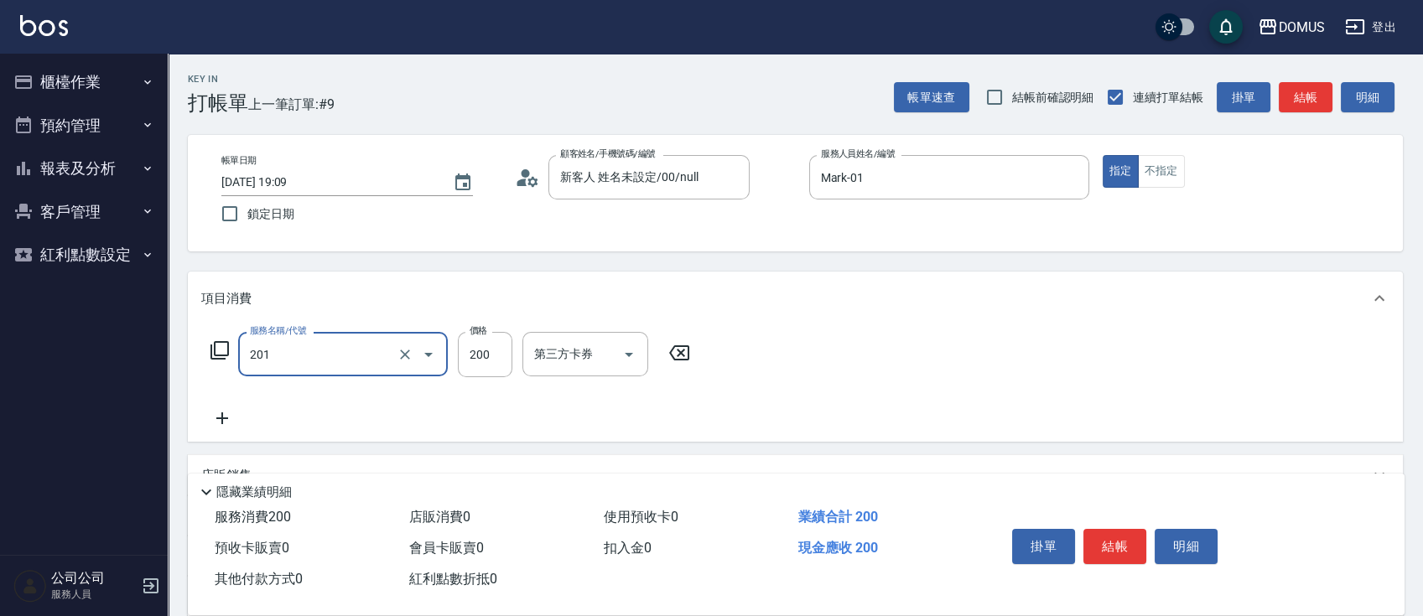
type input "洗髮(201)"
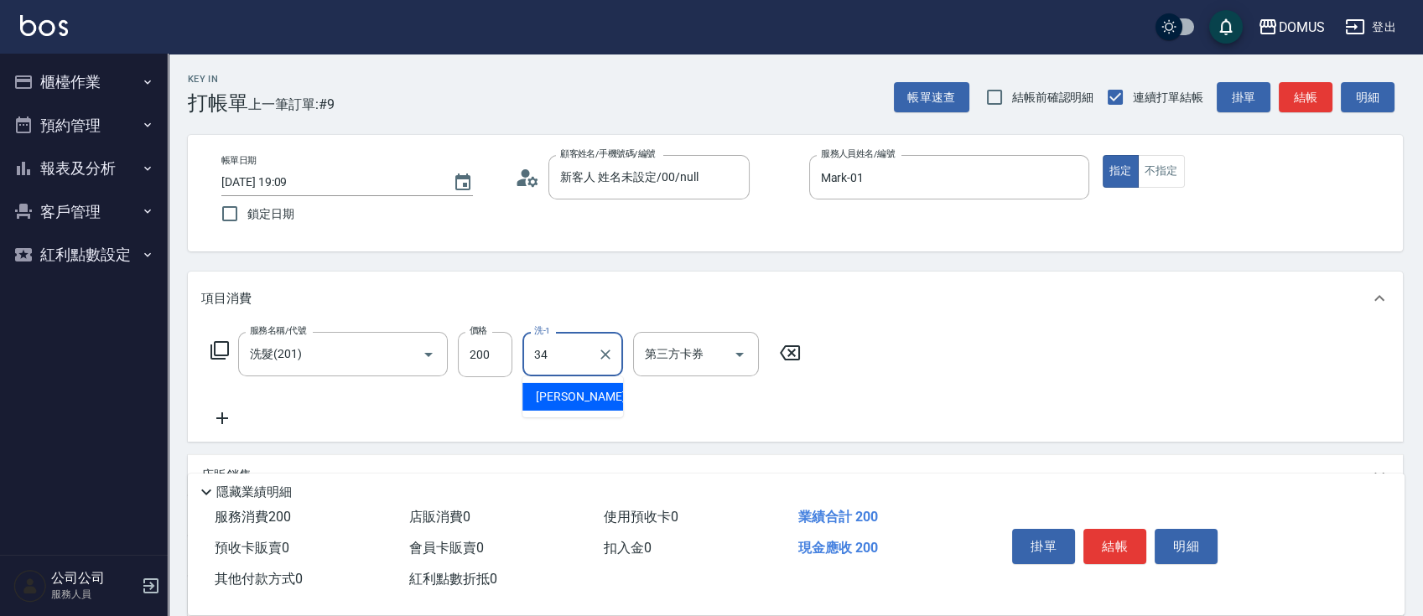
type input "[PERSON_NAME]-34"
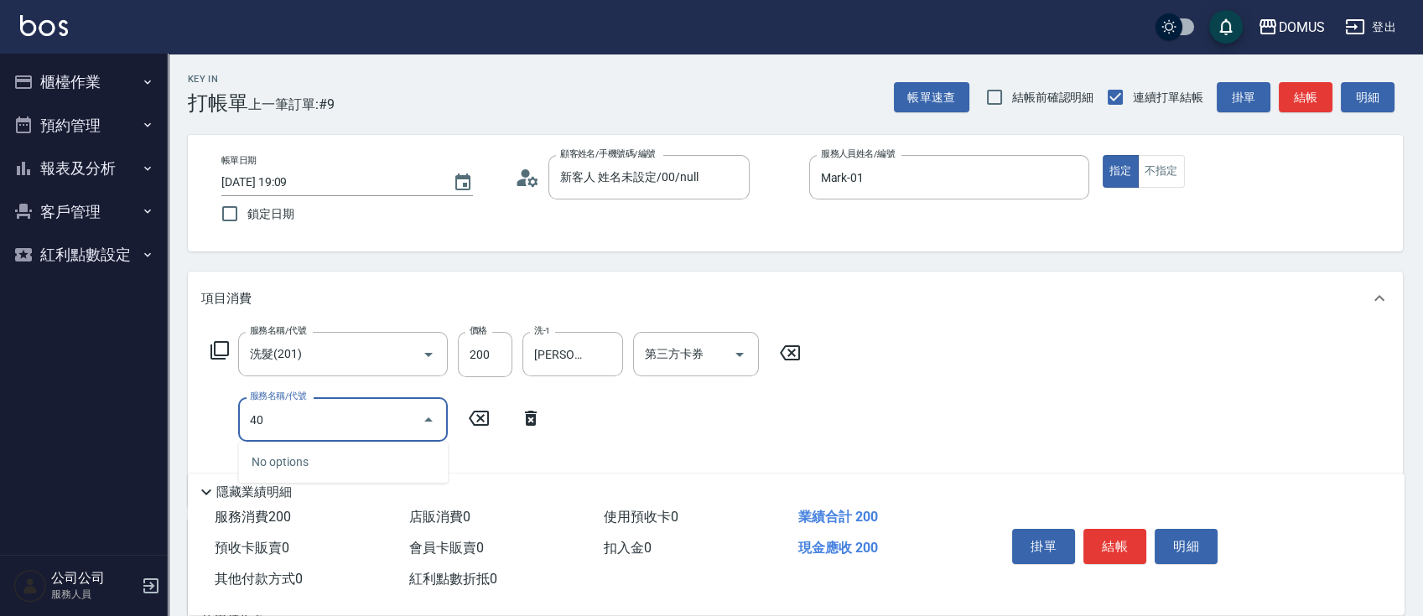
type input "401"
type input "40"
type input "剪髮(401)"
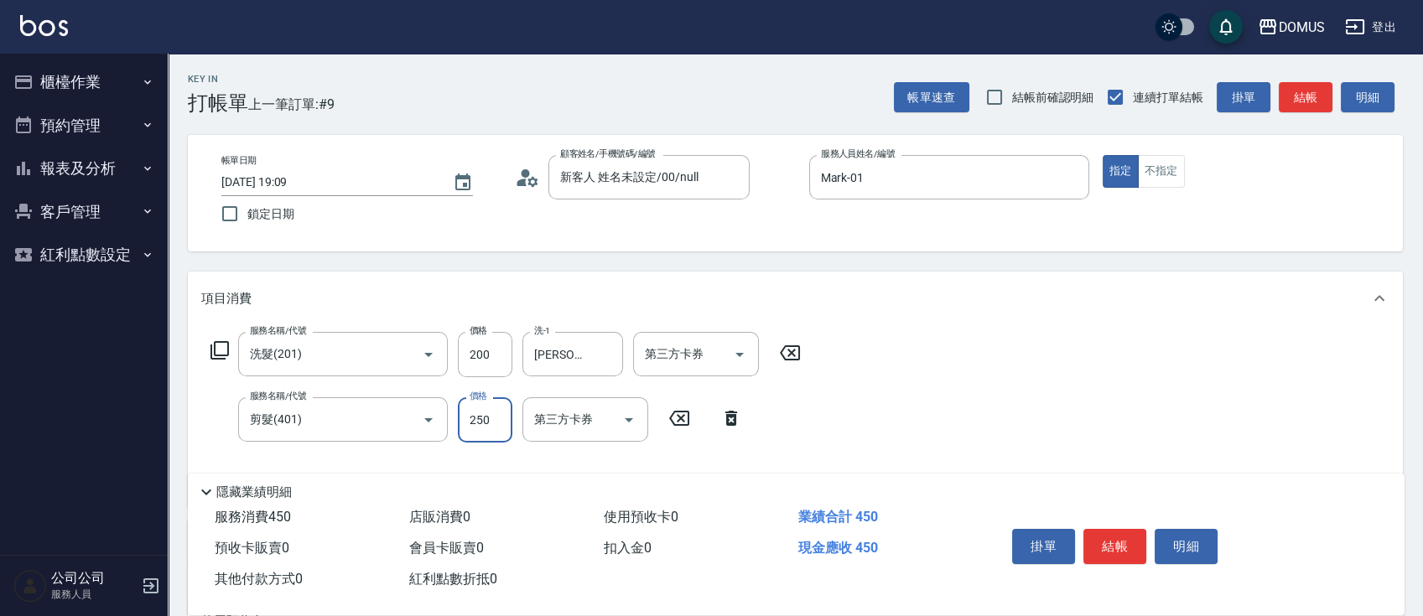
type input "20"
type input "60"
type input "80"
type input "600"
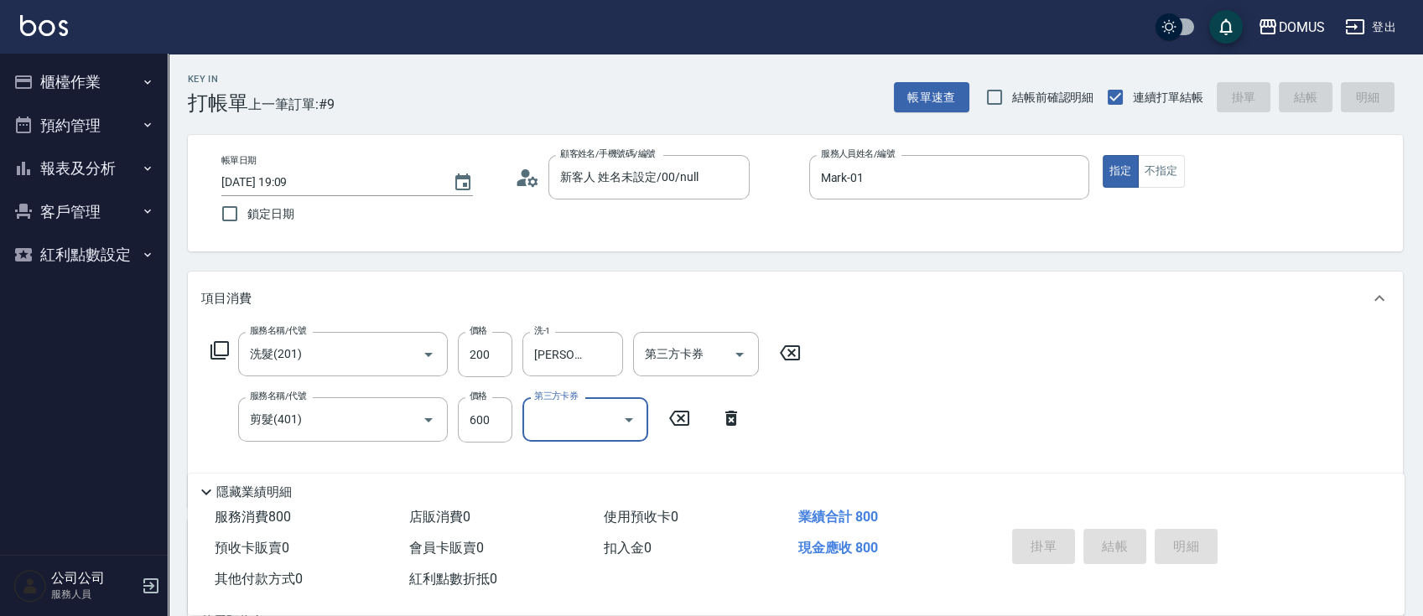
type input "0"
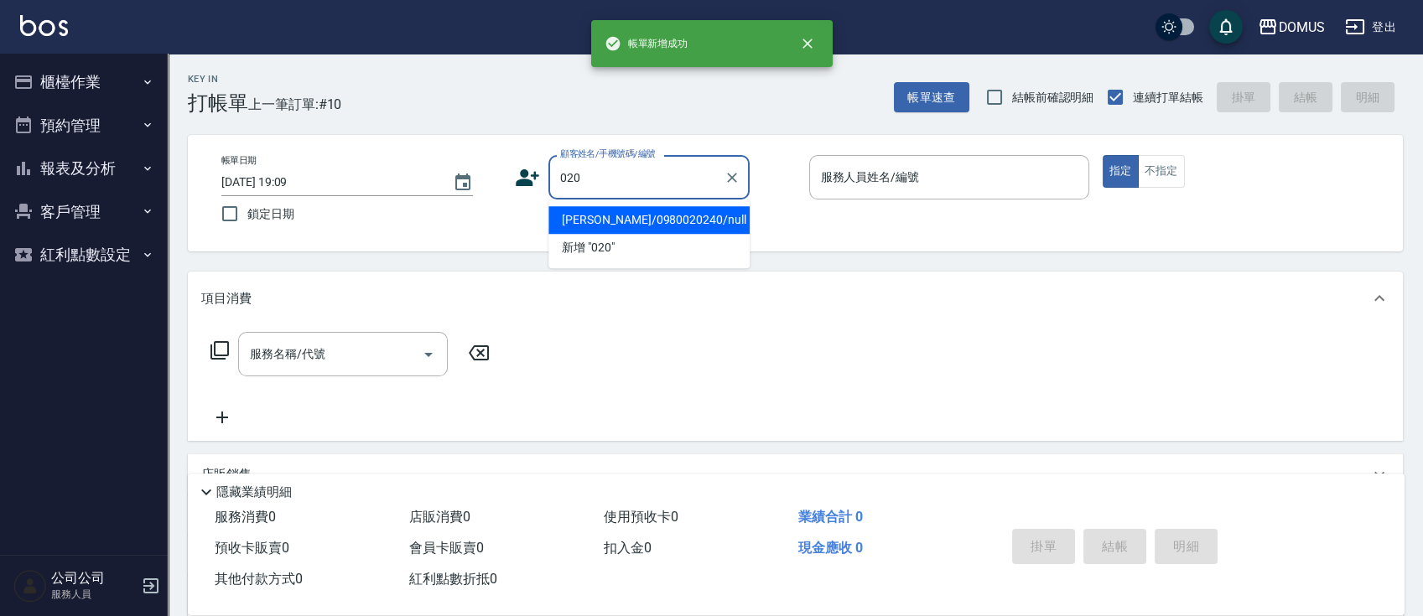
type input "[PERSON_NAME]/0980020240/null"
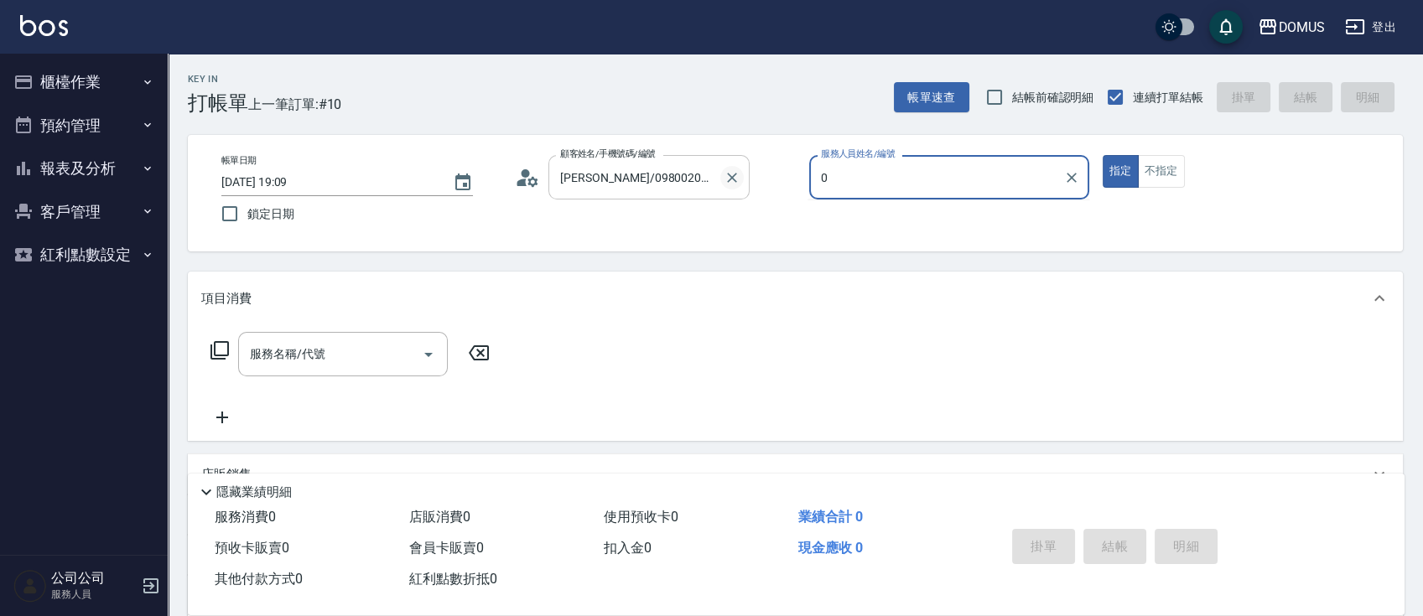
click at [740, 180] on button "Clear" at bounding box center [731, 177] width 23 height 23
type input "0"
type input "新客人 姓名未設定/00/null"
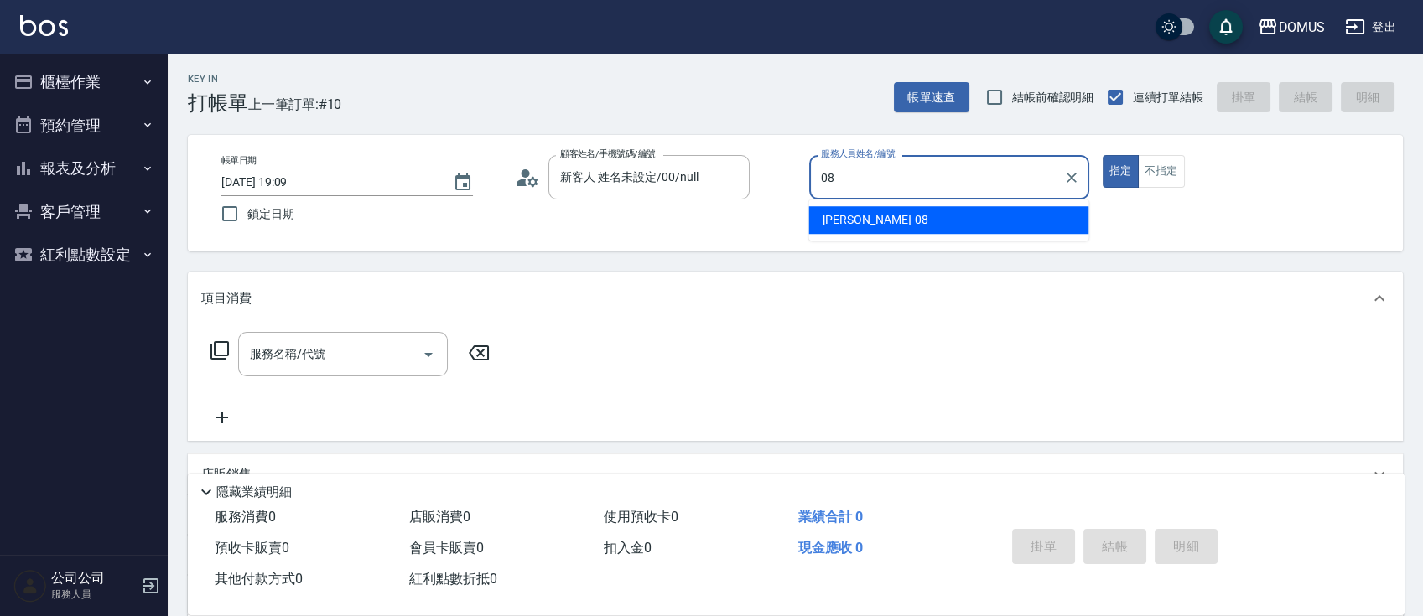
type input "小朱-08"
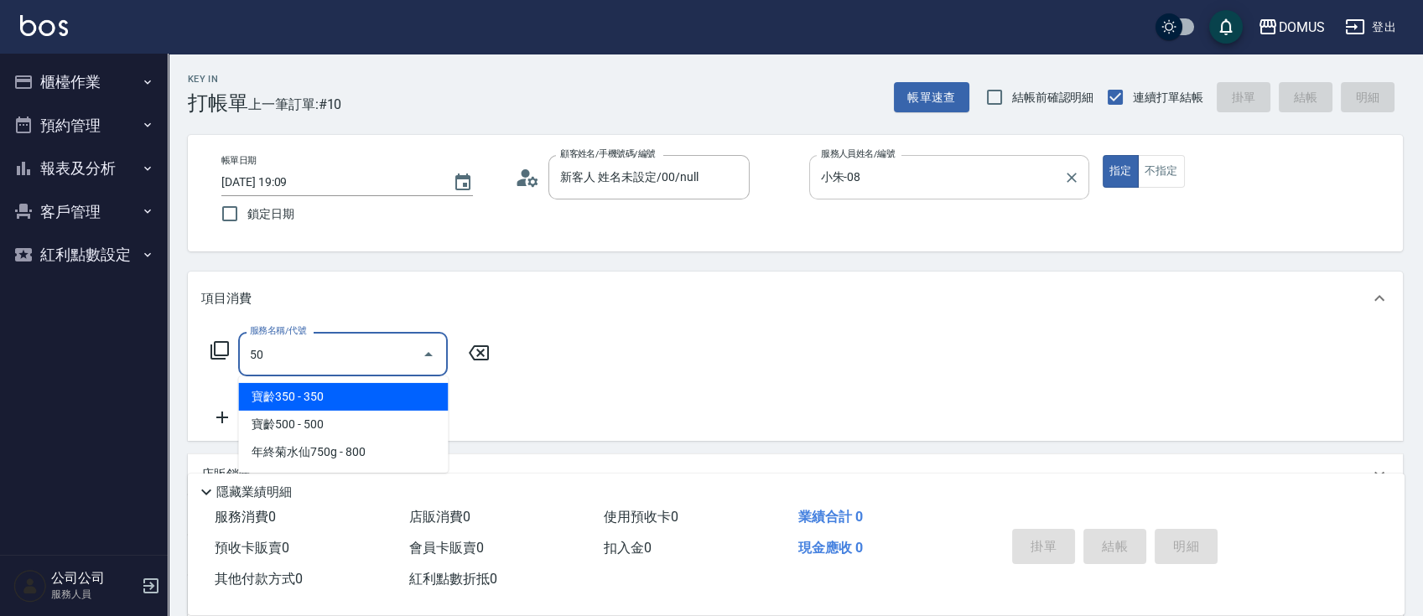
type input "501"
type input "100"
type input "染髮(501)"
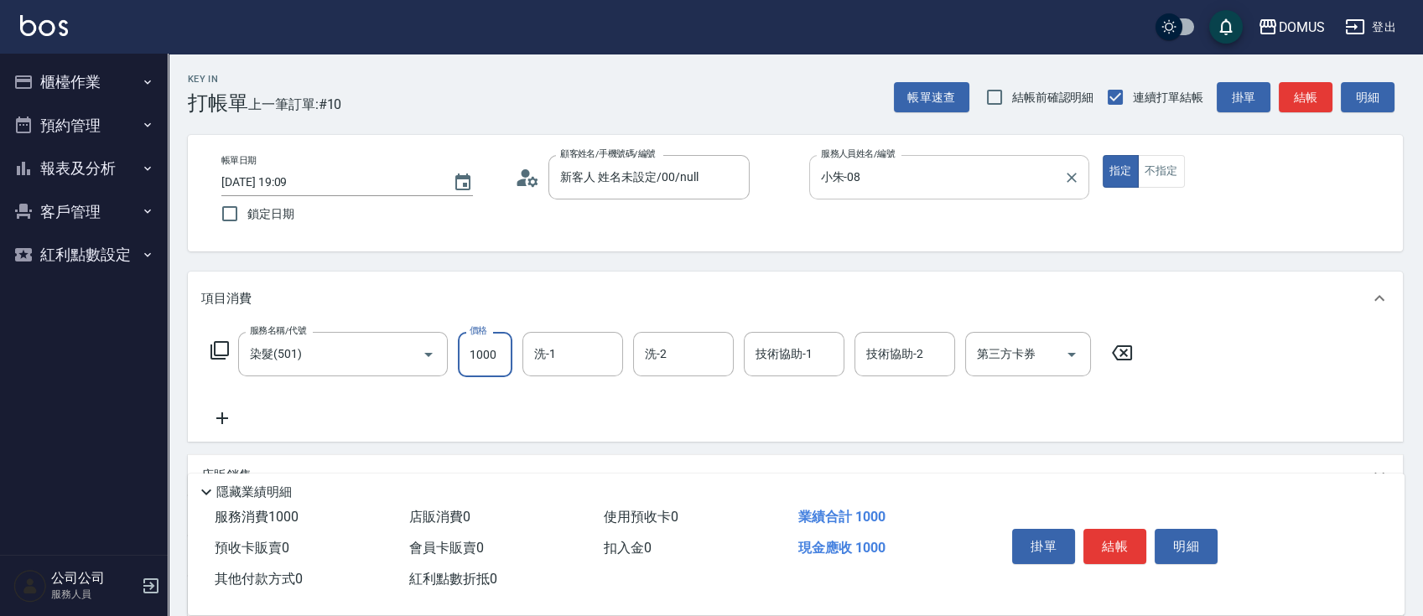
type input "0"
type input "24"
type input "20"
type input "240"
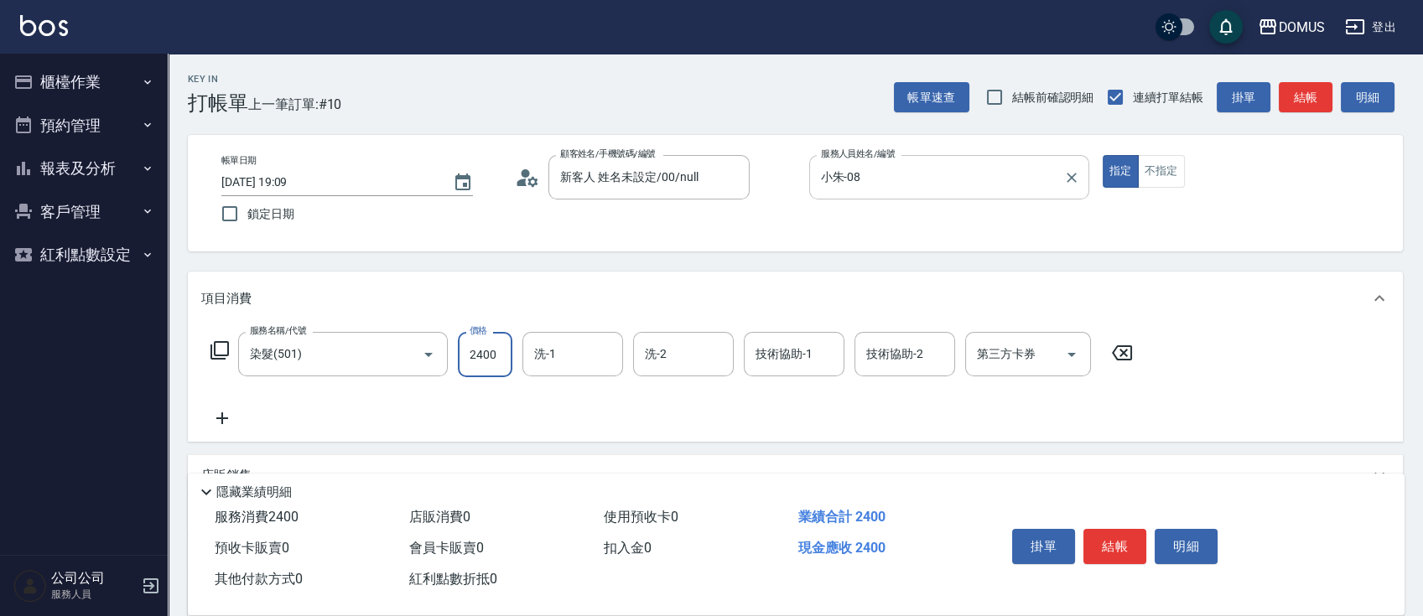
type input "2400"
type input "[PERSON_NAME]-20"
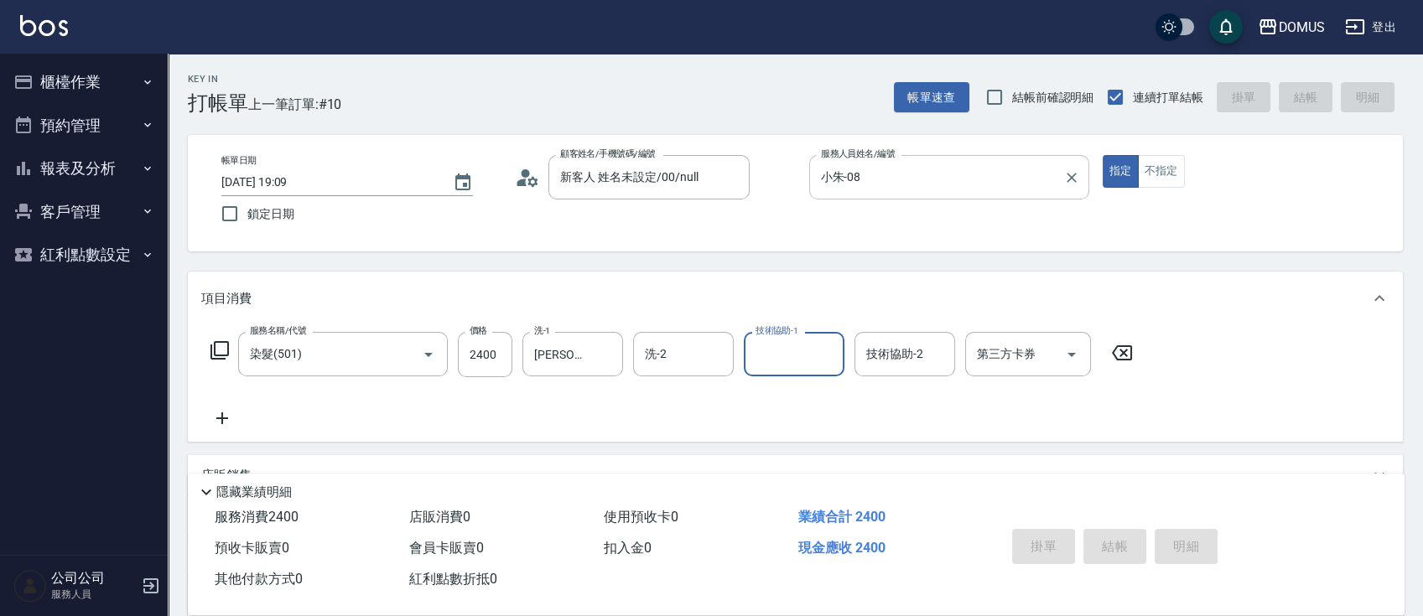
type input "0"
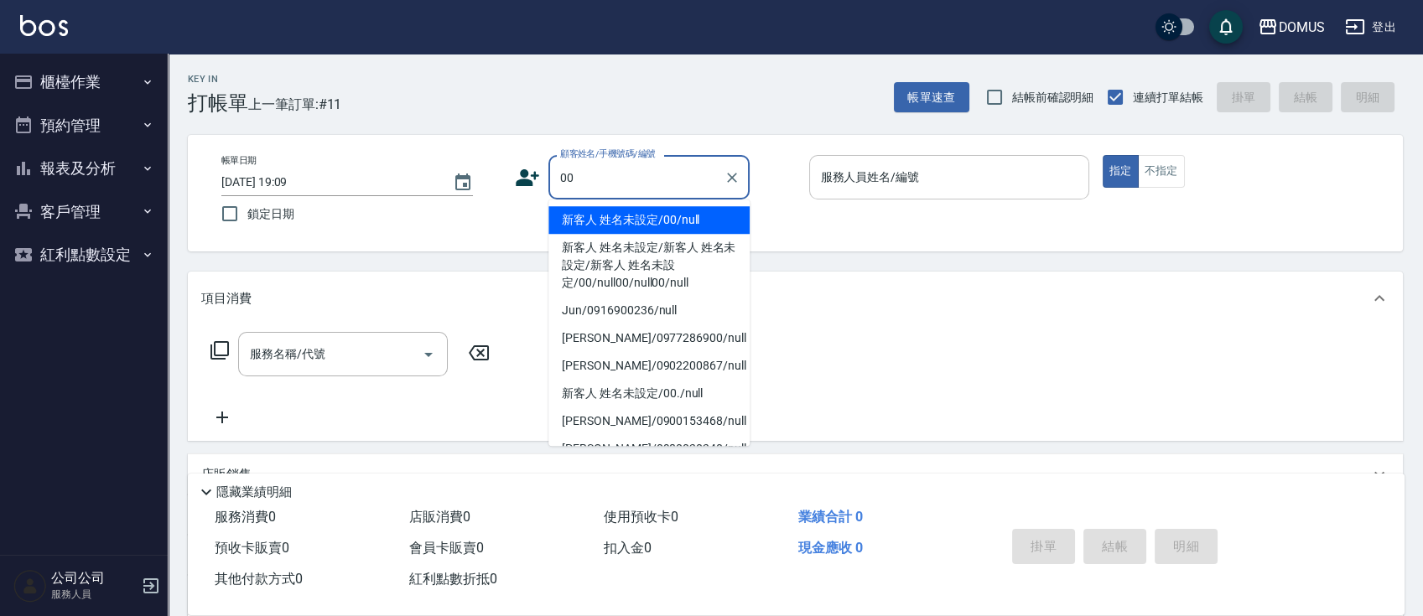
type input "新客人 姓名未設定/00/null"
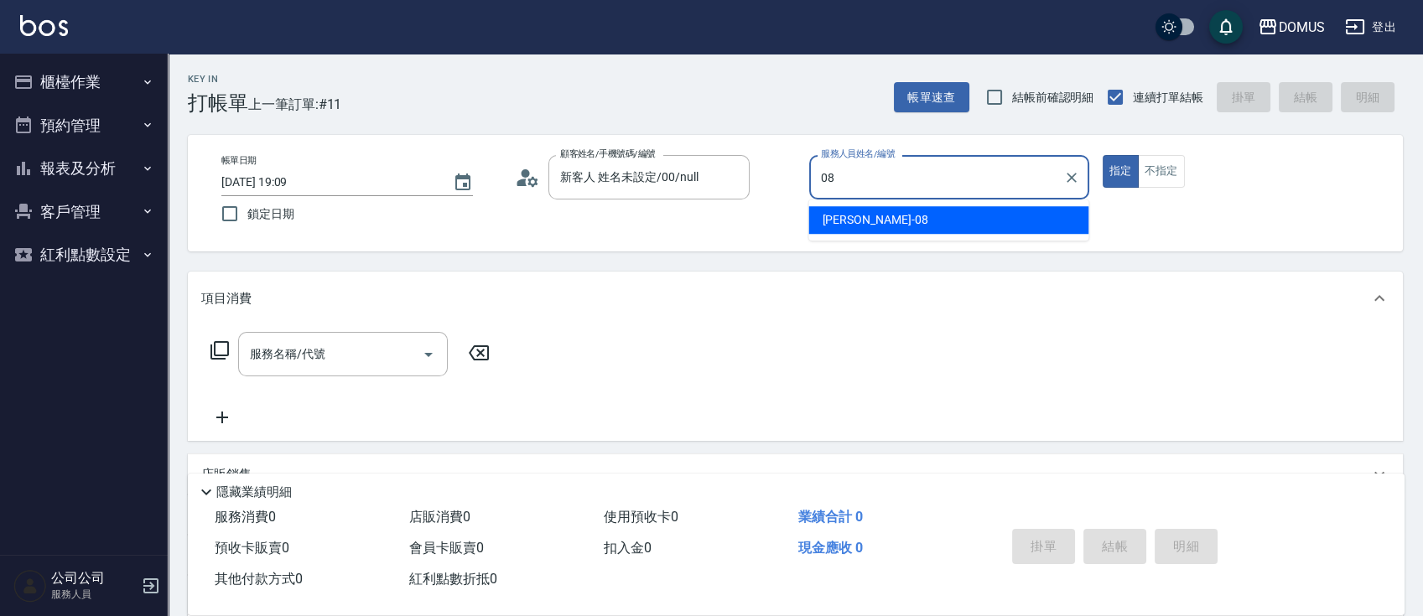
type input "小朱-08"
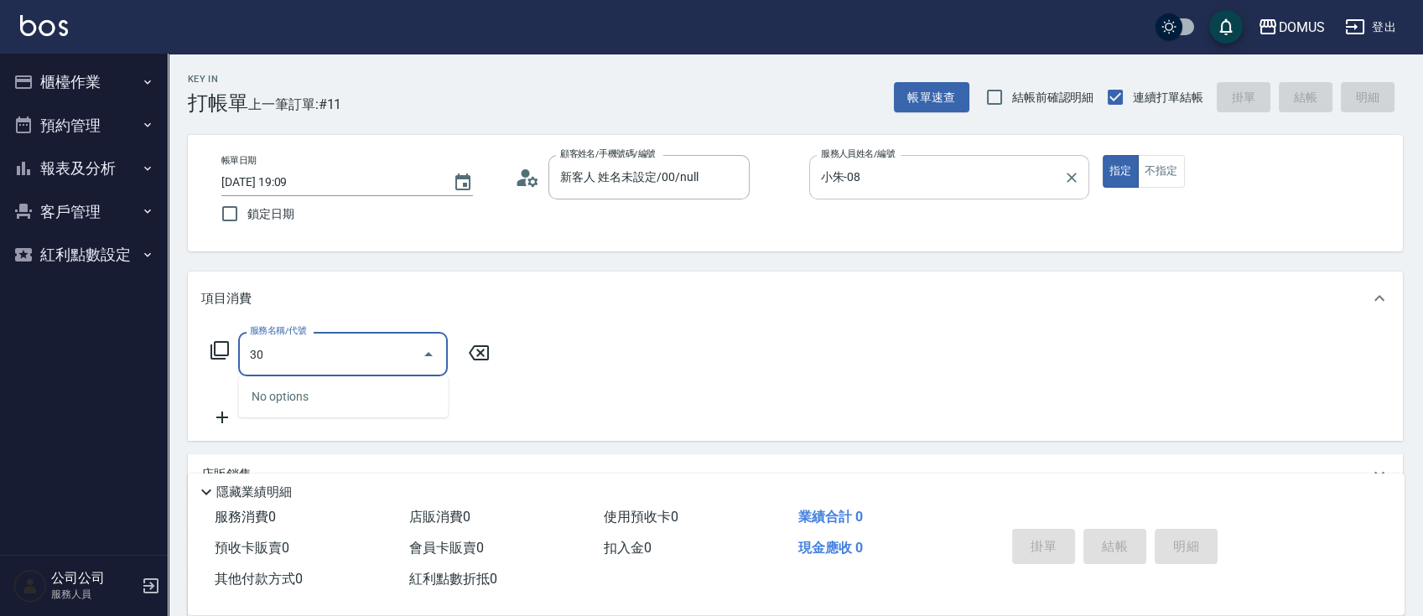
type input "301"
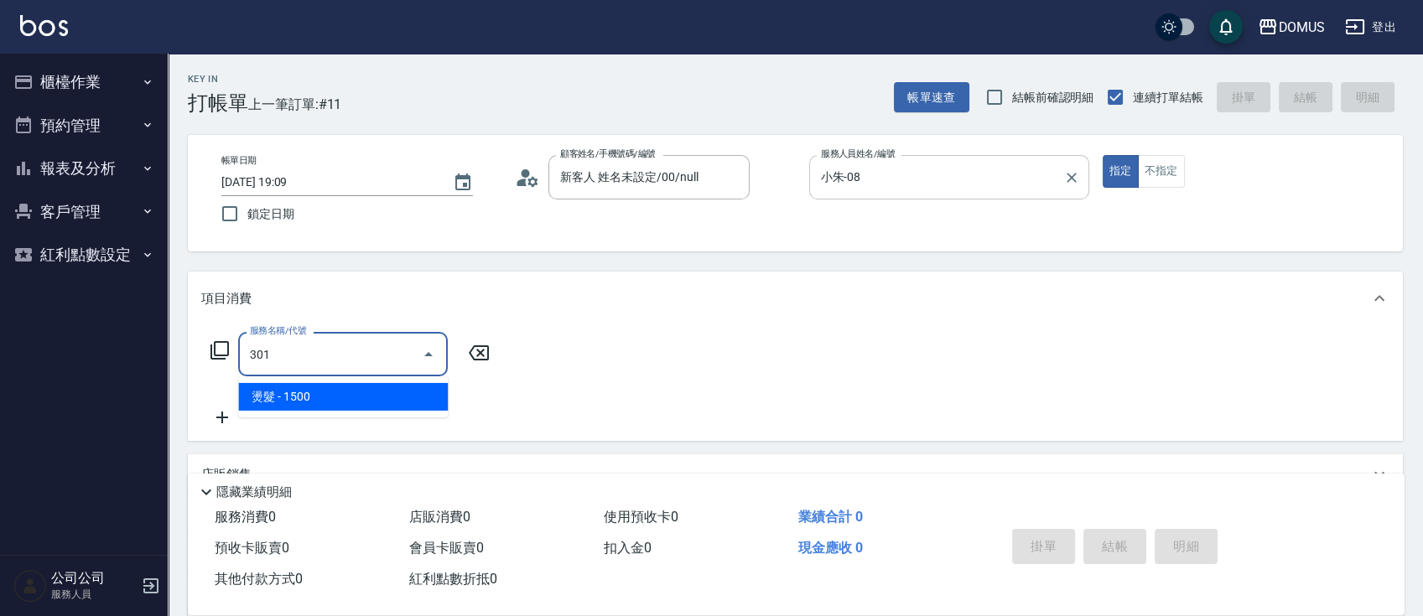
type input "150"
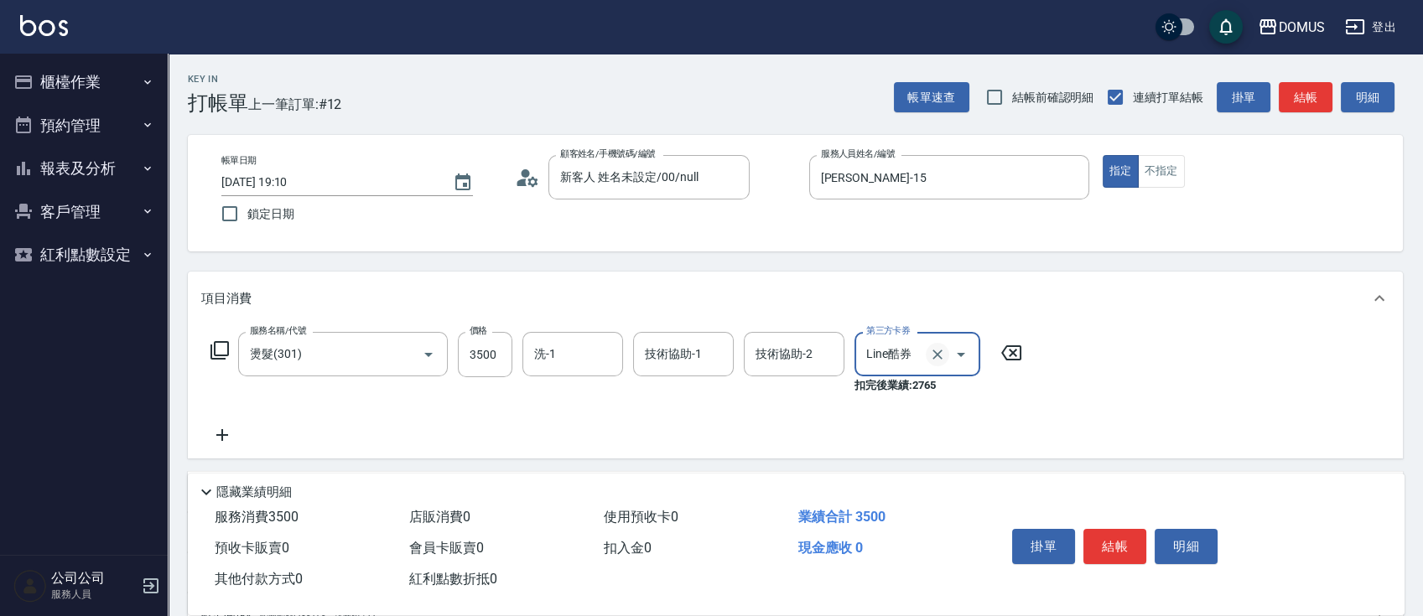
click at [939, 356] on icon "Clear" at bounding box center [937, 355] width 10 height 10
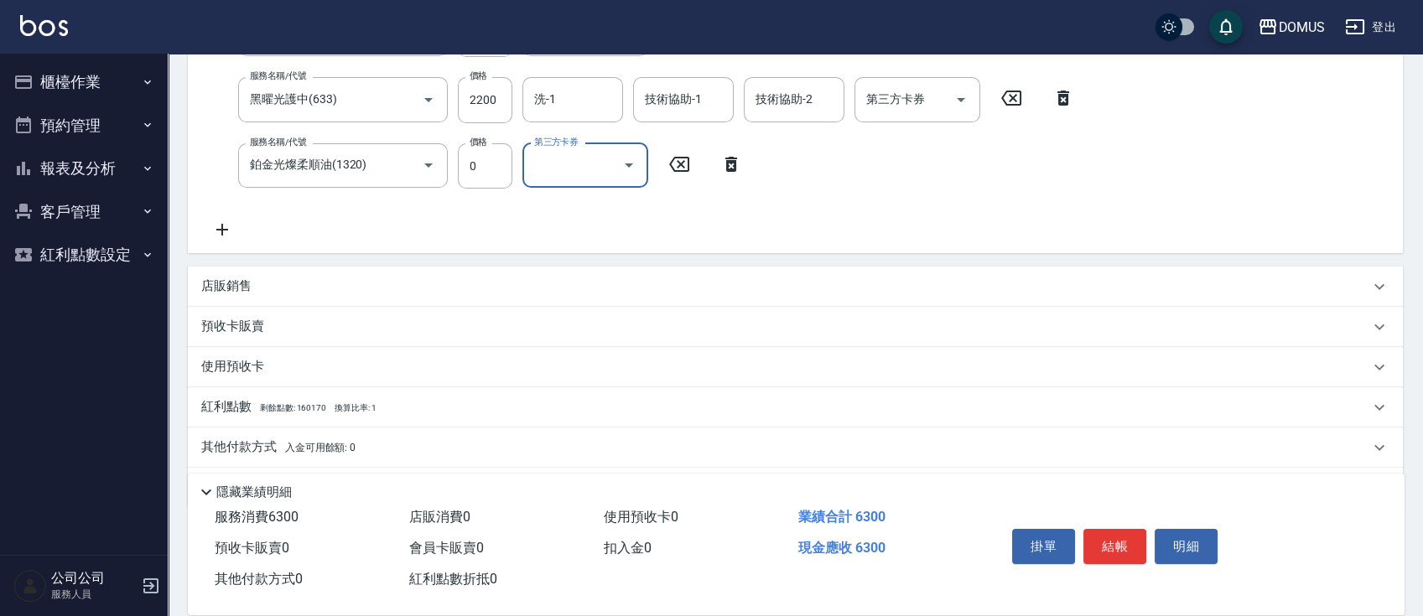
scroll to position [435, 0]
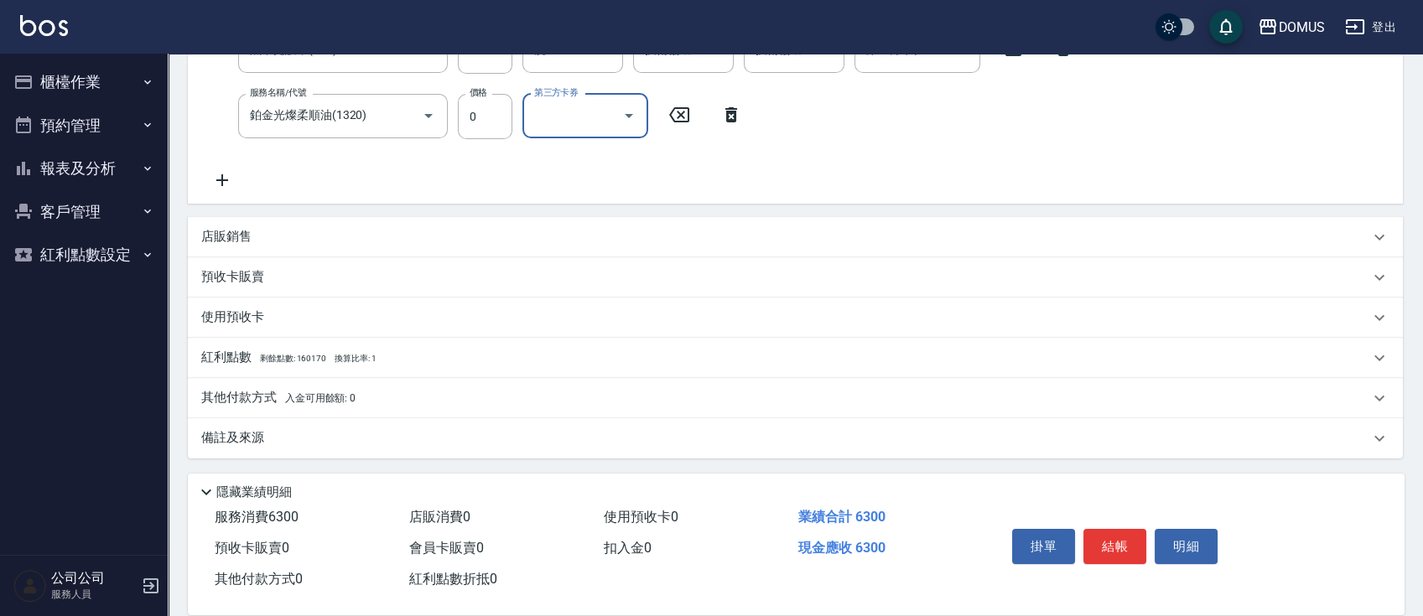
click at [236, 330] on div "使用預收卡" at bounding box center [795, 318] width 1215 height 40
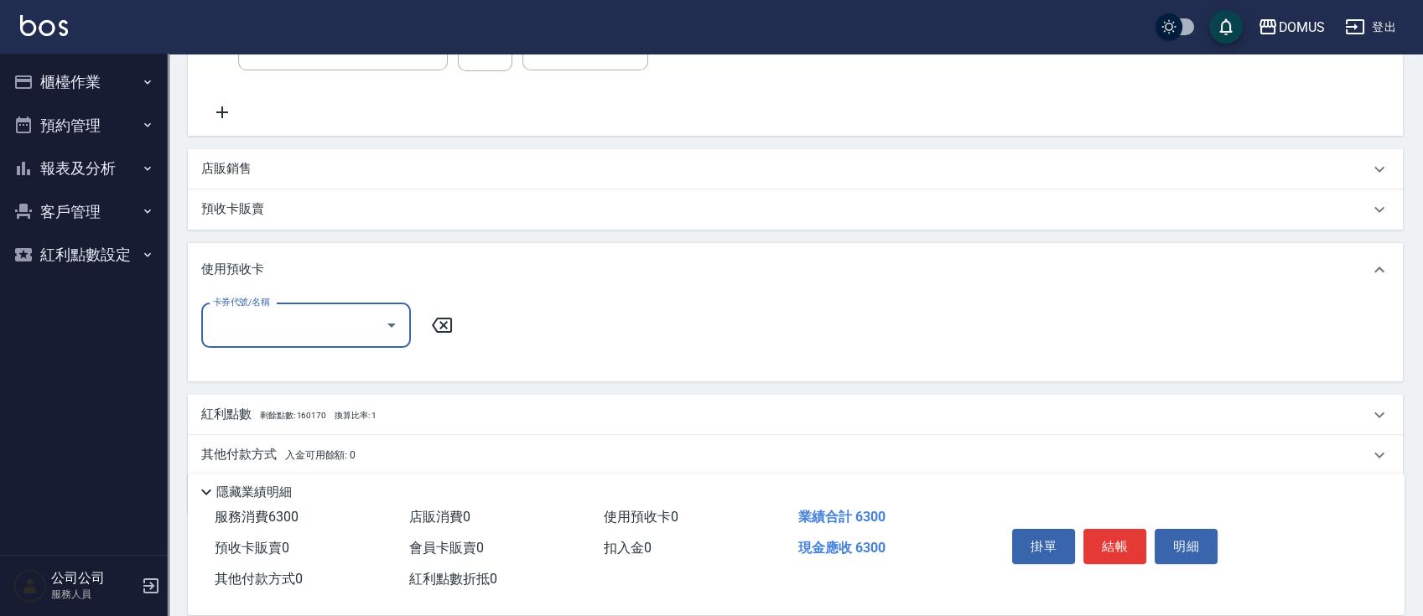
scroll to position [560, 0]
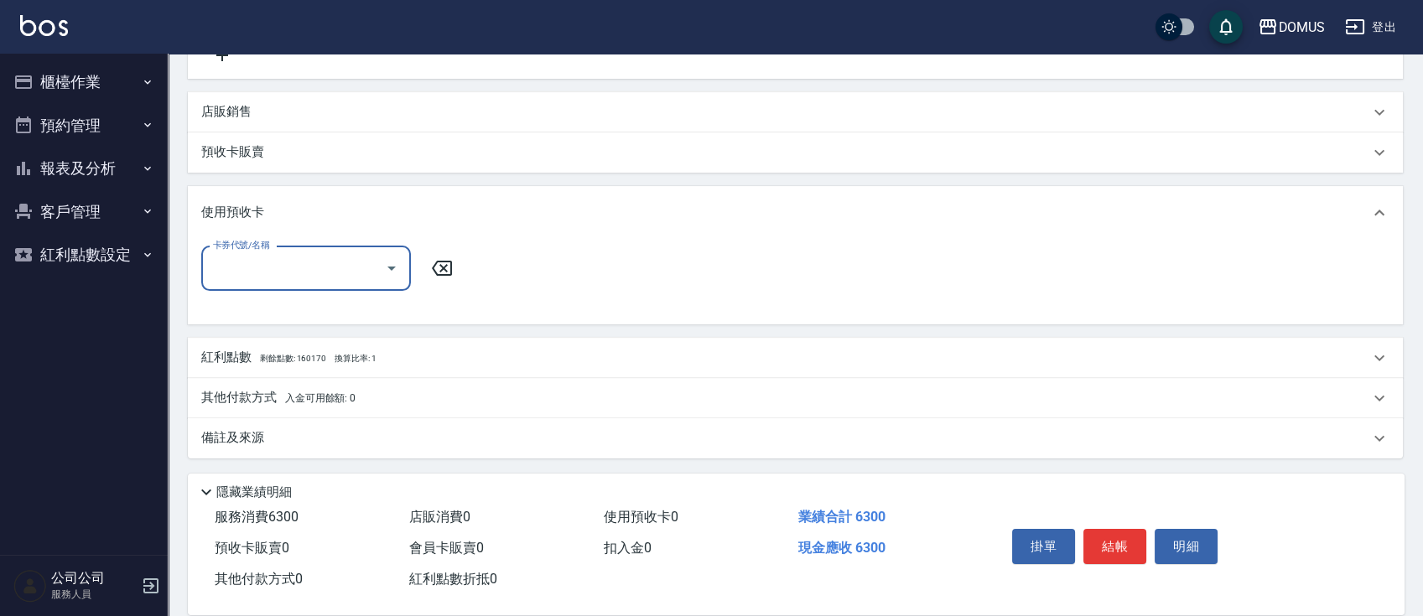
click at [244, 389] on p "其他付款方式 入金可用餘額: 0" at bounding box center [278, 398] width 154 height 18
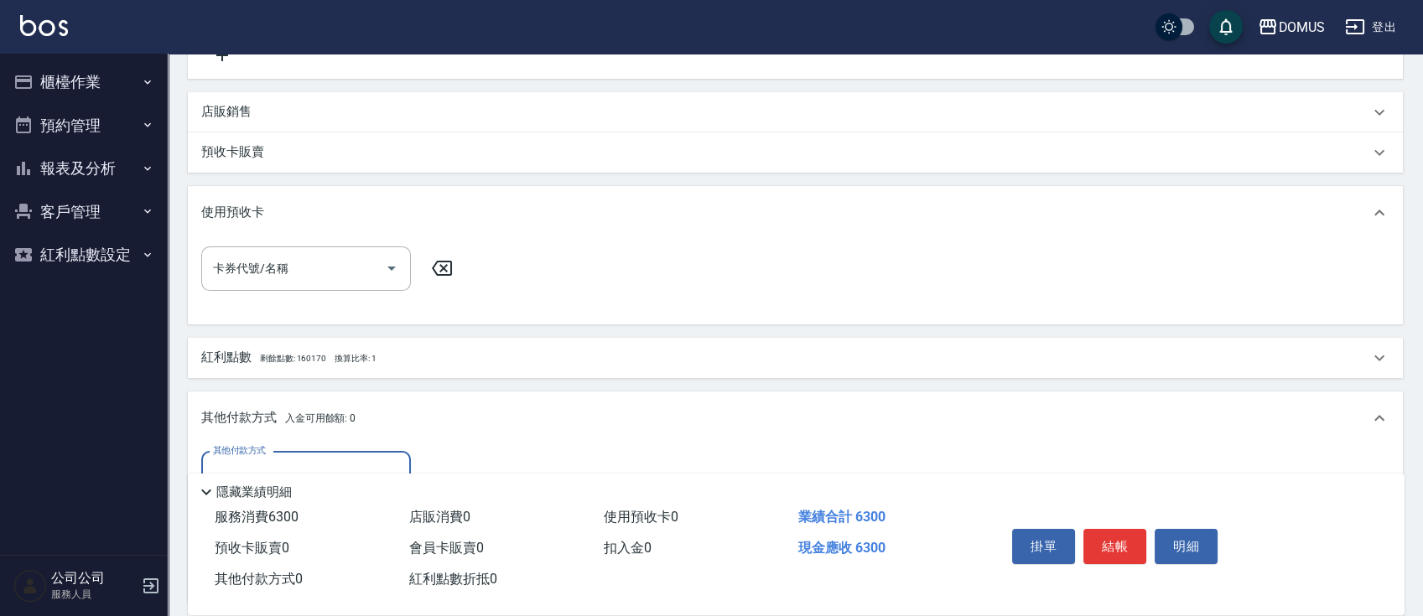
scroll to position [758, 0]
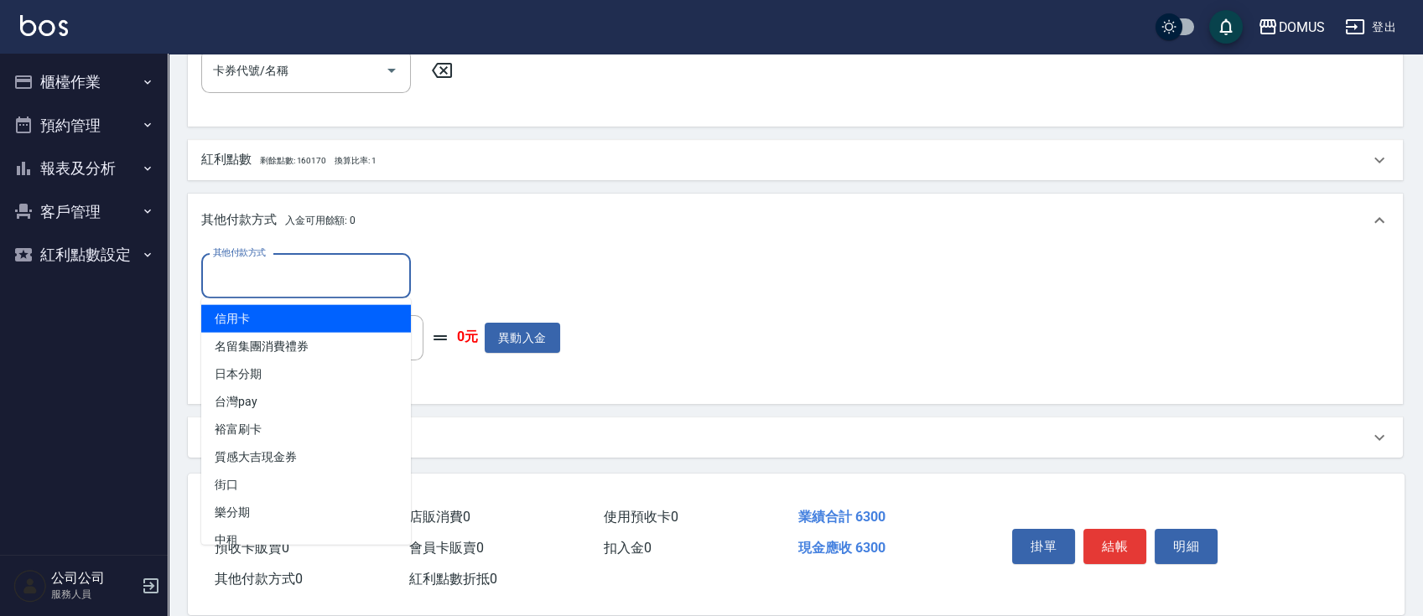
click at [262, 268] on input "其他付款方式" at bounding box center [306, 276] width 195 height 29
click at [293, 323] on span "信用卡" at bounding box center [306, 319] width 210 height 28
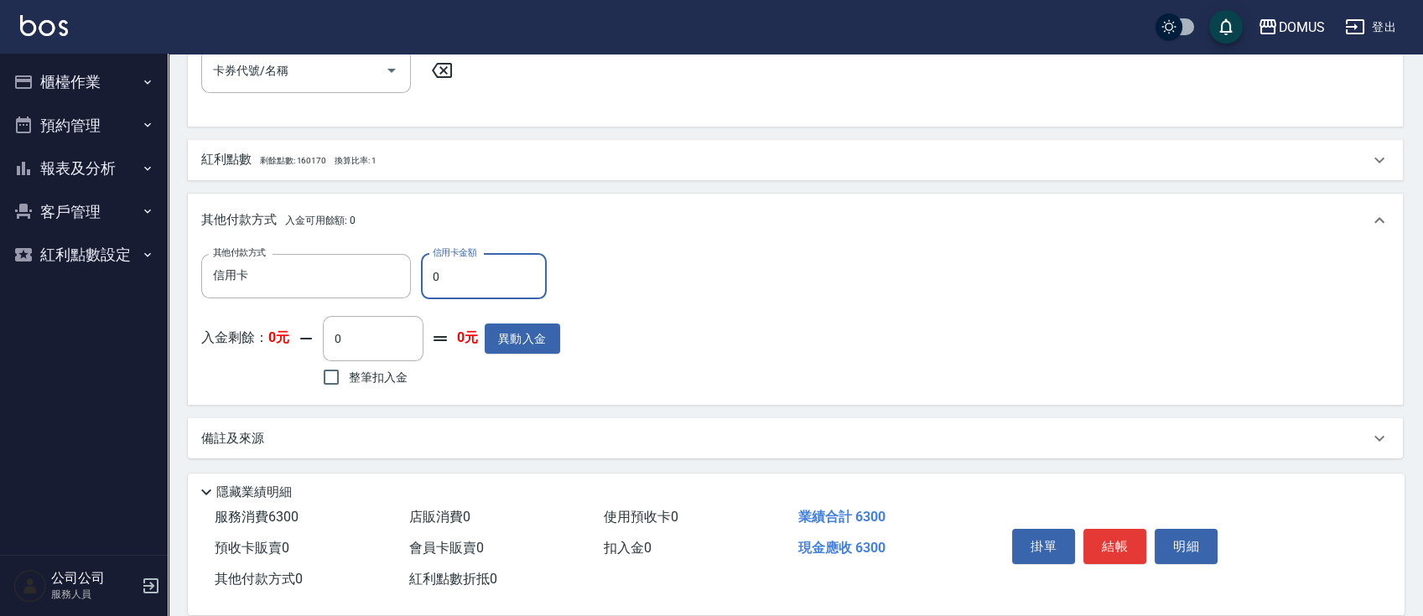
drag, startPoint x: 443, startPoint y: 265, endPoint x: 425, endPoint y: 285, distance: 26.7
click at [425, 285] on input "0" at bounding box center [484, 276] width 126 height 45
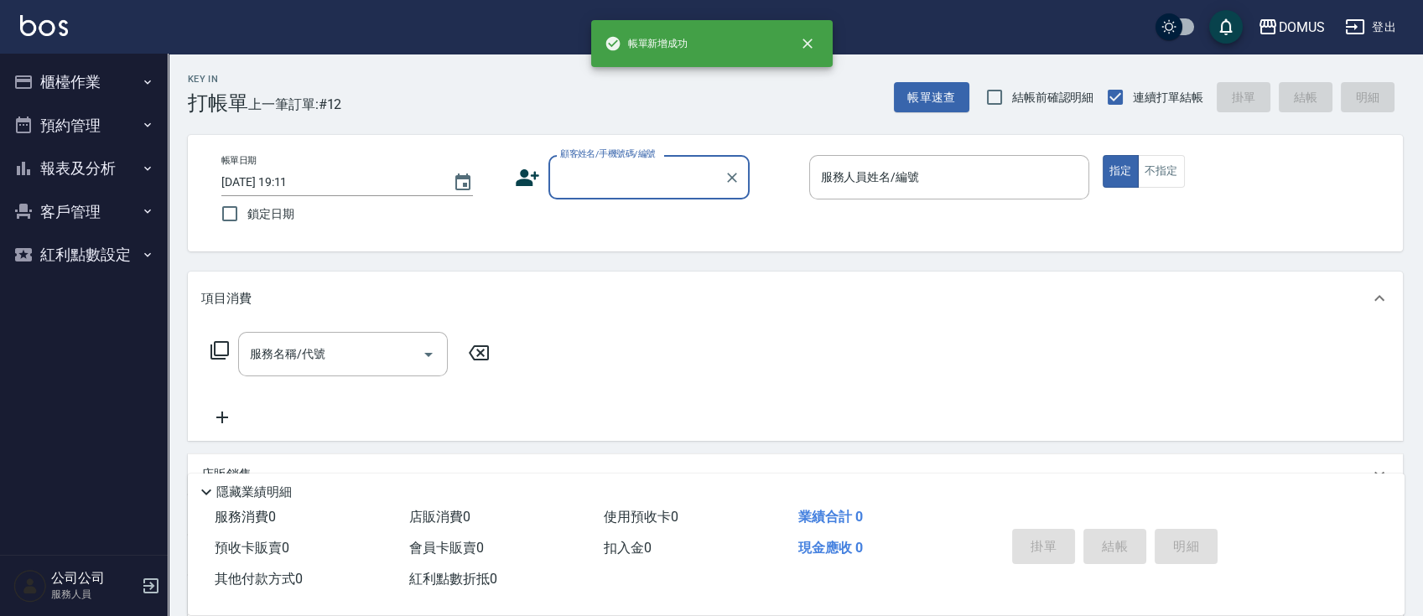
scroll to position [0, 0]
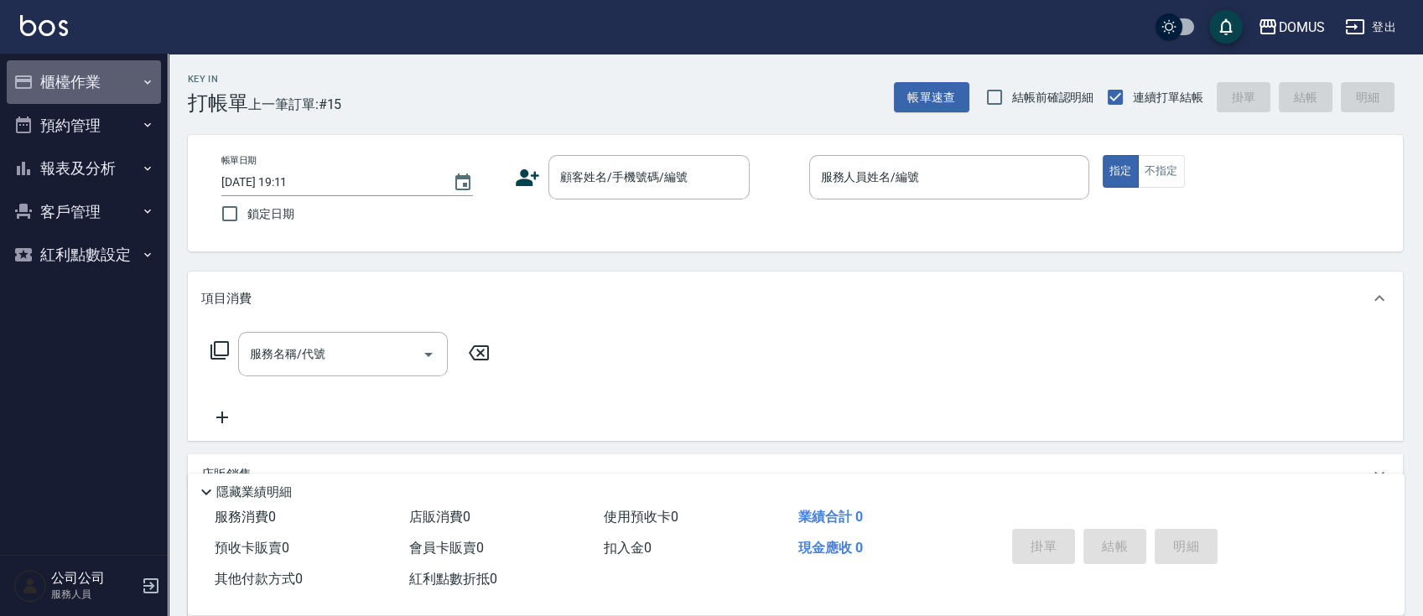
click at [94, 91] on button "櫃檯作業" at bounding box center [84, 82] width 154 height 44
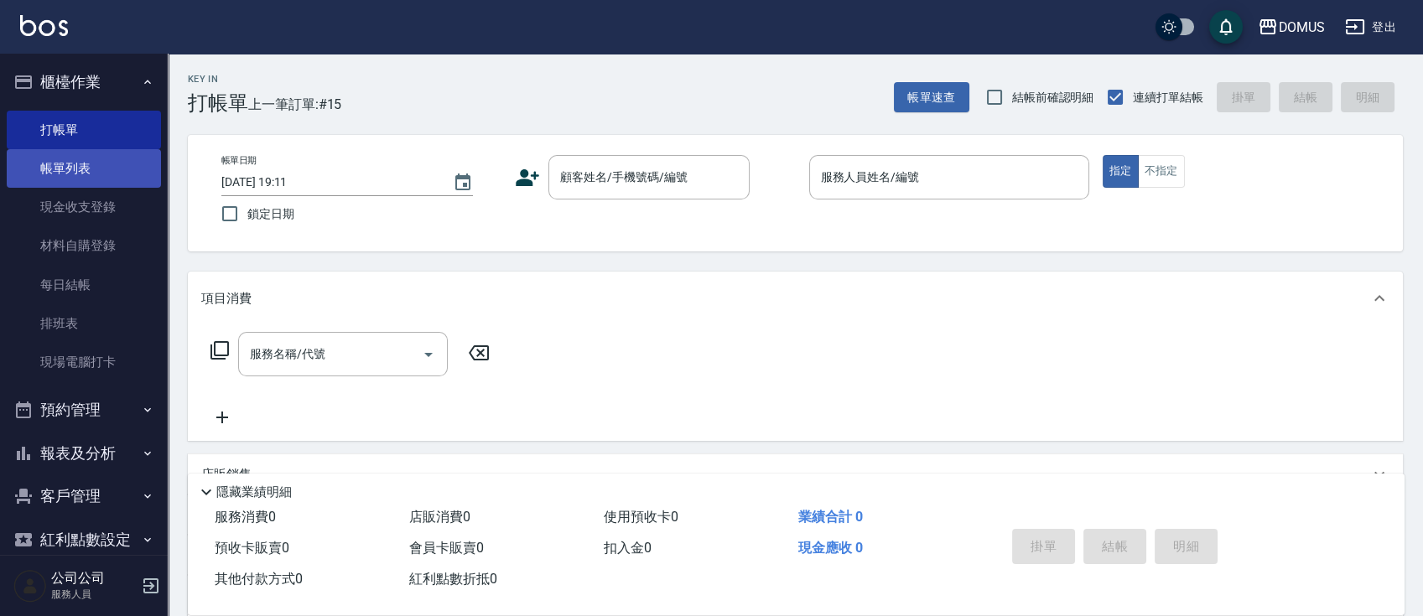
click at [94, 166] on link "帳單列表" at bounding box center [84, 168] width 154 height 39
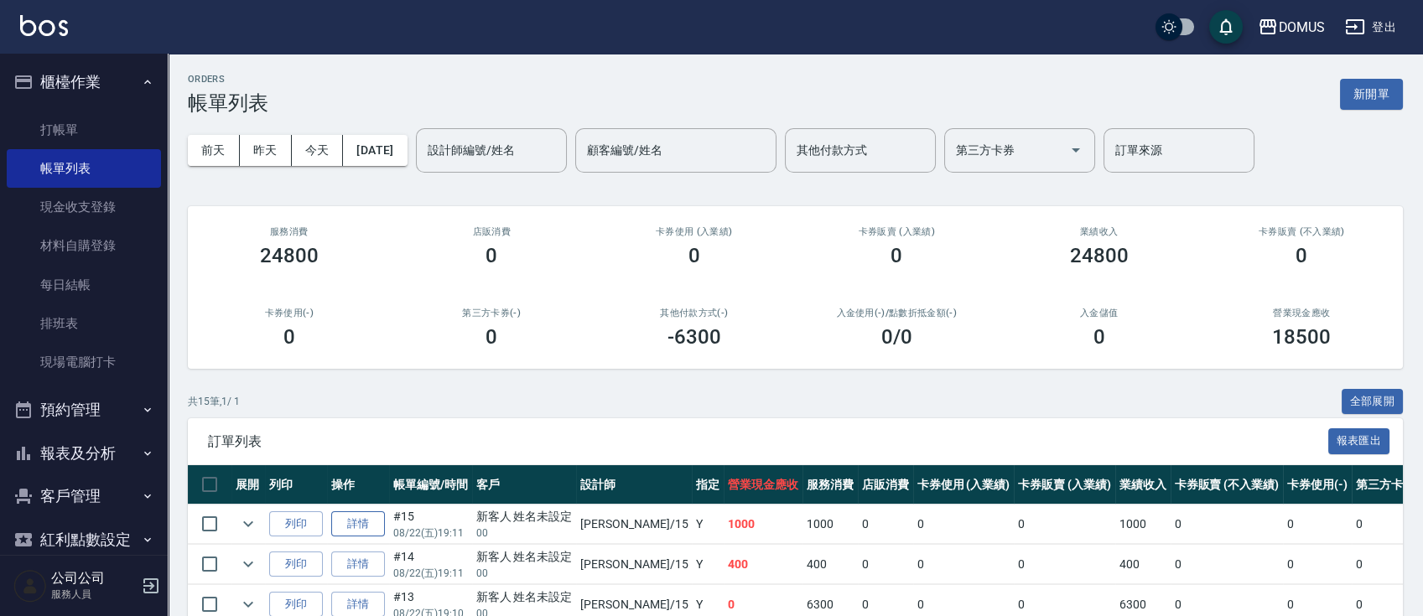
click at [366, 513] on link "詳情" at bounding box center [358, 524] width 54 height 26
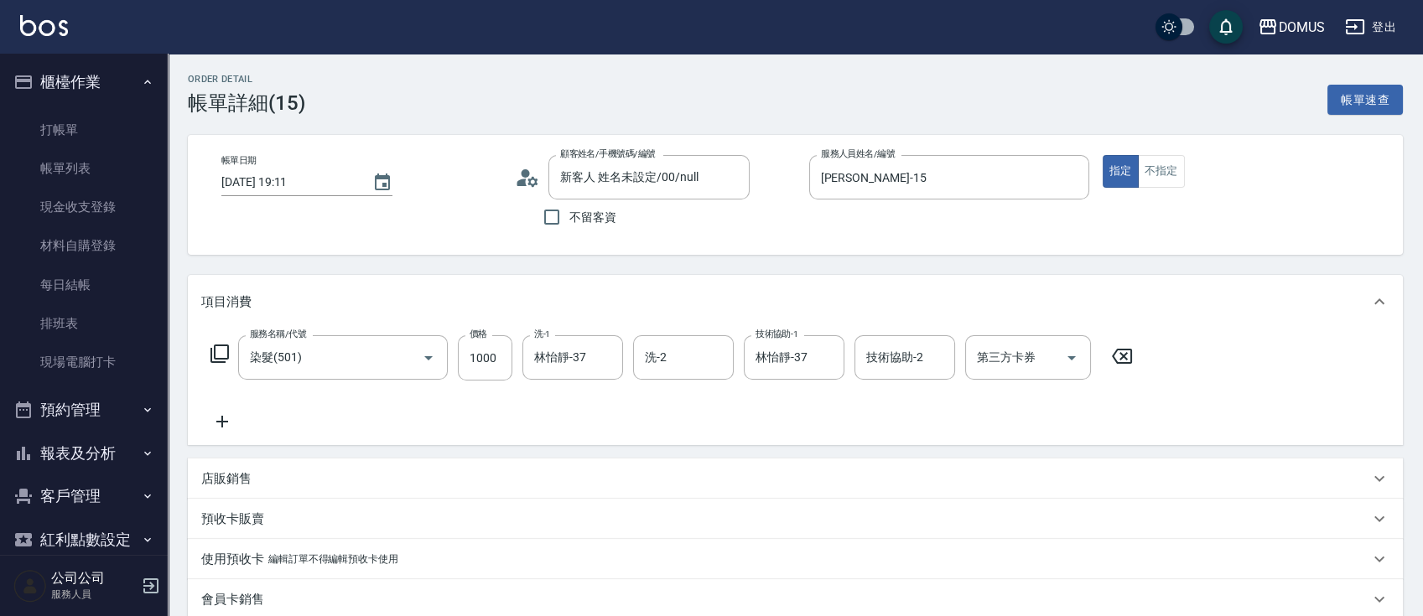
click at [227, 415] on icon at bounding box center [222, 422] width 42 height 20
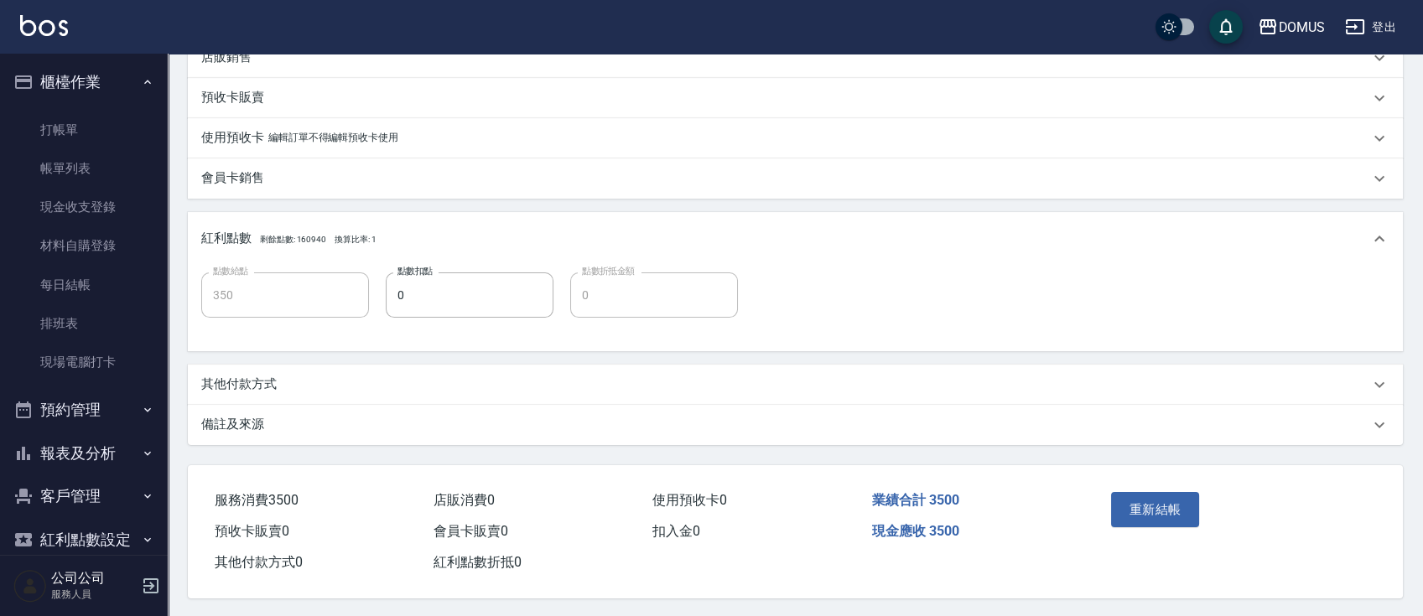
scroll to position [558, 0]
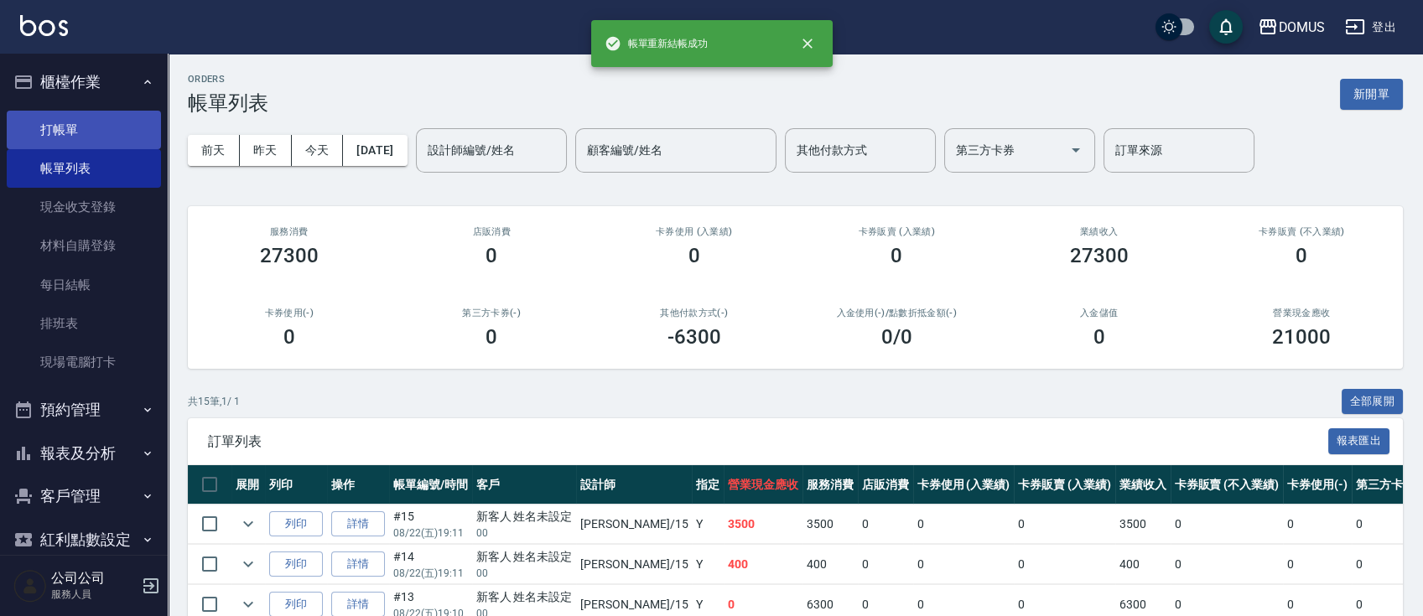
click at [103, 137] on link "打帳單" at bounding box center [84, 130] width 154 height 39
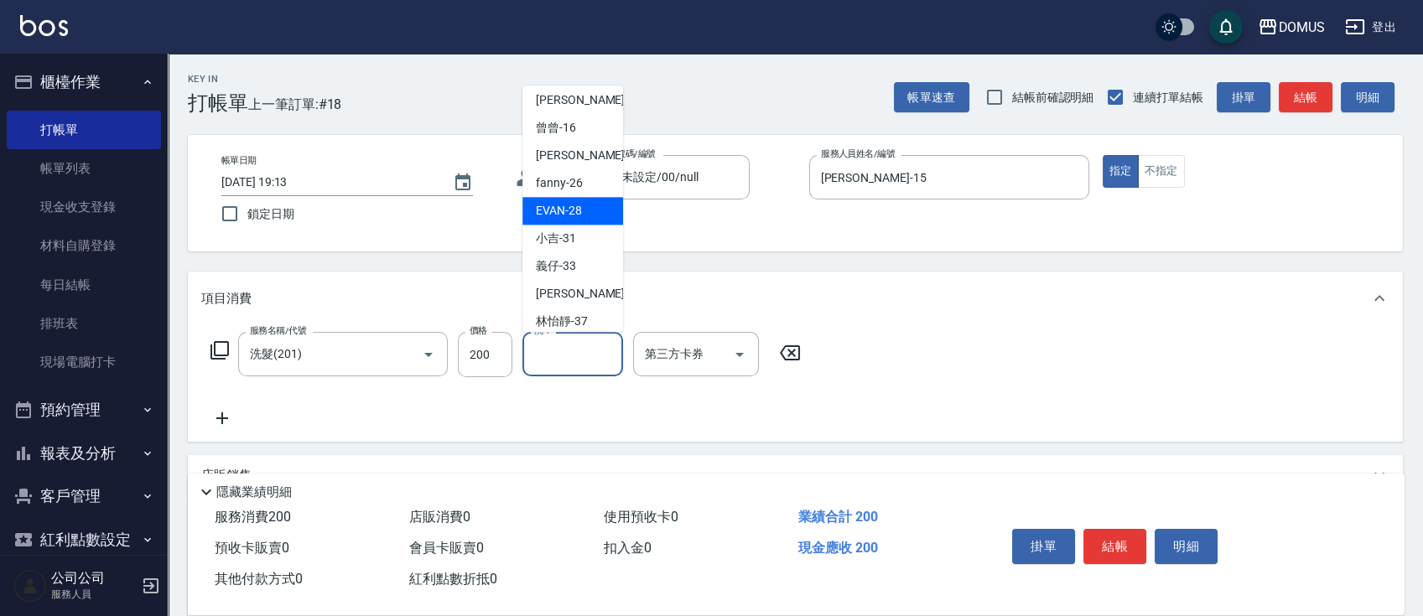
scroll to position [181, 0]
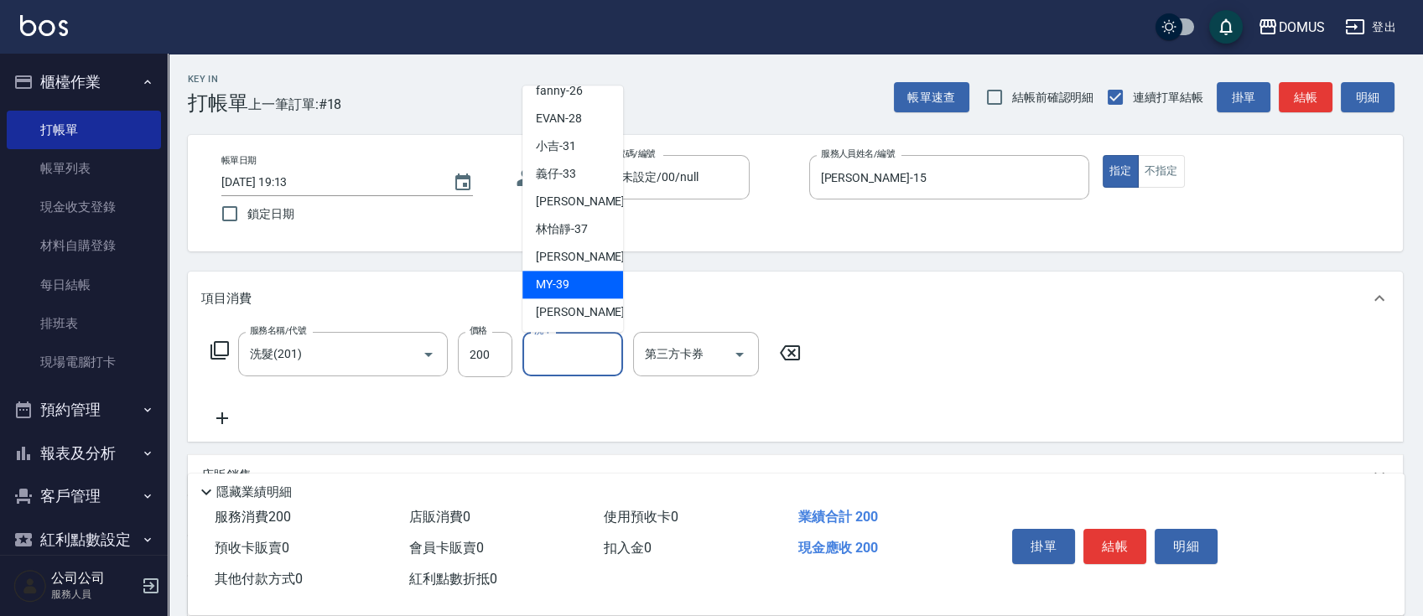
click at [584, 275] on div "MY -39" at bounding box center [572, 285] width 101 height 28
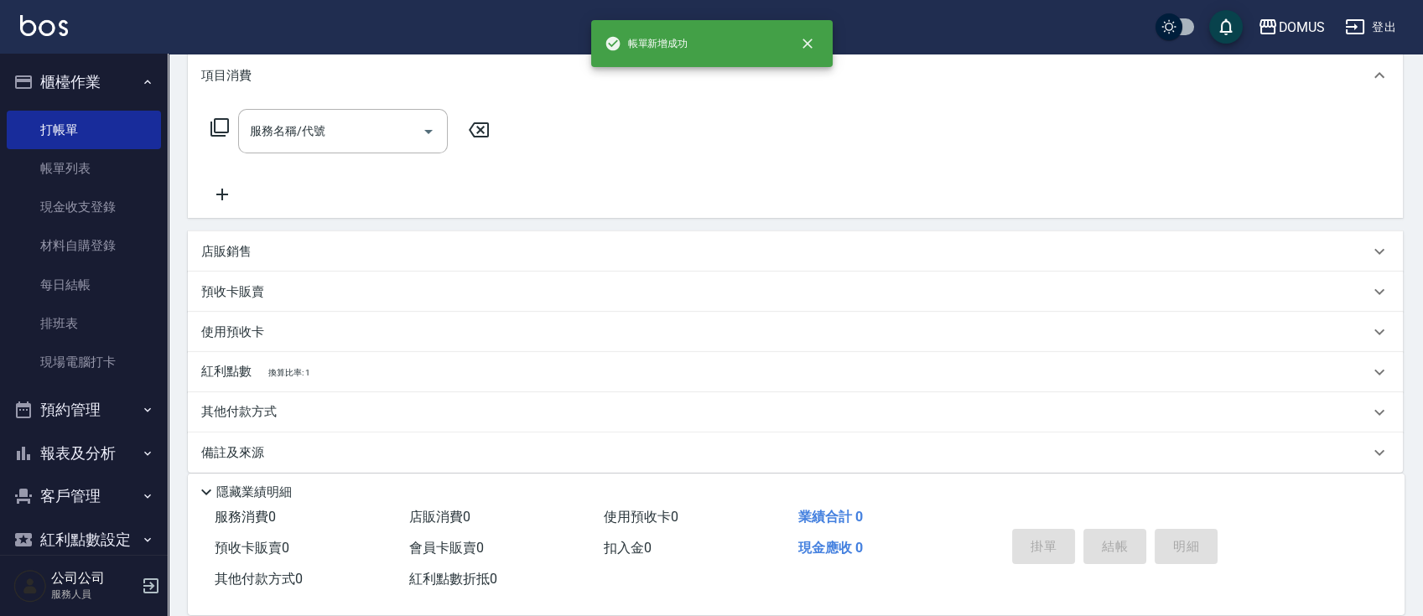
scroll to position [0, 0]
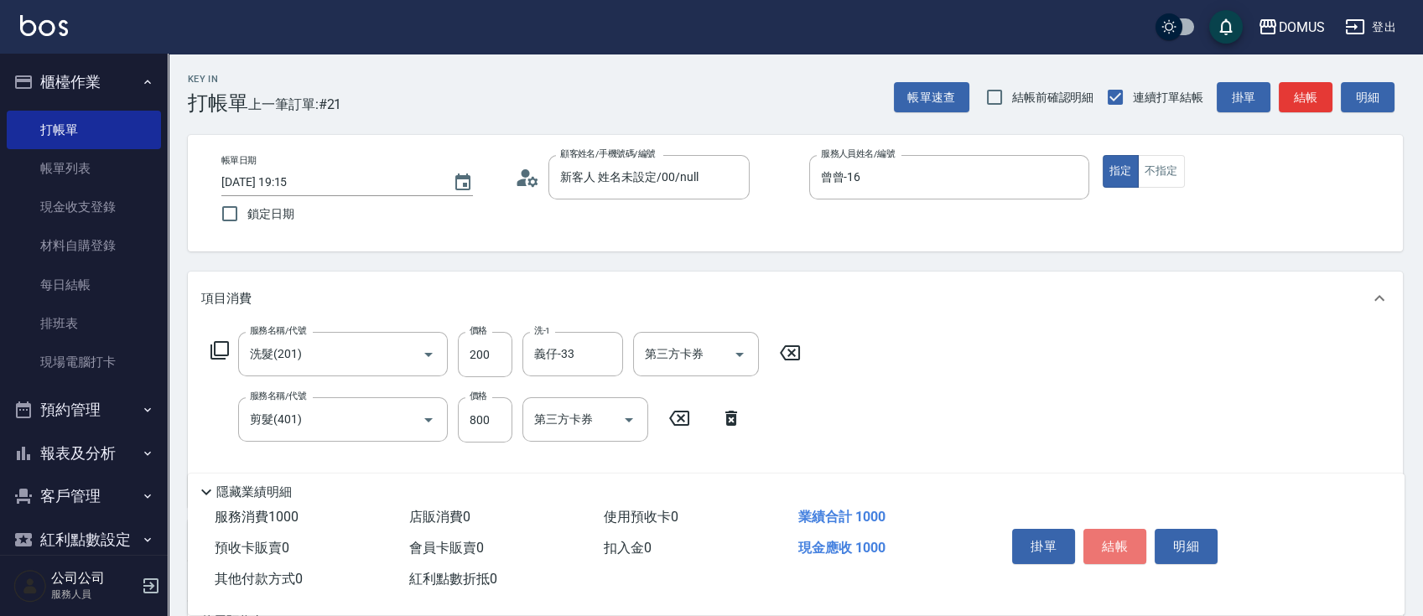
click at [1102, 544] on button "結帳" at bounding box center [1114, 546] width 63 height 35
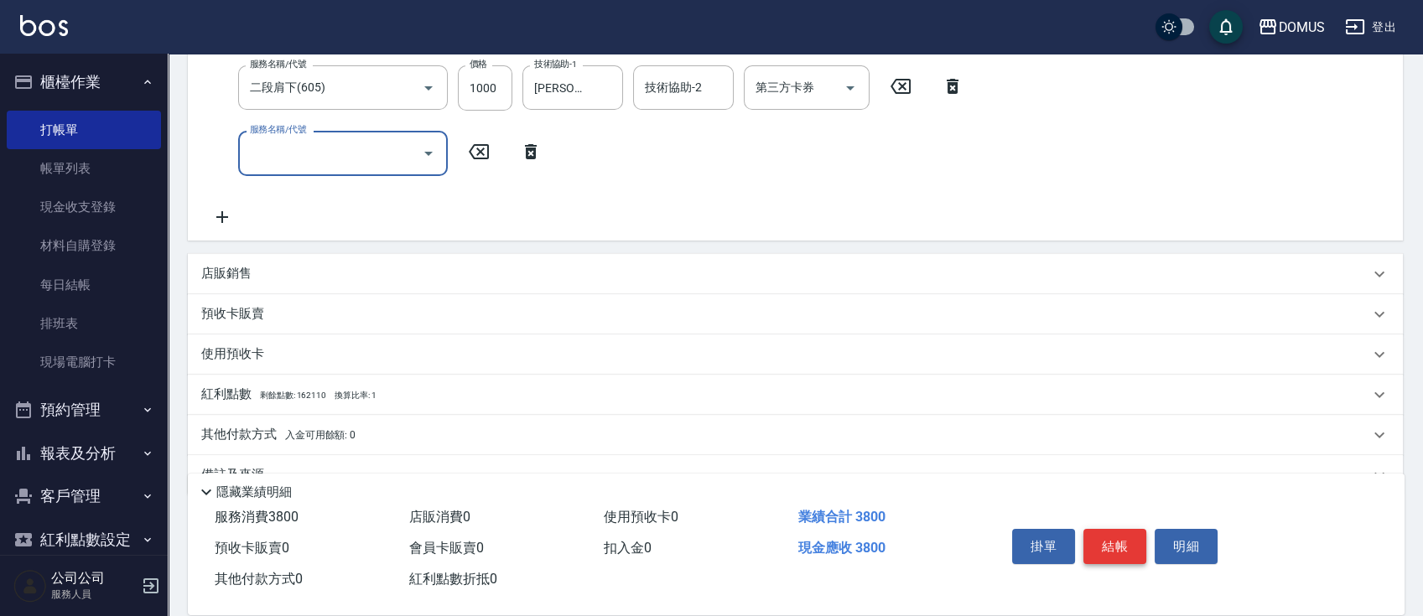
scroll to position [335, 0]
click at [251, 270] on p "店販銷售" at bounding box center [226, 271] width 50 height 18
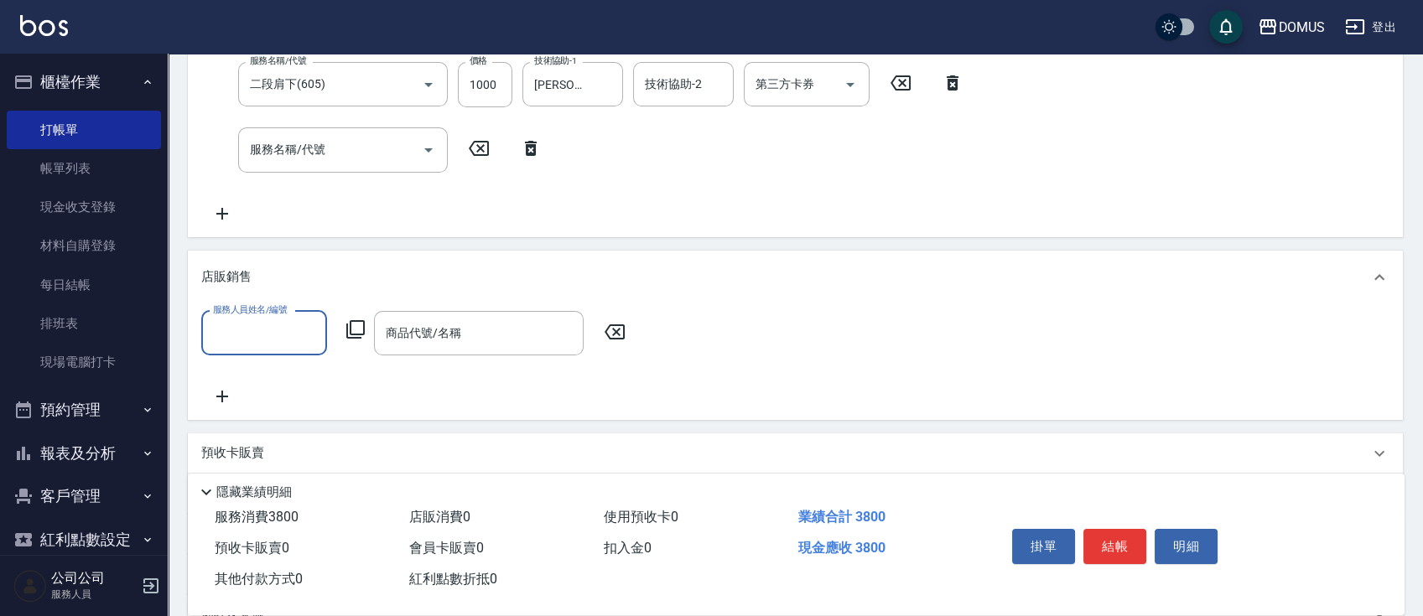
scroll to position [0, 0]
click at [262, 319] on input "服務人員姓名/編號" at bounding box center [264, 333] width 111 height 29
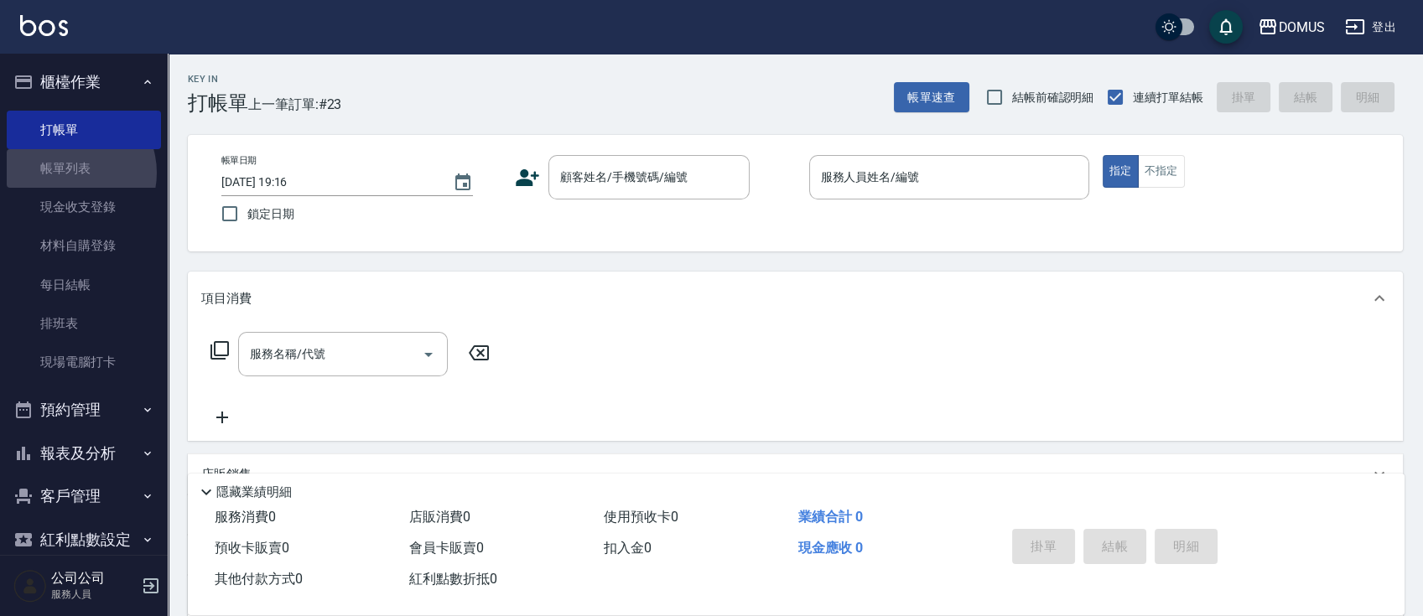
drag, startPoint x: 70, startPoint y: 173, endPoint x: 241, endPoint y: 324, distance: 228.7
click at [70, 173] on link "帳單列表" at bounding box center [84, 168] width 154 height 39
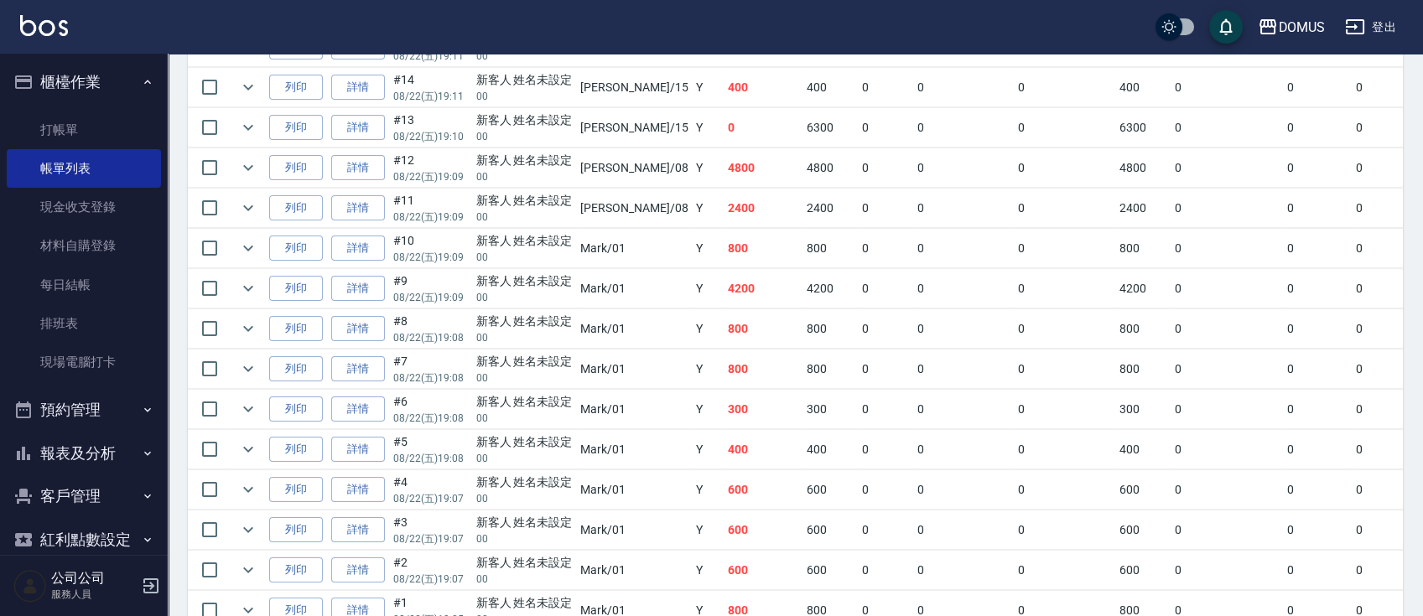
scroll to position [892, 0]
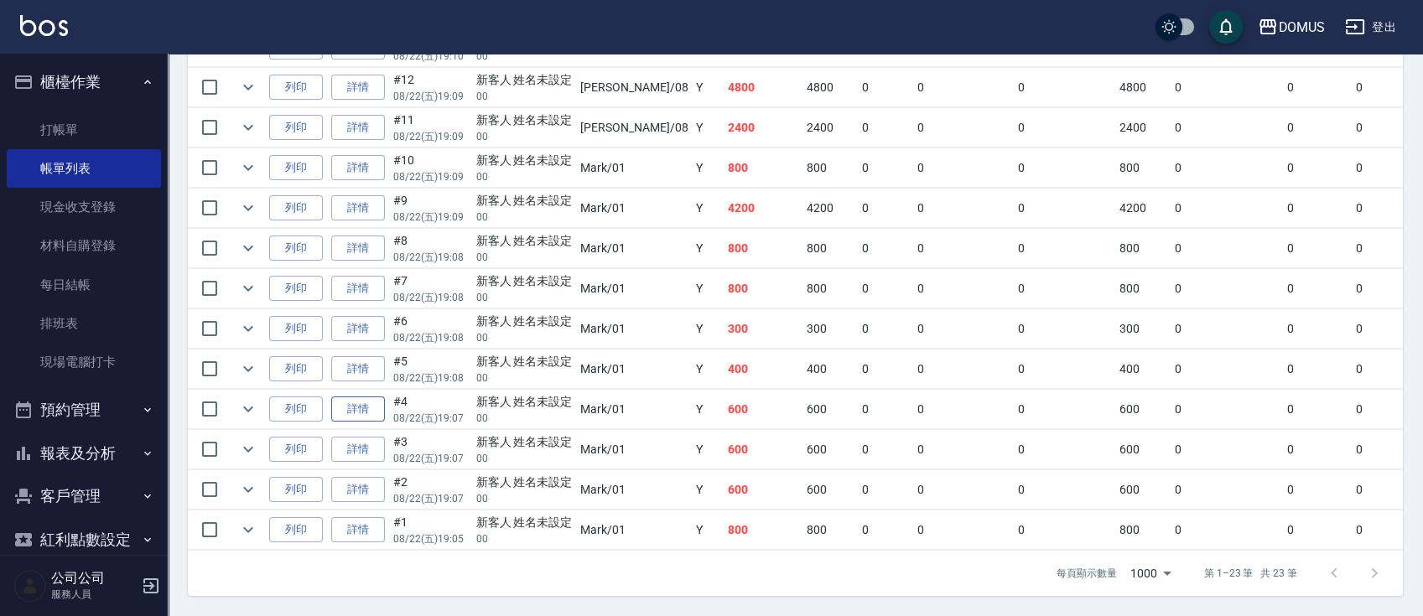
click at [361, 398] on link "詳情" at bounding box center [358, 410] width 54 height 26
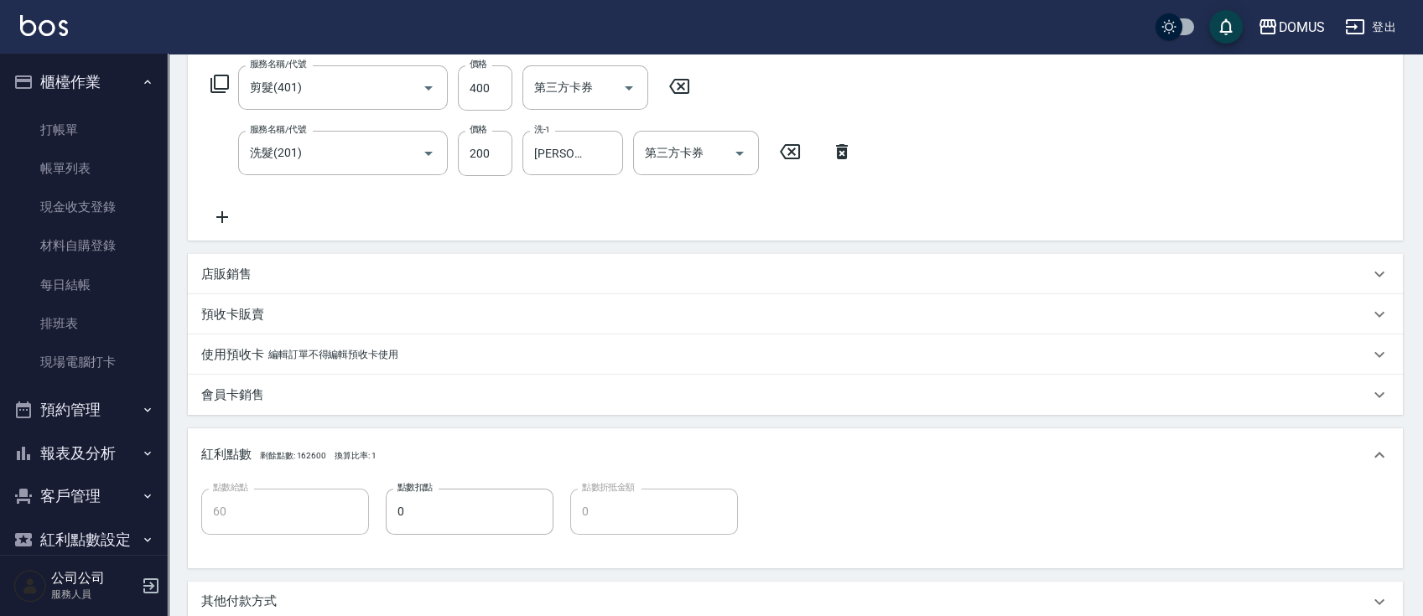
scroll to position [494, 0]
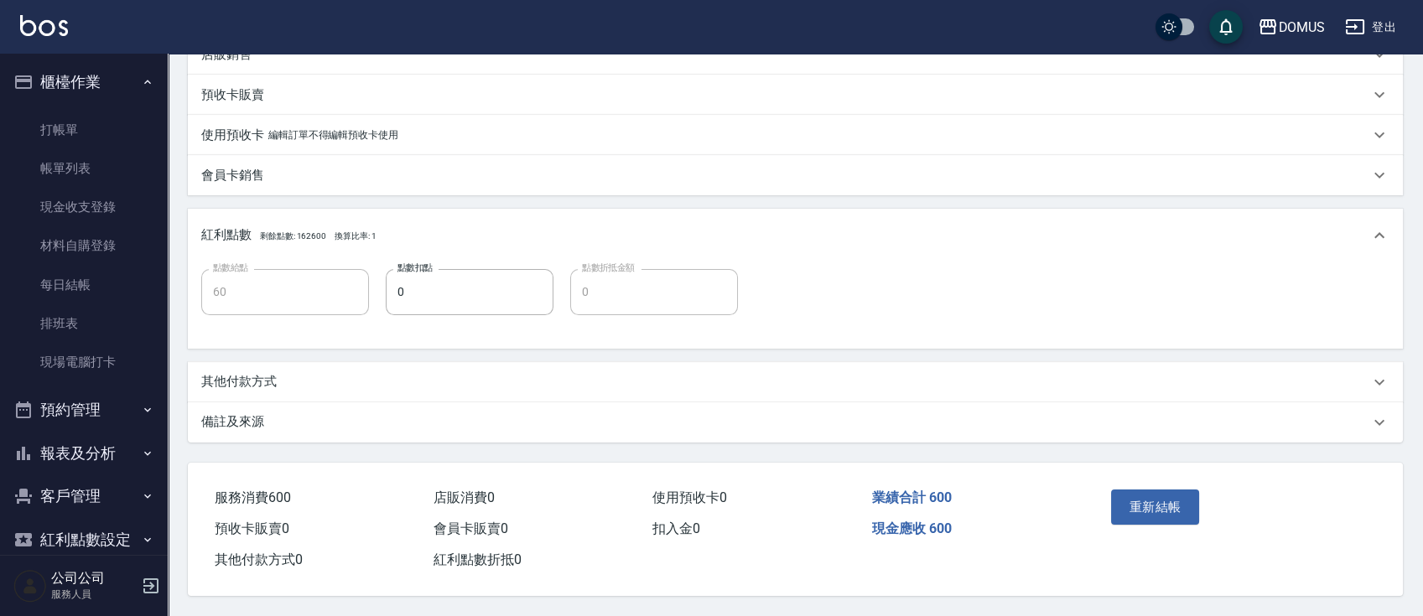
click at [244, 373] on p "其他付款方式" at bounding box center [238, 382] width 75 height 18
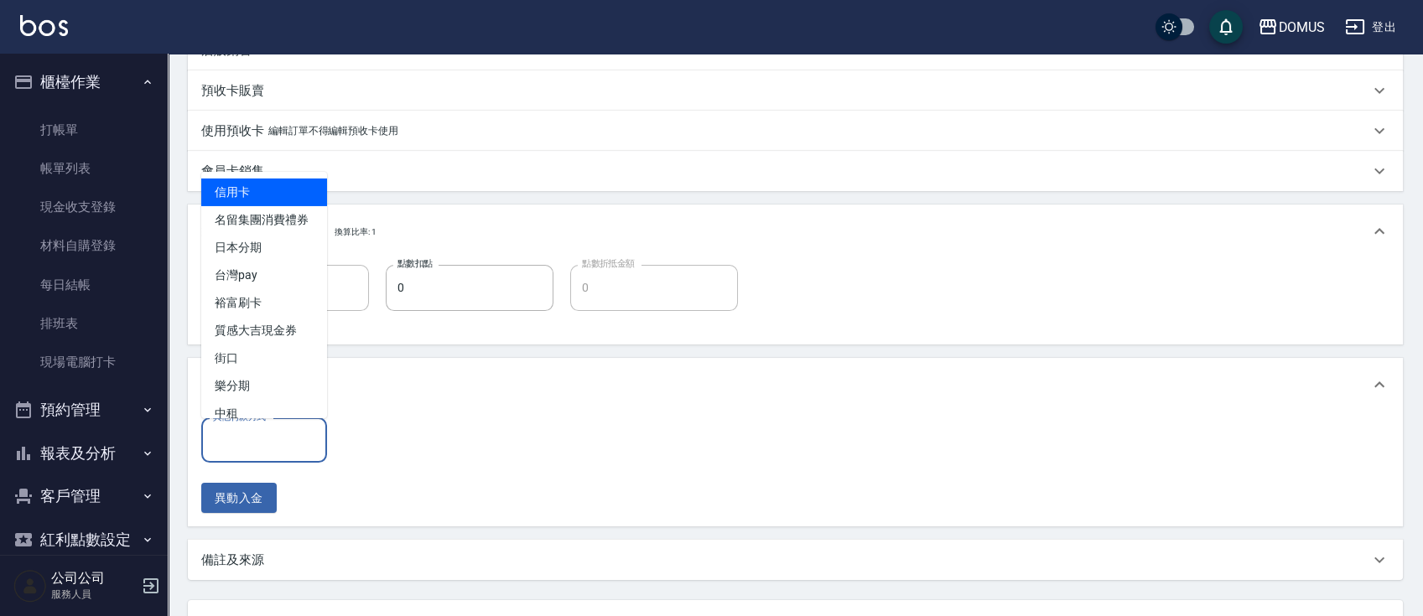
click at [270, 428] on input "其他付款方式" at bounding box center [264, 440] width 111 height 29
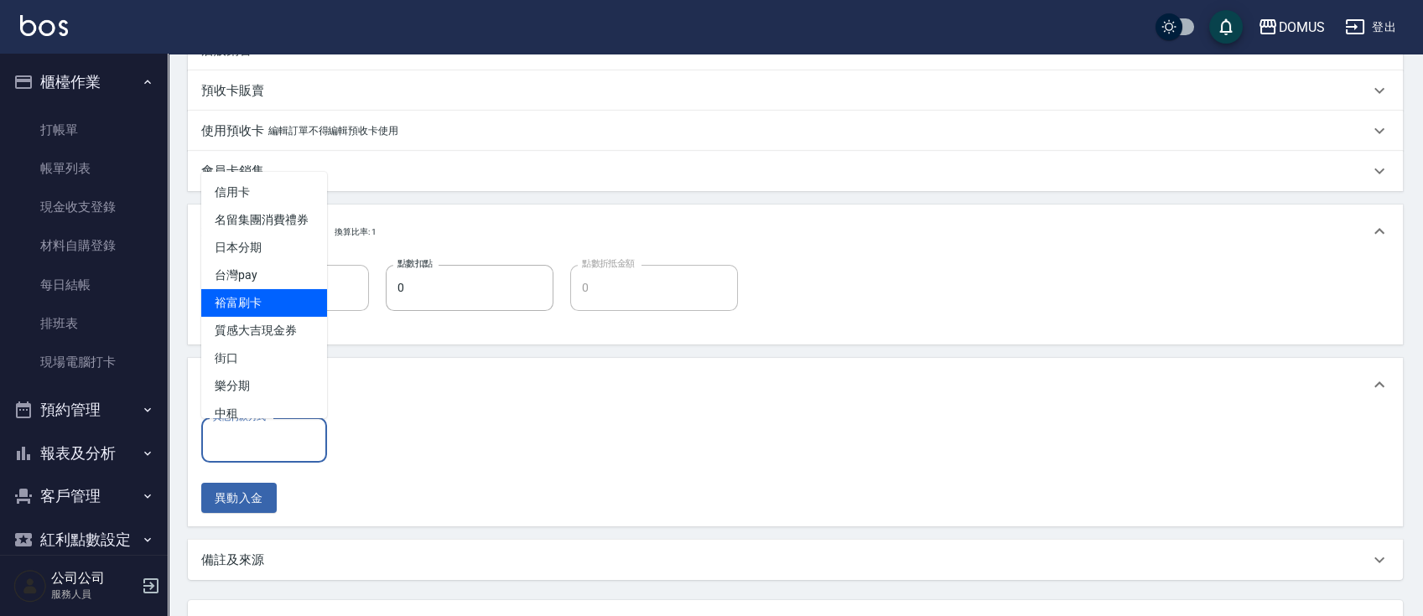
click at [449, 478] on div "其他付款方式 其他付款方式 異動入金" at bounding box center [795, 466] width 1188 height 96
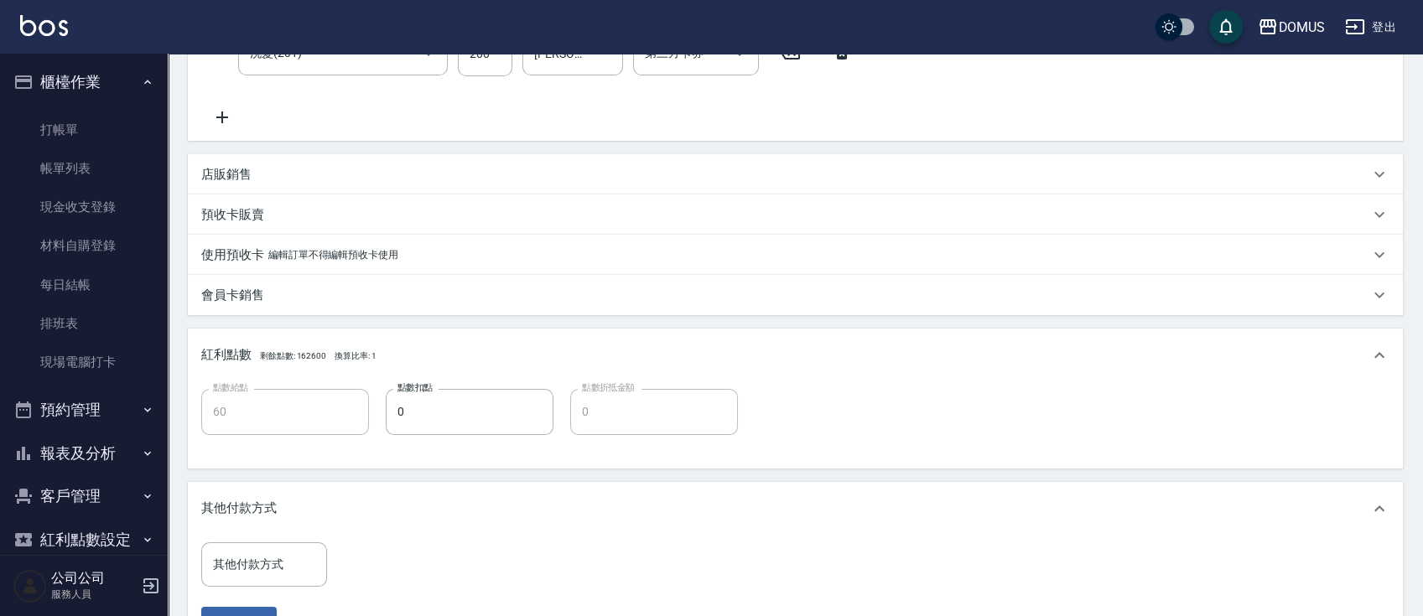
scroll to position [605, 0]
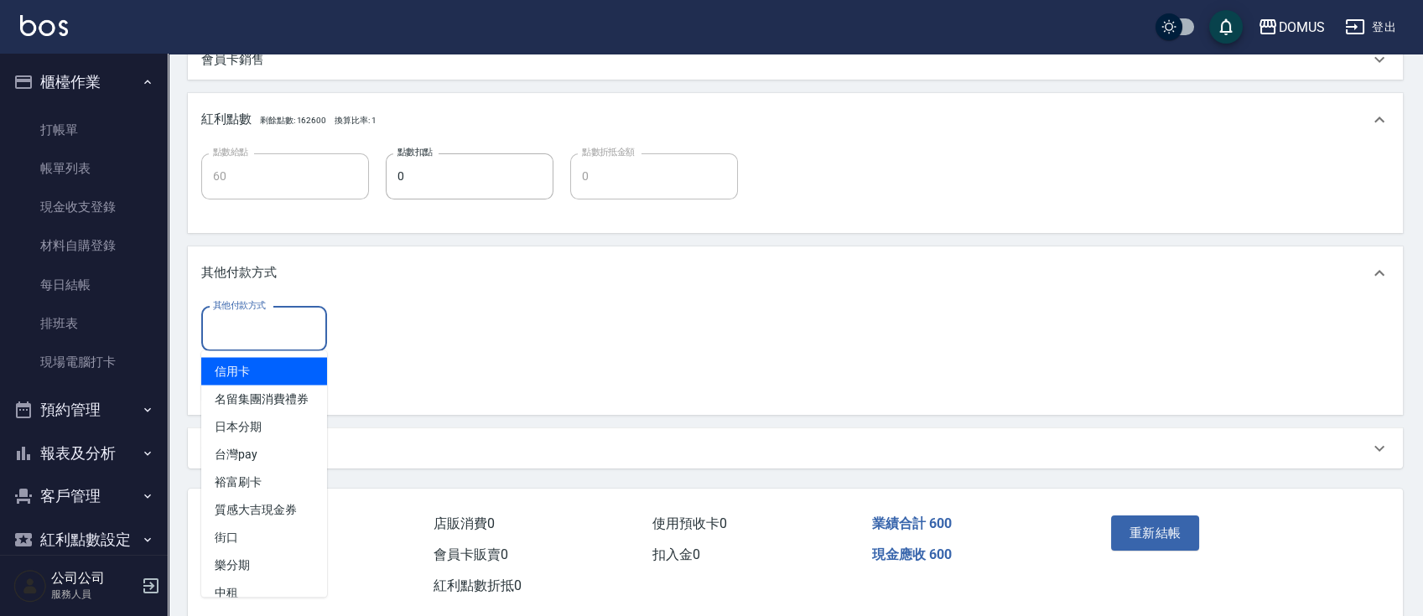
click at [254, 332] on input "其他付款方式" at bounding box center [264, 328] width 111 height 29
click at [255, 367] on span "信用卡" at bounding box center [264, 371] width 126 height 28
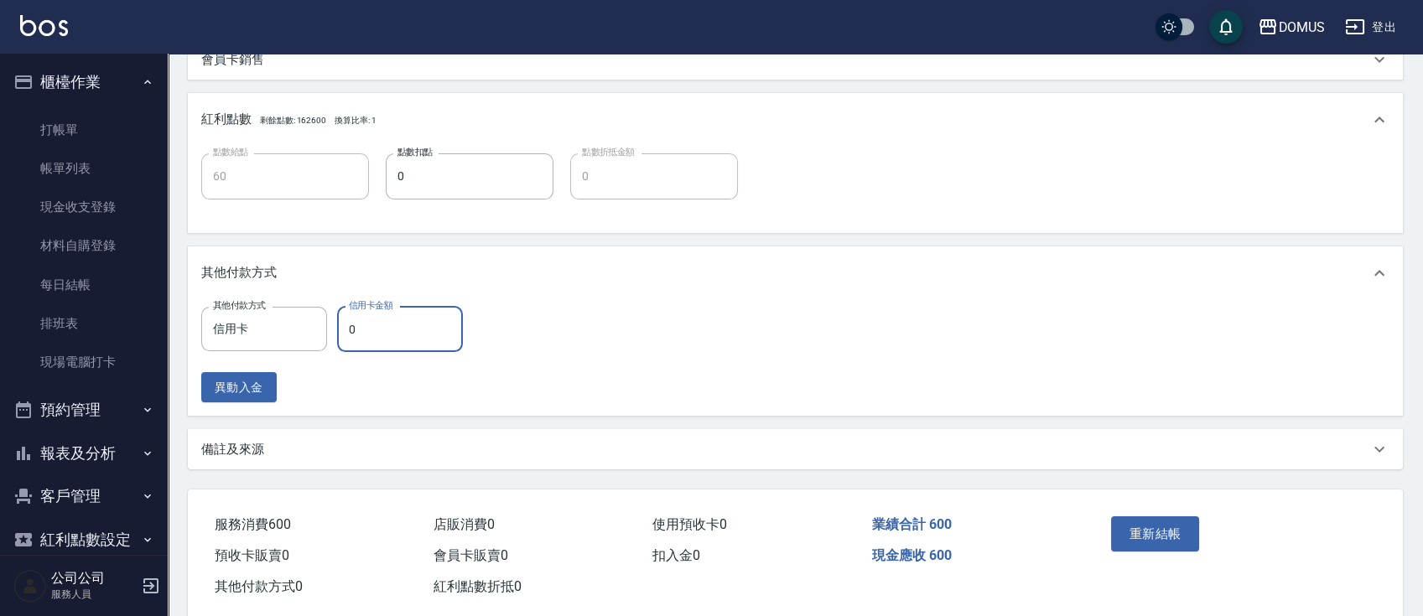
click at [366, 329] on input "0" at bounding box center [400, 329] width 126 height 45
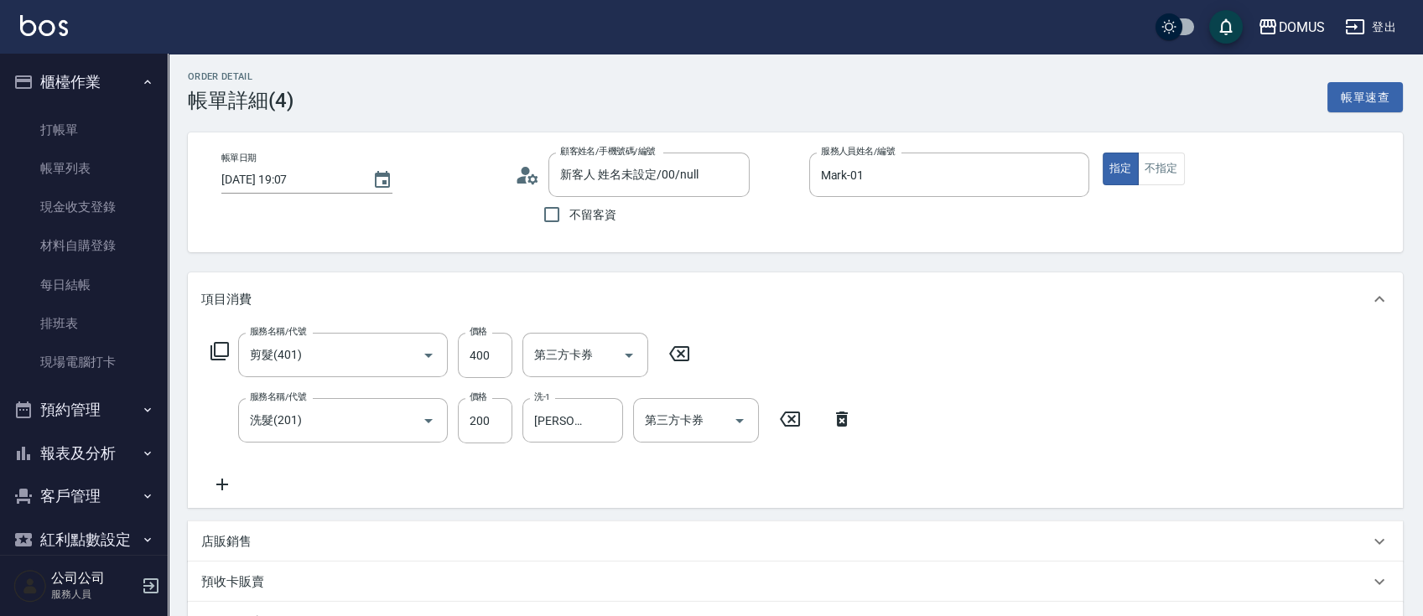
scroll to position [0, 0]
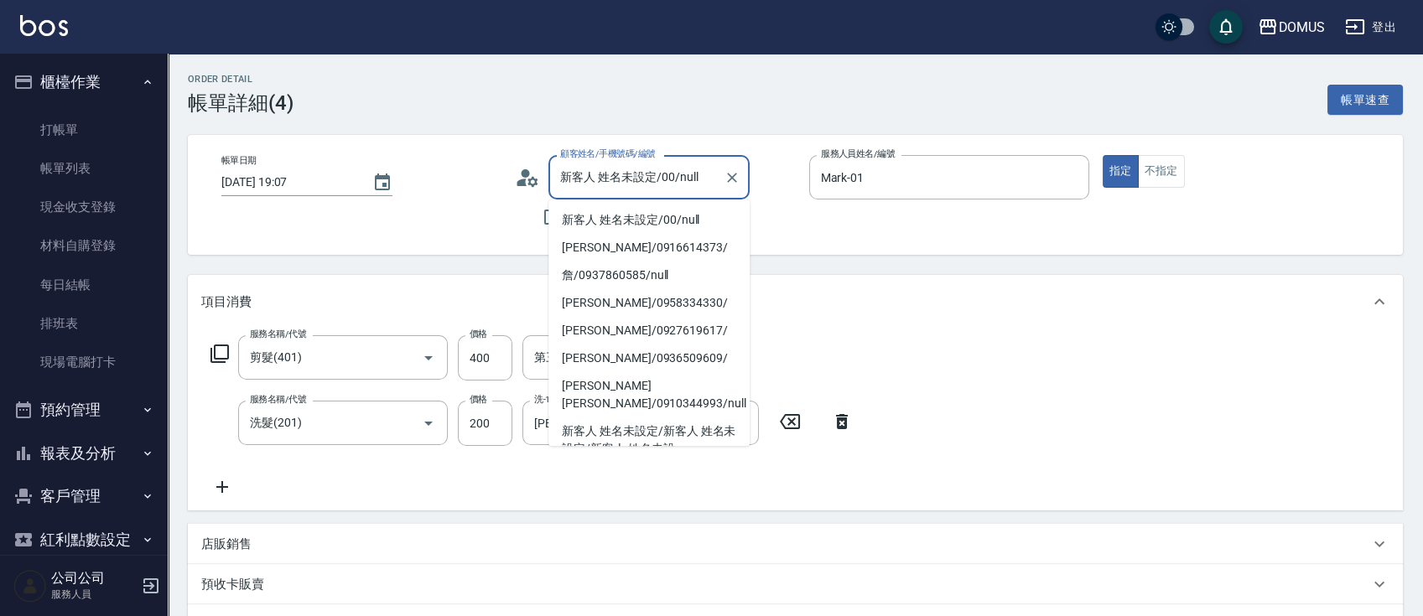
click at [667, 182] on input "新客人 姓名未設定/00/null" at bounding box center [636, 177] width 161 height 29
click at [667, 238] on li "[PERSON_NAME]/0916614373/" at bounding box center [648, 248] width 201 height 28
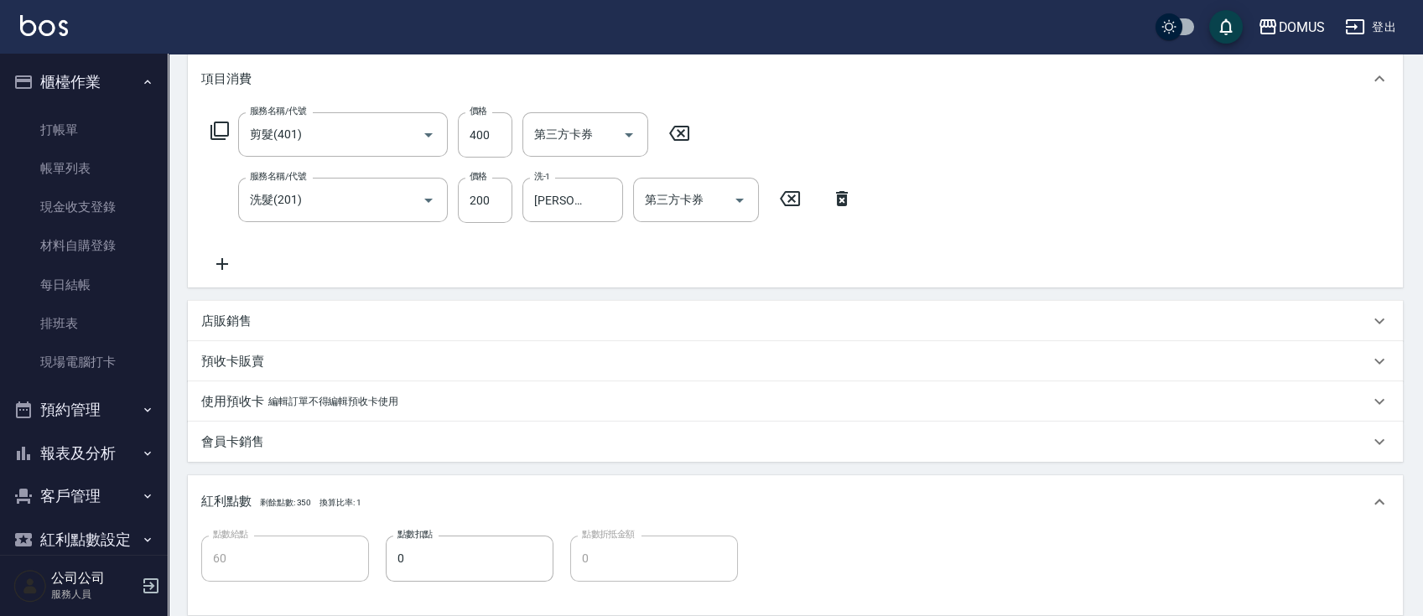
scroll to position [558, 0]
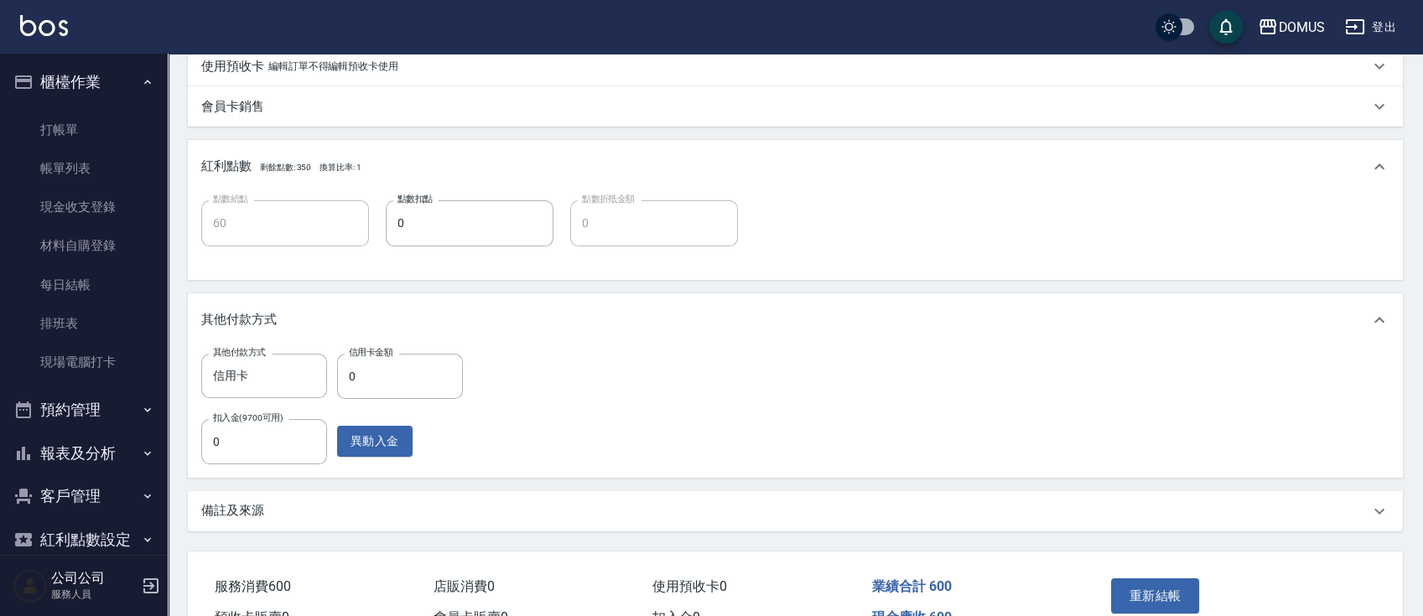
click at [528, 454] on div "其他付款方式 信用卡 其他付款方式 信用卡金額 0 信用卡金額 扣入金(9700可用) 0 扣入金(9700可用) 異動入金" at bounding box center [795, 409] width 1188 height 111
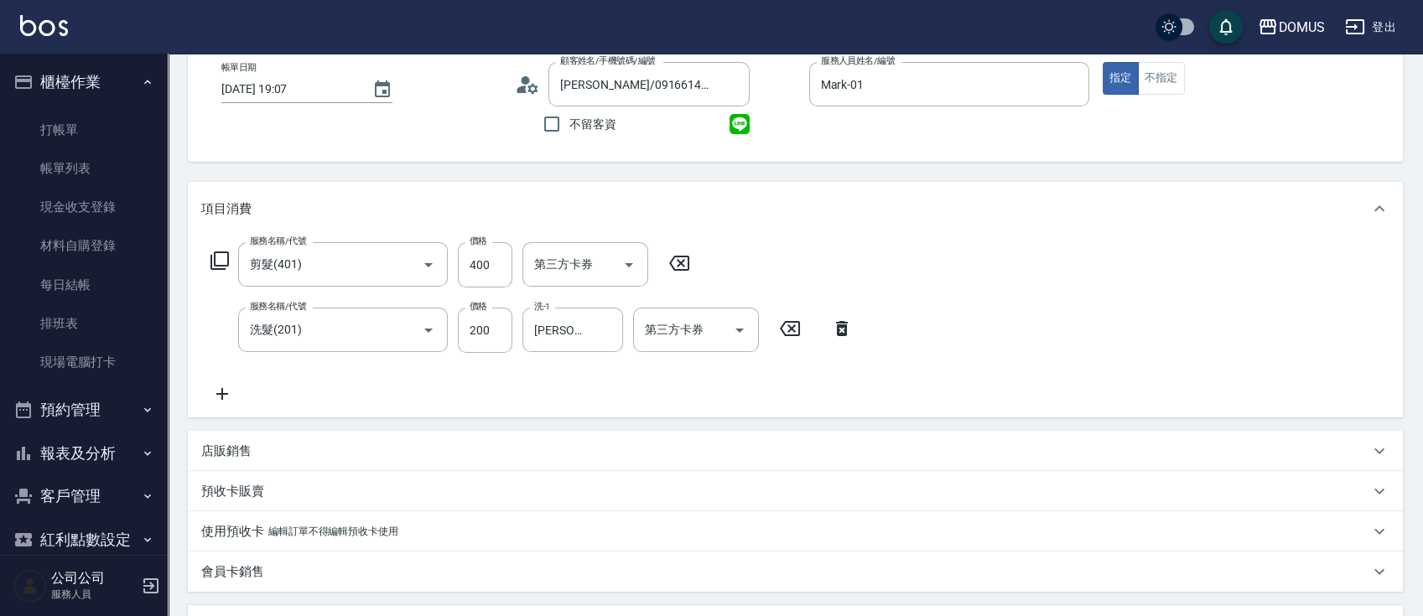
scroll to position [0, 0]
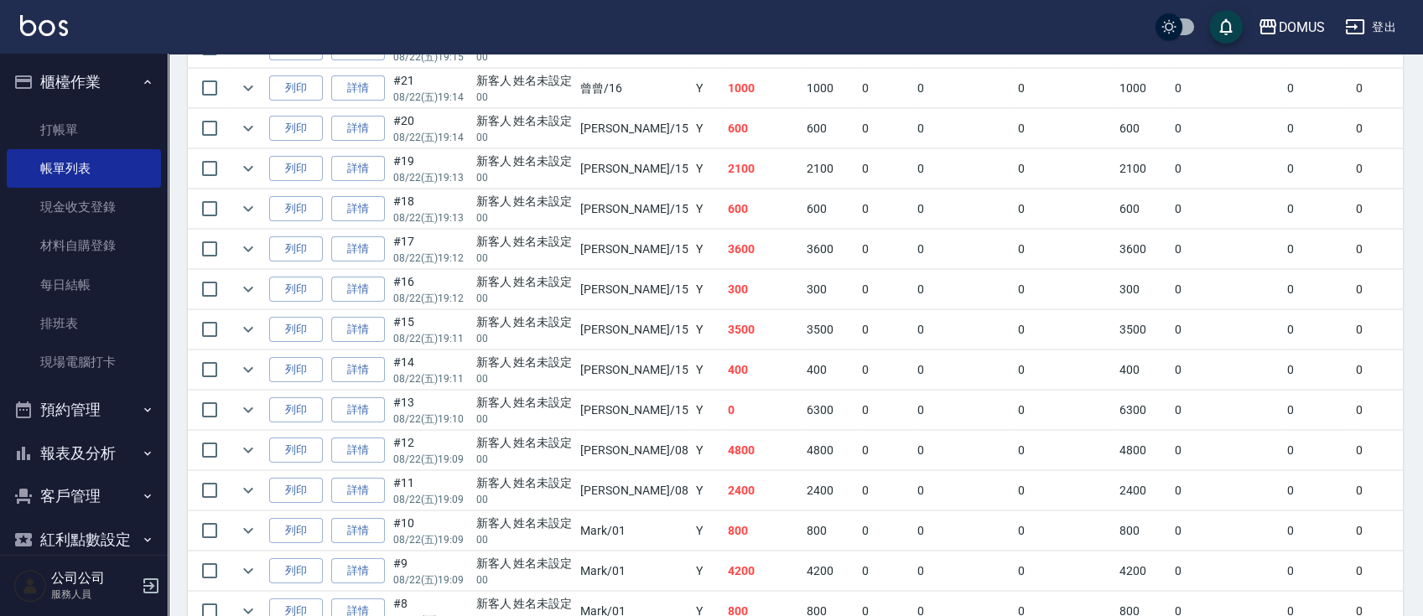
scroll to position [892, 0]
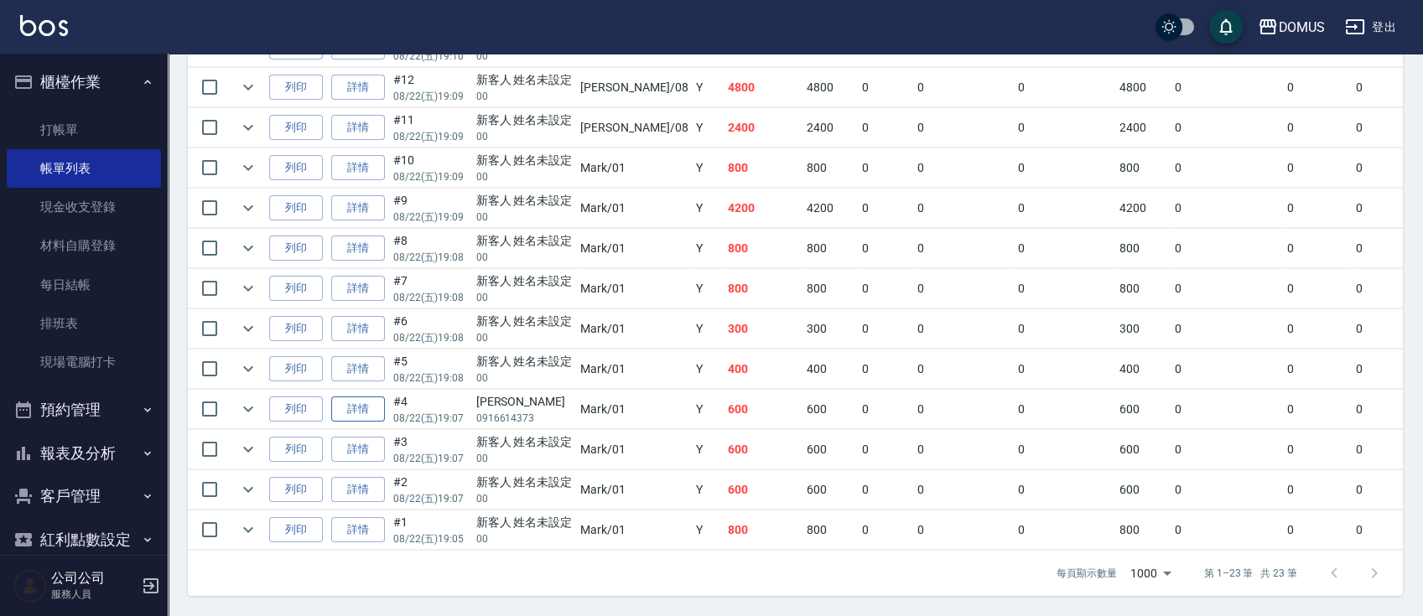
click at [378, 397] on link "詳情" at bounding box center [358, 410] width 54 height 26
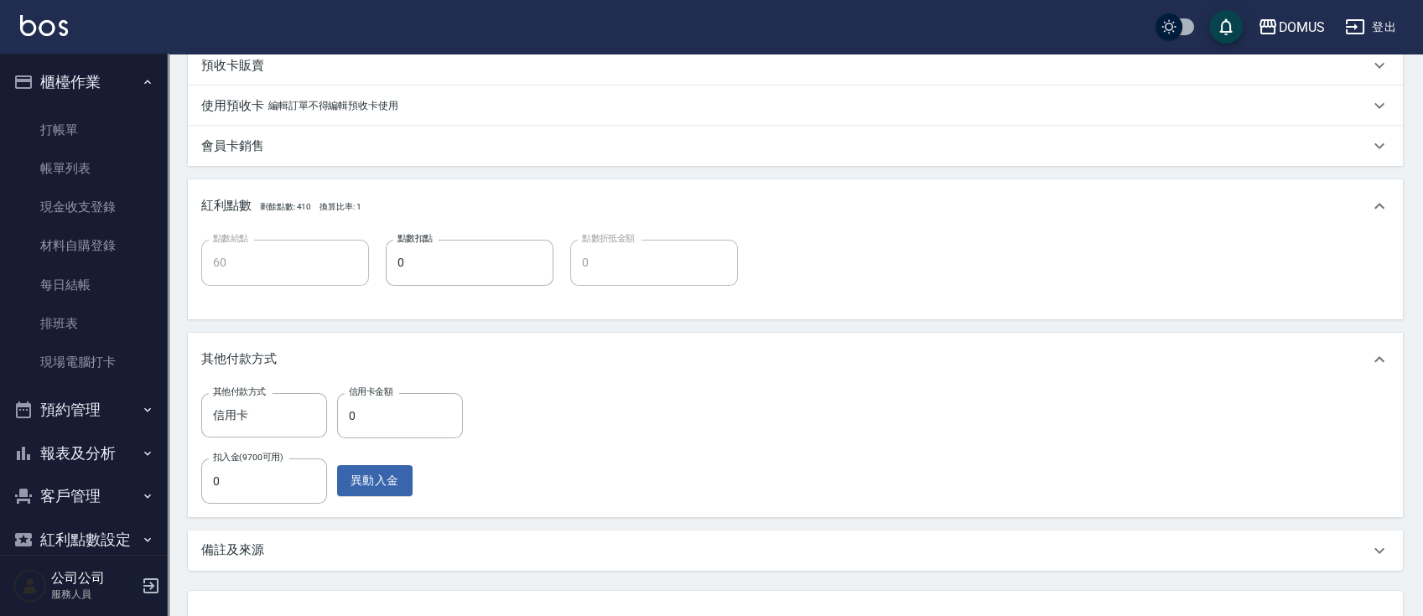
scroll to position [652, 0]
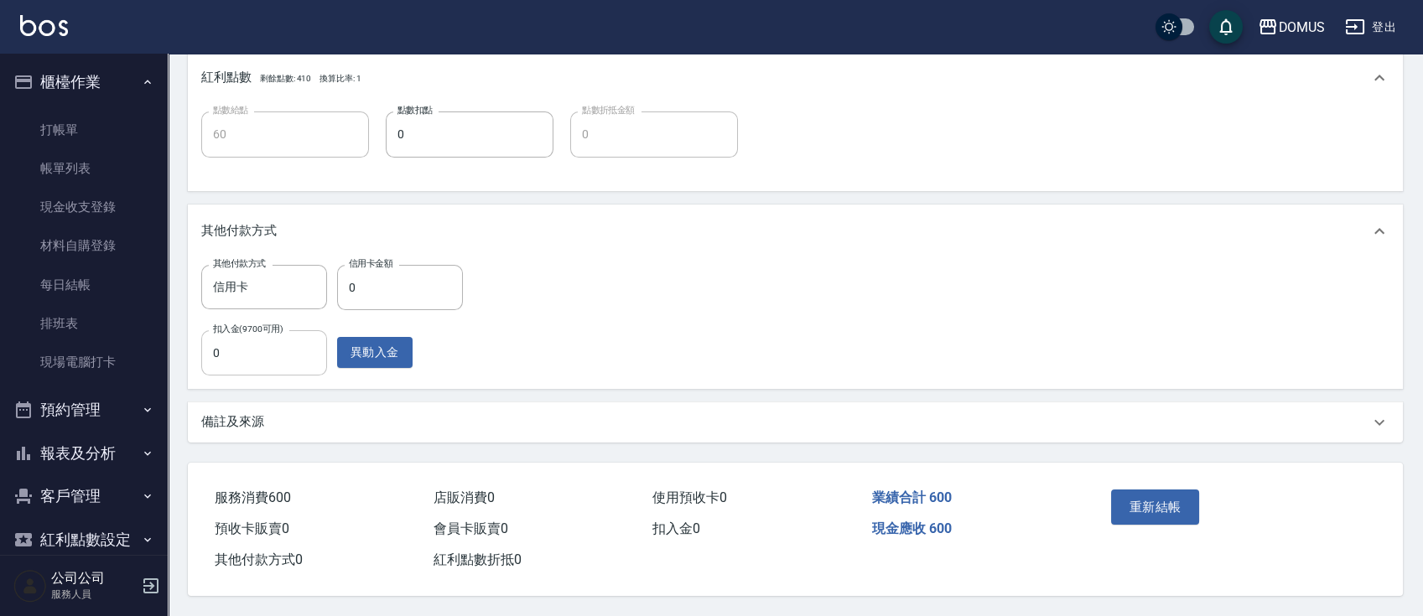
click at [268, 334] on input "0" at bounding box center [264, 352] width 126 height 45
click at [385, 348] on button "異動入金" at bounding box center [374, 352] width 75 height 31
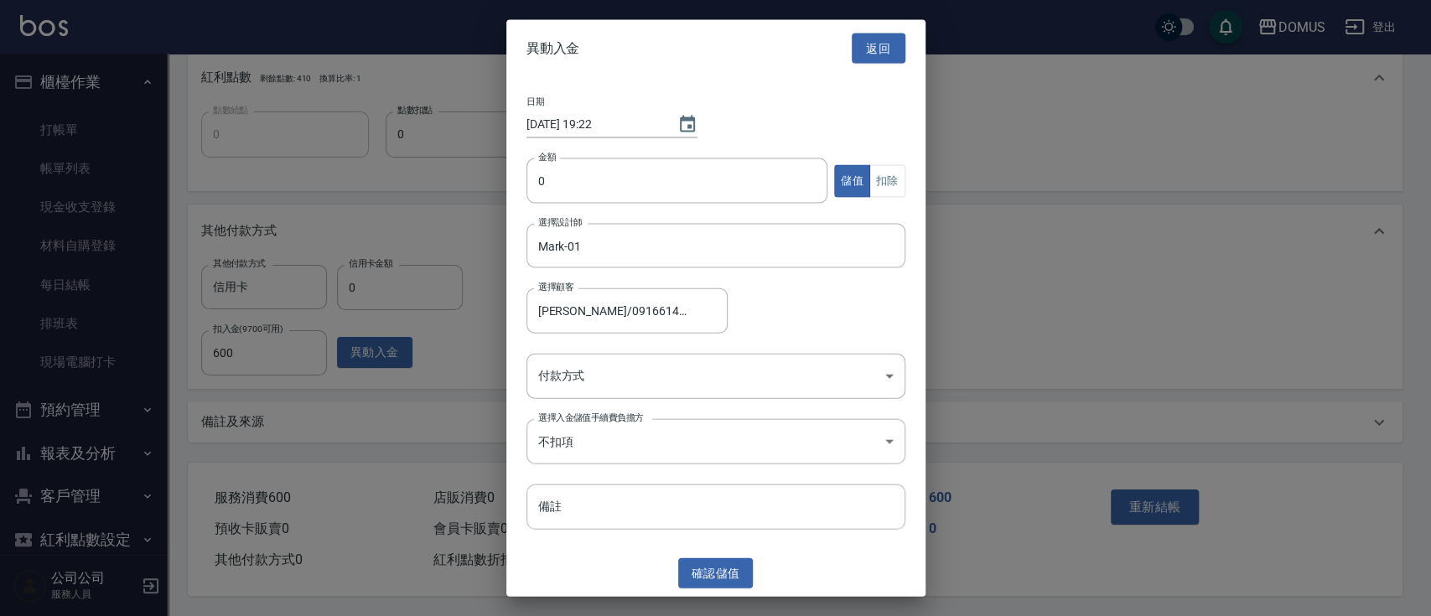
click at [984, 252] on div at bounding box center [715, 308] width 1431 height 616
click at [886, 47] on button "返回" at bounding box center [879, 48] width 54 height 31
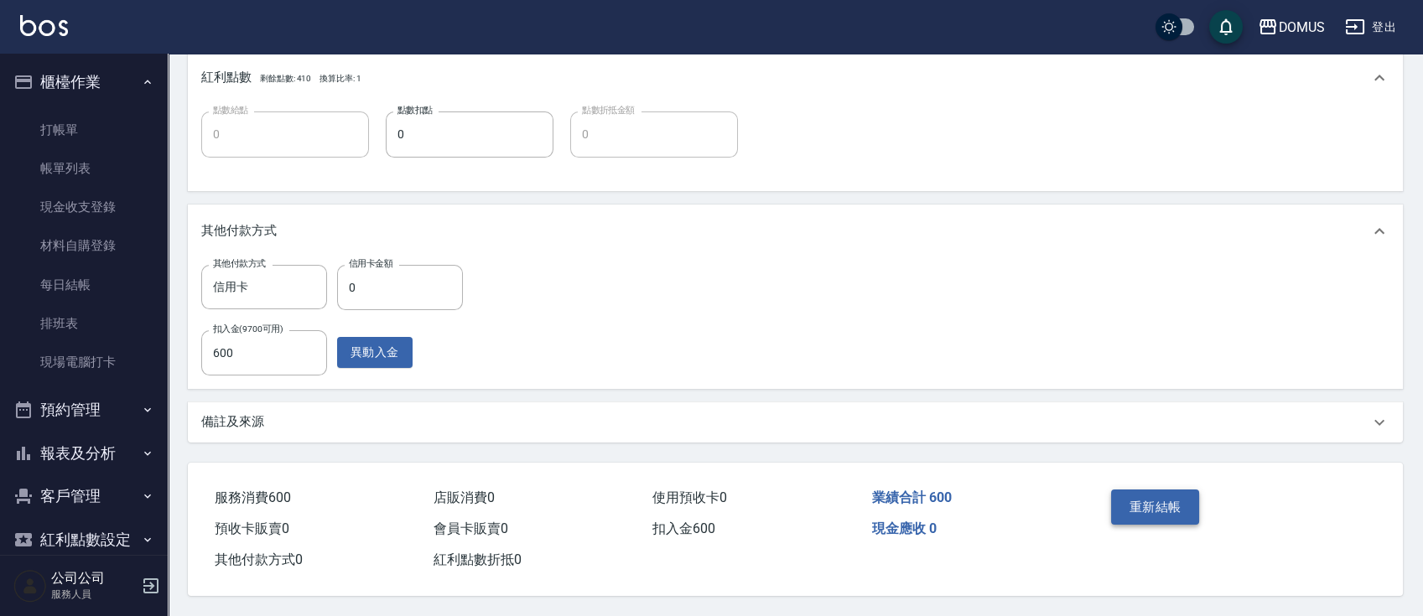
click at [1151, 507] on button "重新結帳" at bounding box center [1155, 507] width 89 height 35
